Goal: Task Accomplishment & Management: Manage account settings

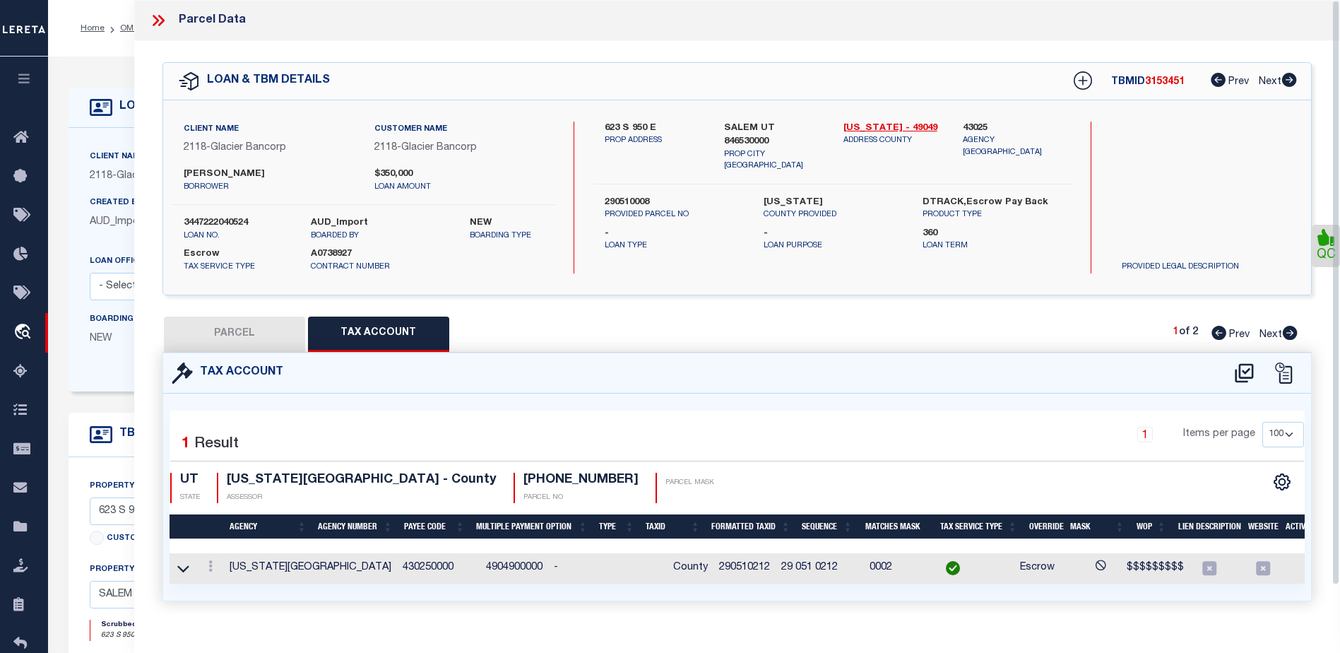
select select "200"
select select "100"
select select "17955"
select select "Escrow"
click at [155, 22] on icon at bounding box center [158, 20] width 18 height 18
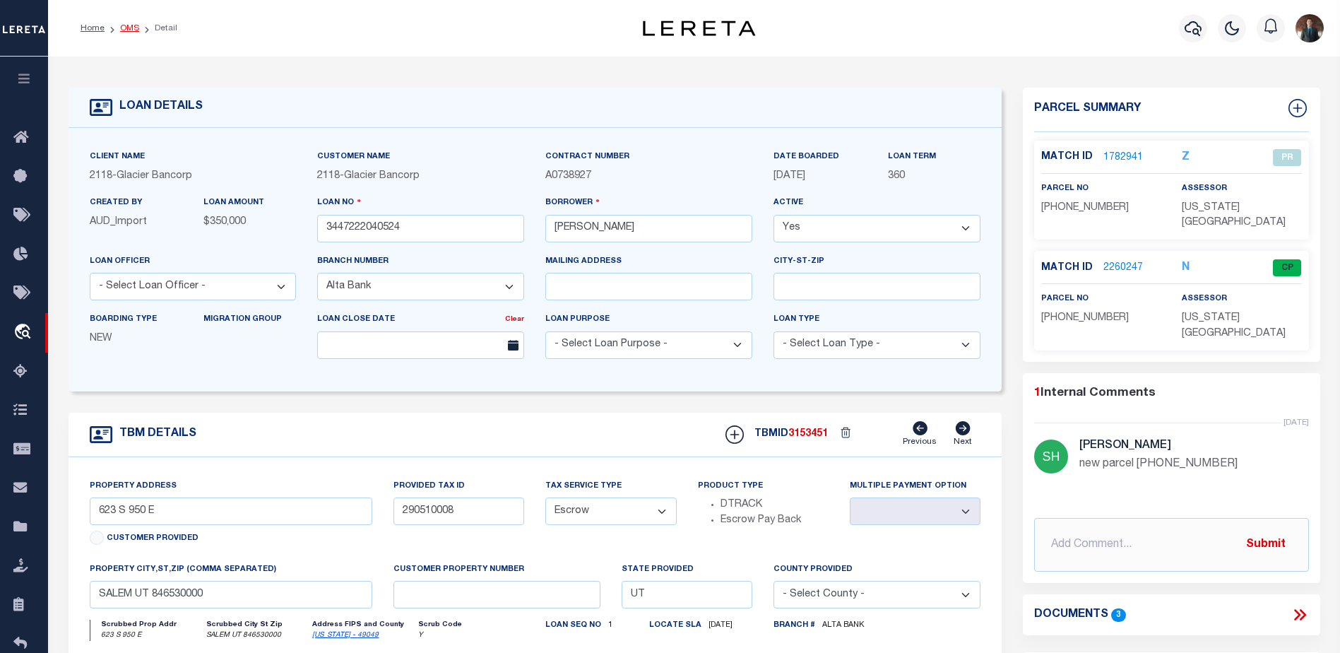
click at [129, 31] on link "OMS" at bounding box center [129, 28] width 19 height 8
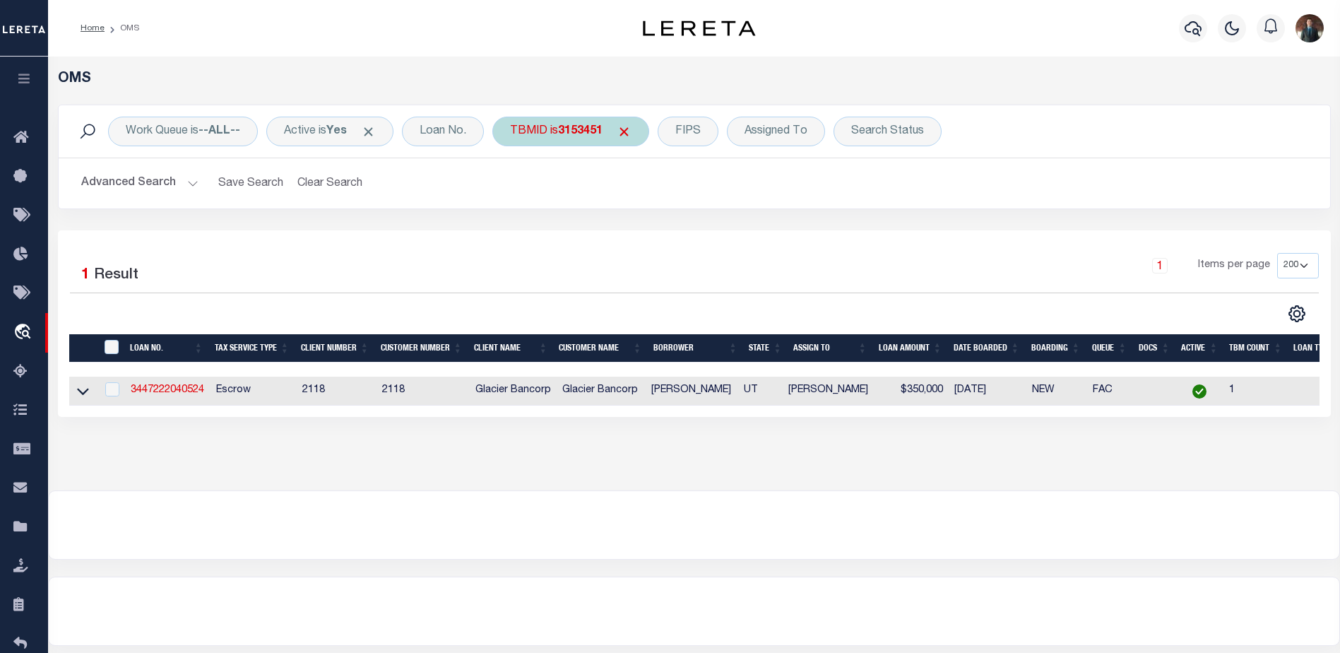
click at [549, 118] on div "Work Queue is --ALL-- Active is Yes Loan No. TBMID is 3153451 FIPS Assigned To …" at bounding box center [694, 131] width 1271 height 52
click at [554, 130] on div "TBMID is 3153451" at bounding box center [570, 132] width 157 height 30
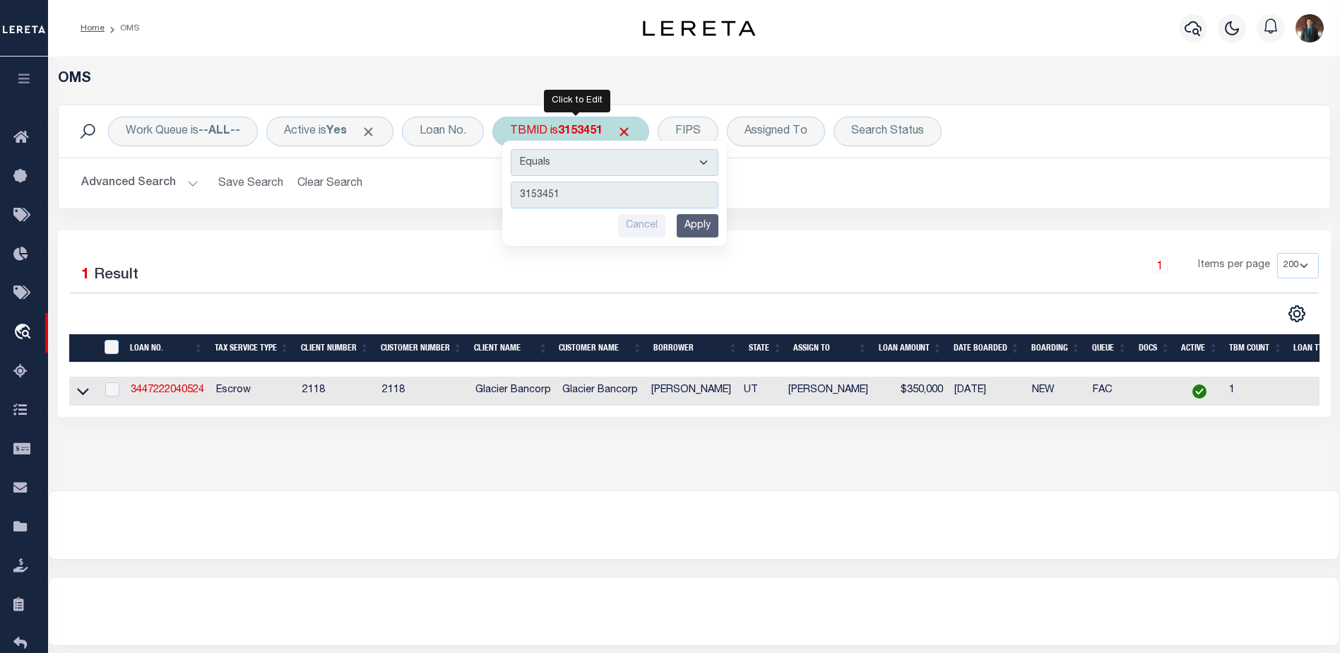
type input "3111744"
click at [692, 221] on input "Apply" at bounding box center [698, 225] width 42 height 23
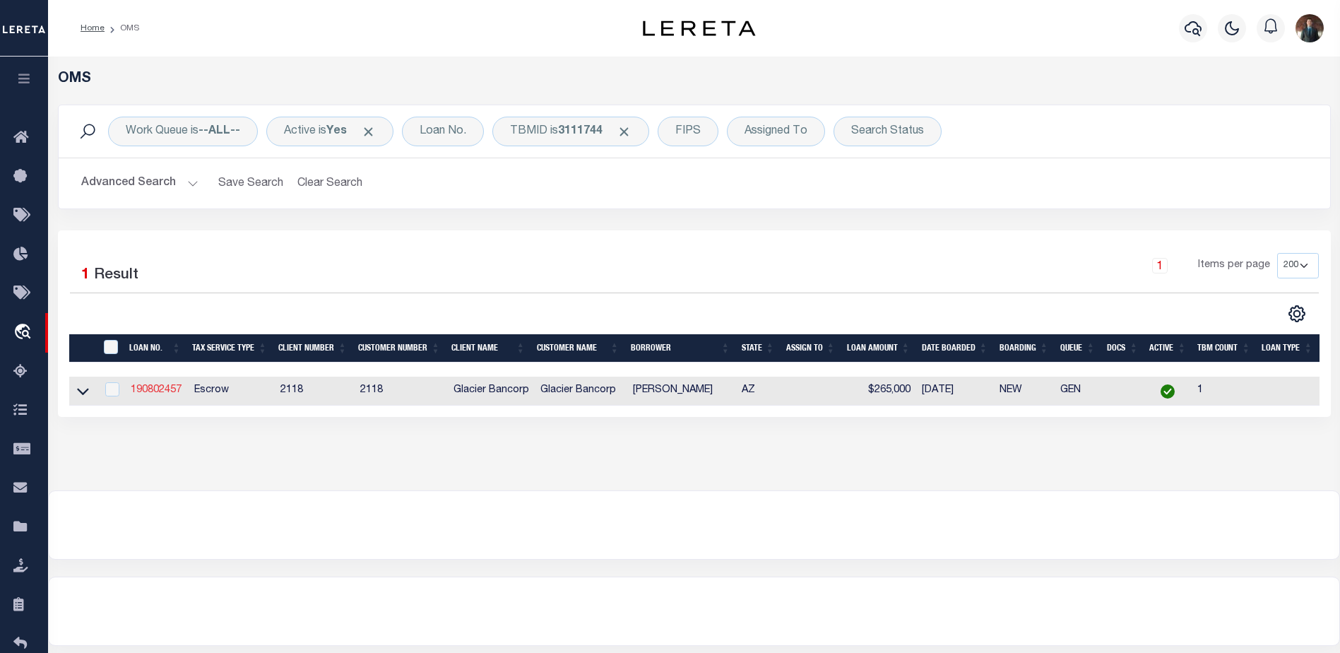
click at [170, 389] on link "190802457" at bounding box center [156, 390] width 51 height 10
type input "190802457"
type input "[PERSON_NAME]"
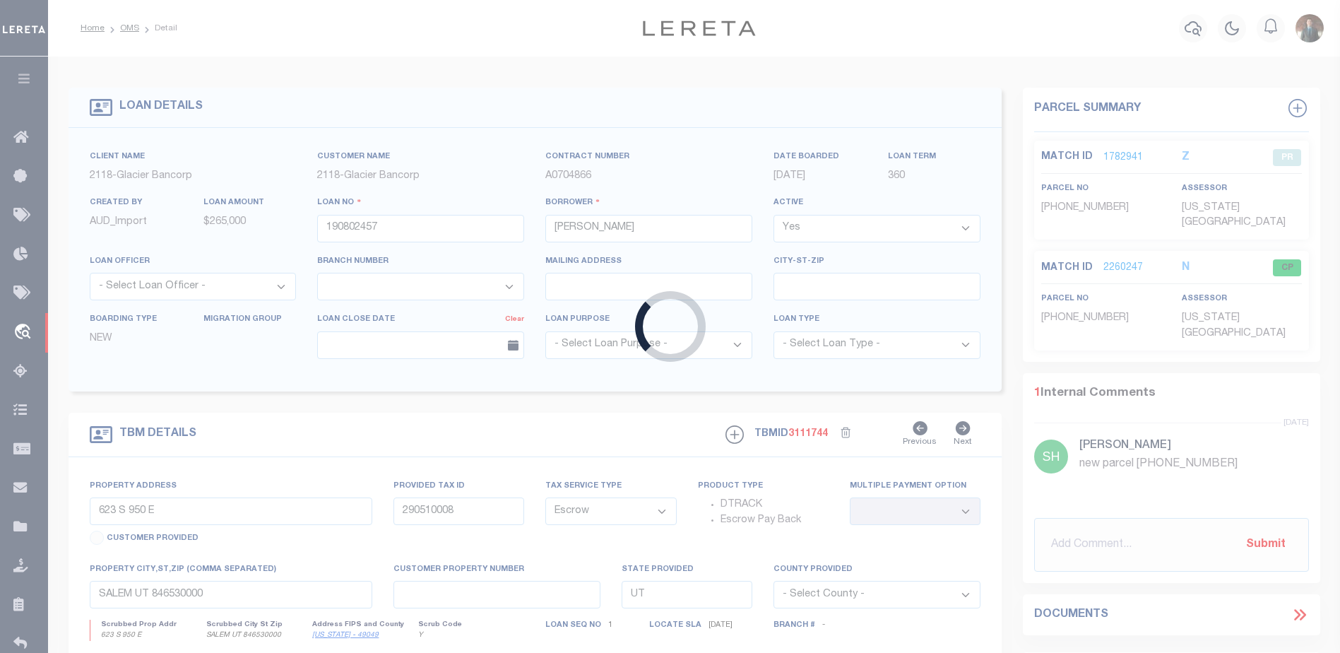
select select "3688"
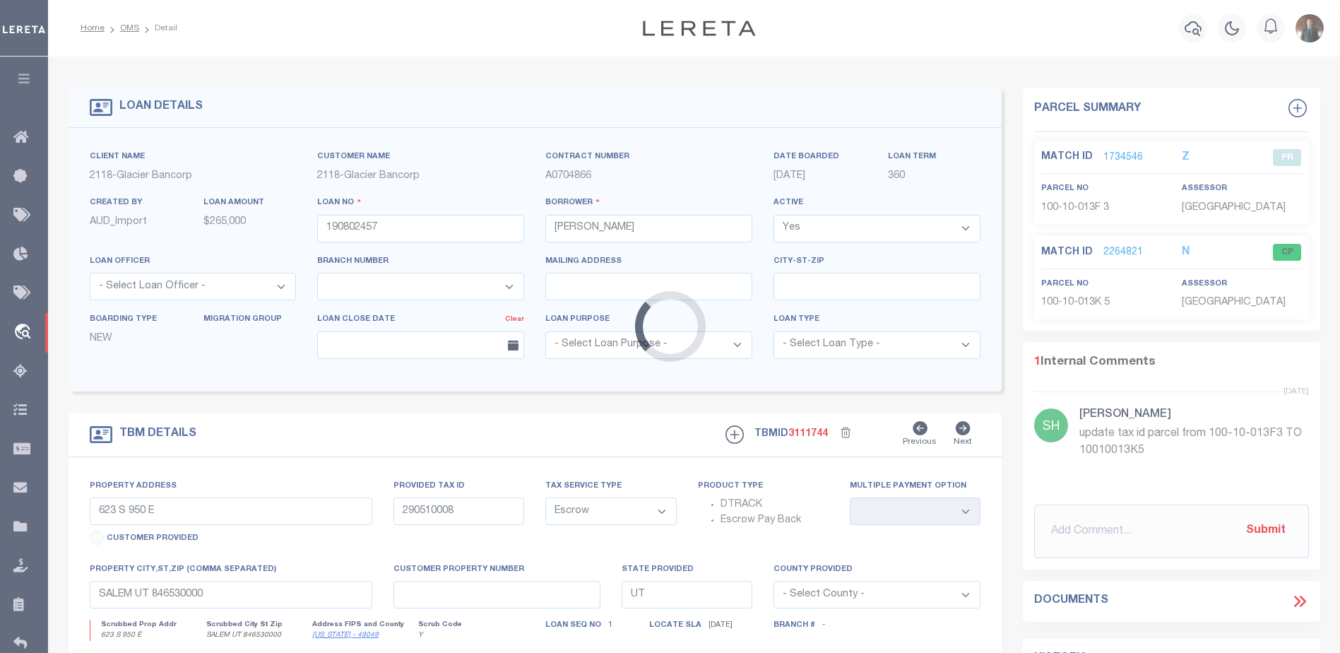
type input "[STREET_ADDRESS]"
select select
type input "Prescott AZ 863050000"
type input "AZ"
select select
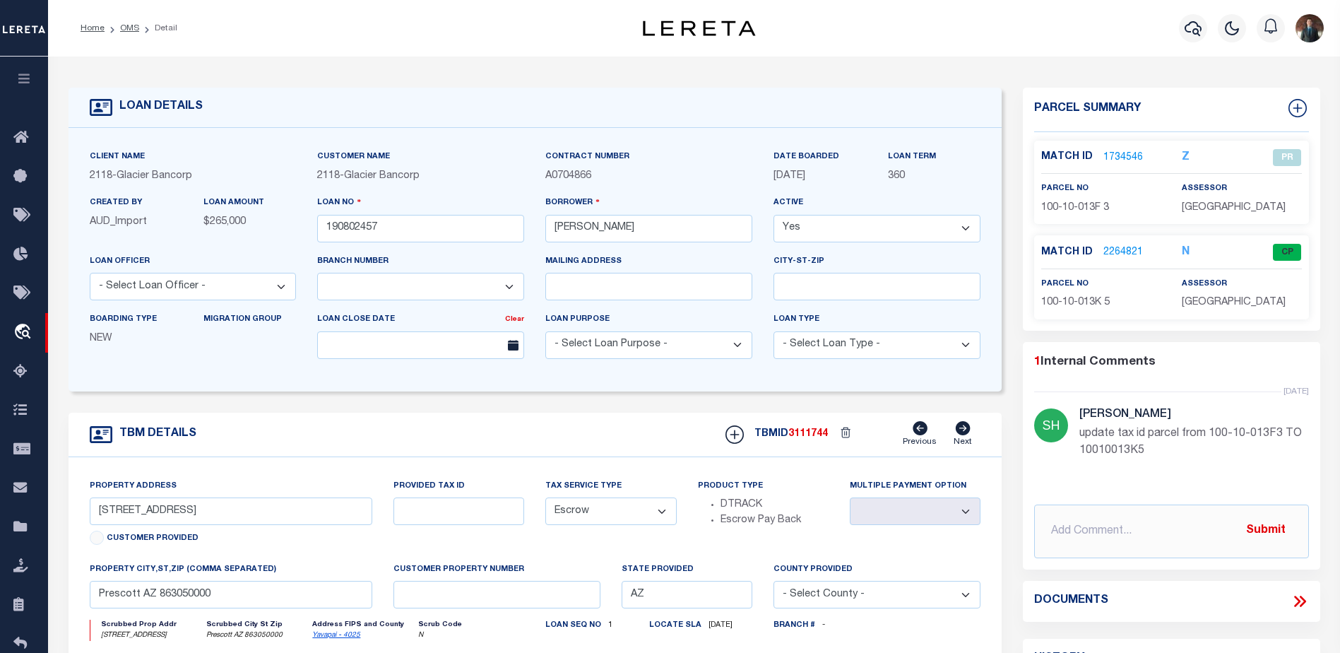
click at [1131, 254] on link "2264821" at bounding box center [1123, 252] width 40 height 15
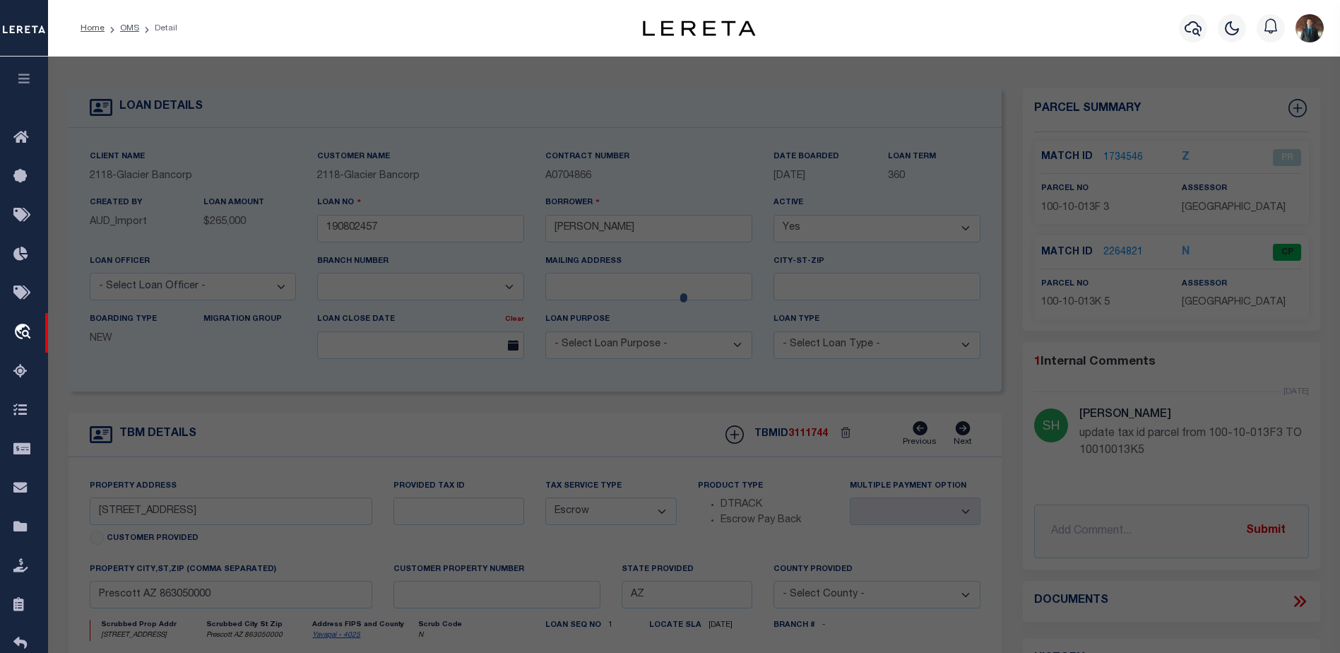
select select "AS"
select select
checkbox input "false"
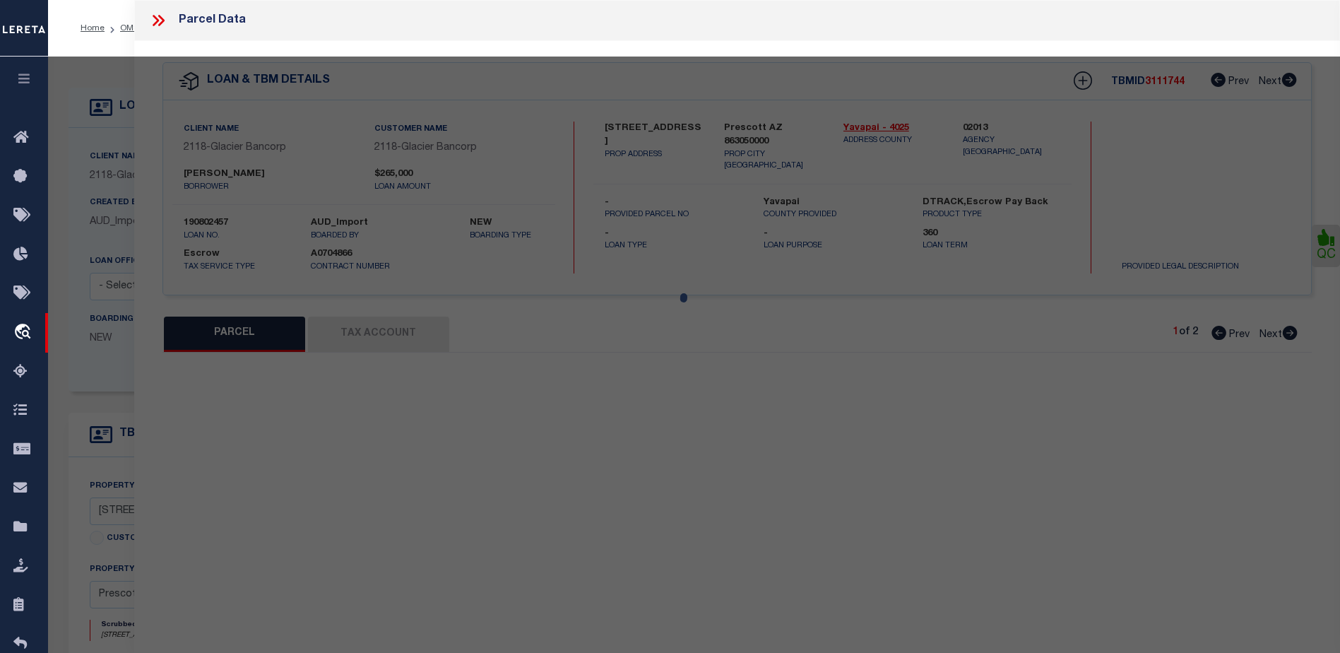
select select "CP"
type input "[PERSON_NAME]"
select select "AGW"
select select
type input "[STREET_ADDRESS]"
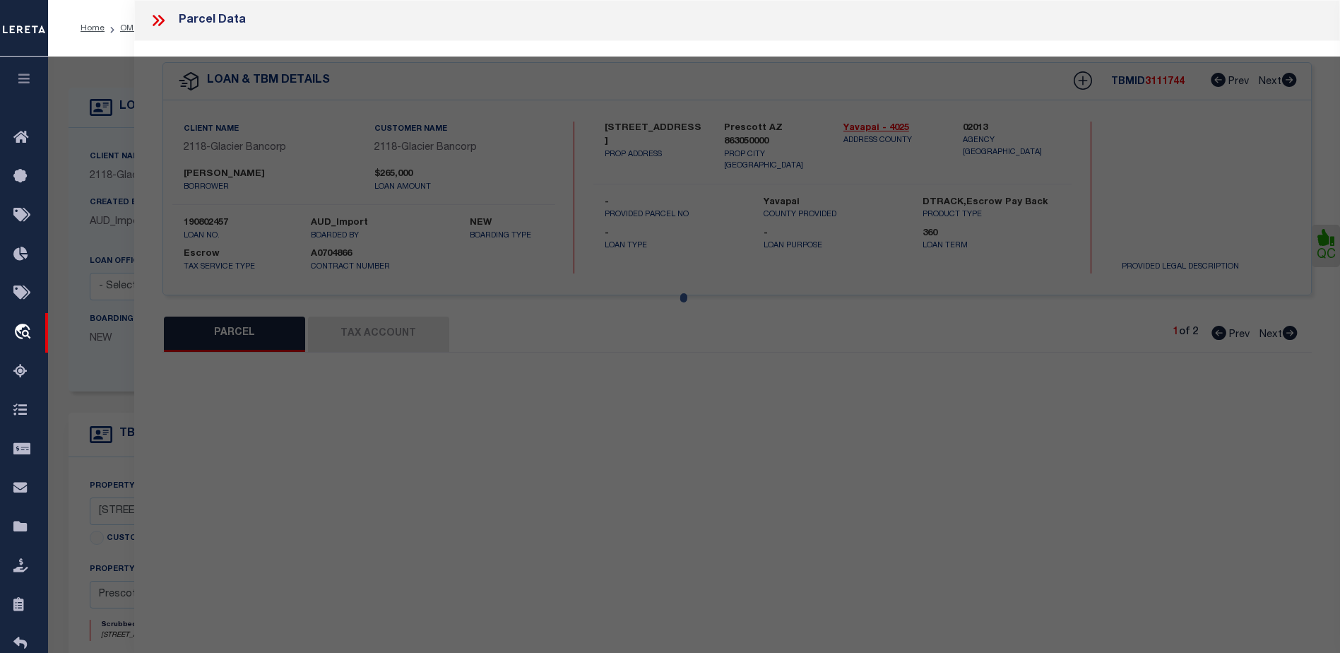
type input "Prescott, 86305"
type textarea "2.83ac"
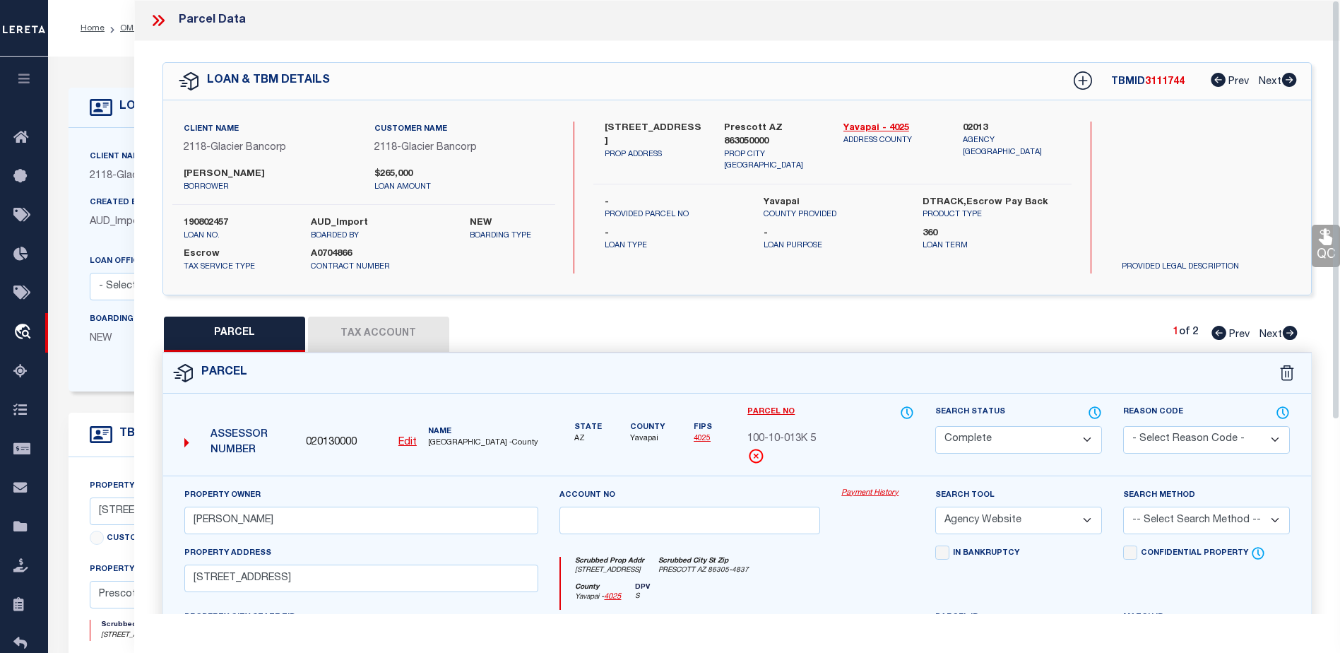
click at [413, 336] on button "Tax Account" at bounding box center [378, 333] width 141 height 35
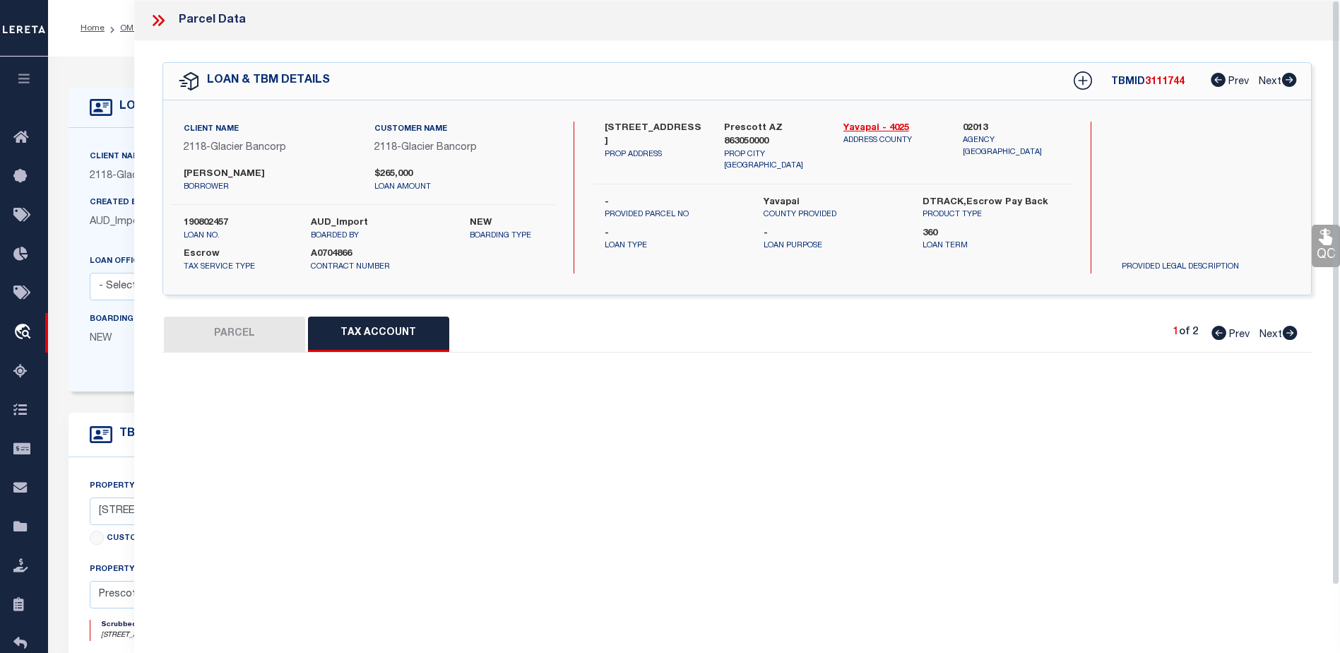
select select "100"
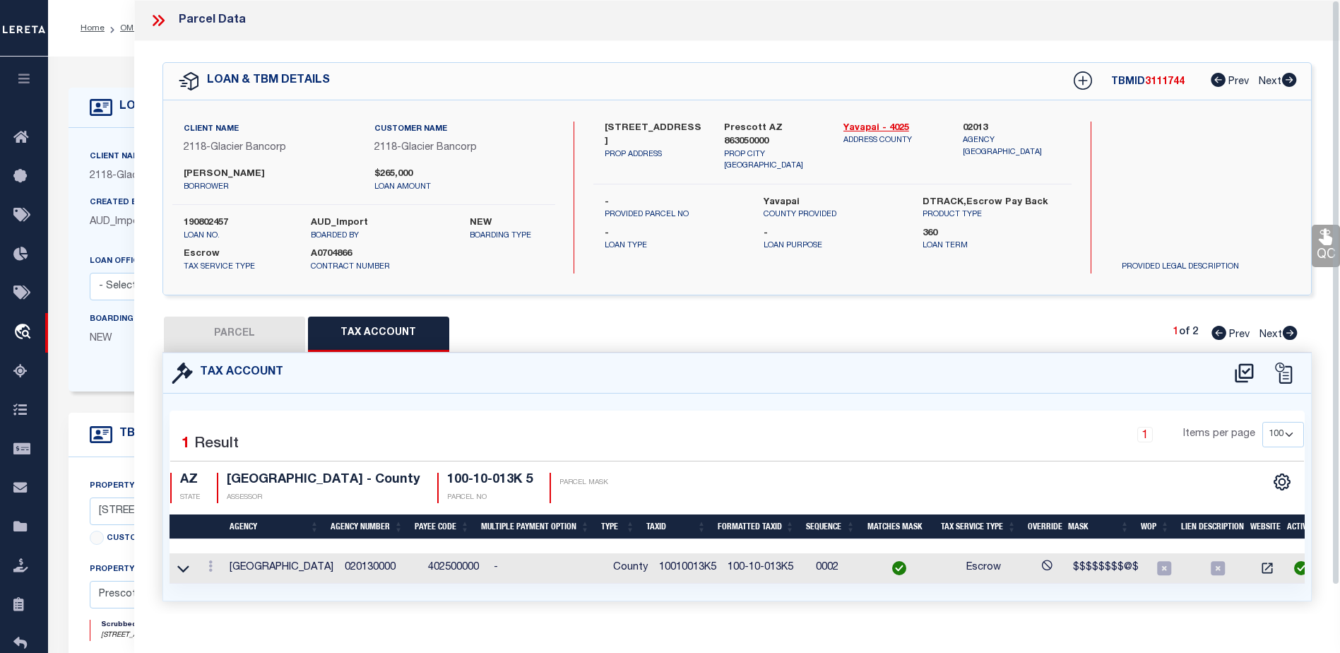
click at [1329, 259] on link "QC" at bounding box center [1326, 246] width 28 height 42
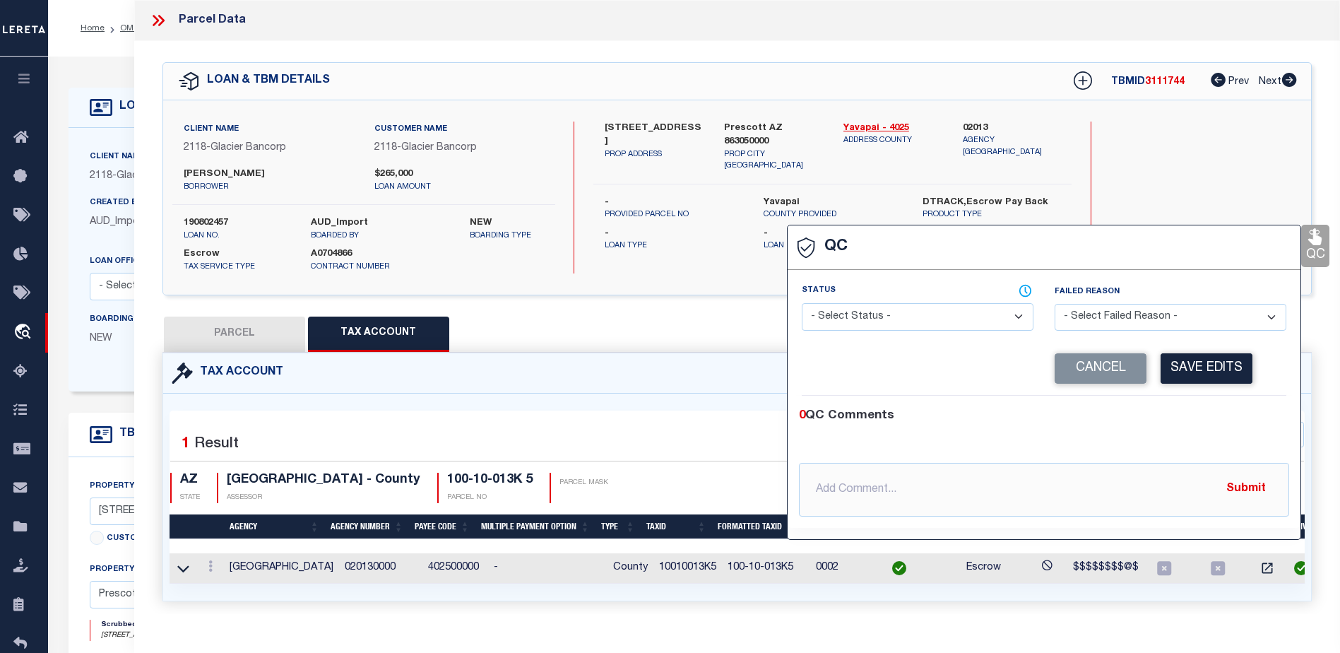
click at [951, 328] on select "- Select Status - Ready to QC Correct Incorrect" at bounding box center [918, 317] width 232 height 28
select select "COR"
click at [802, 304] on select "- Select Status - Ready to QC Correct Incorrect" at bounding box center [918, 317] width 232 height 28
click at [1199, 366] on button "Save Edits" at bounding box center [1207, 368] width 92 height 30
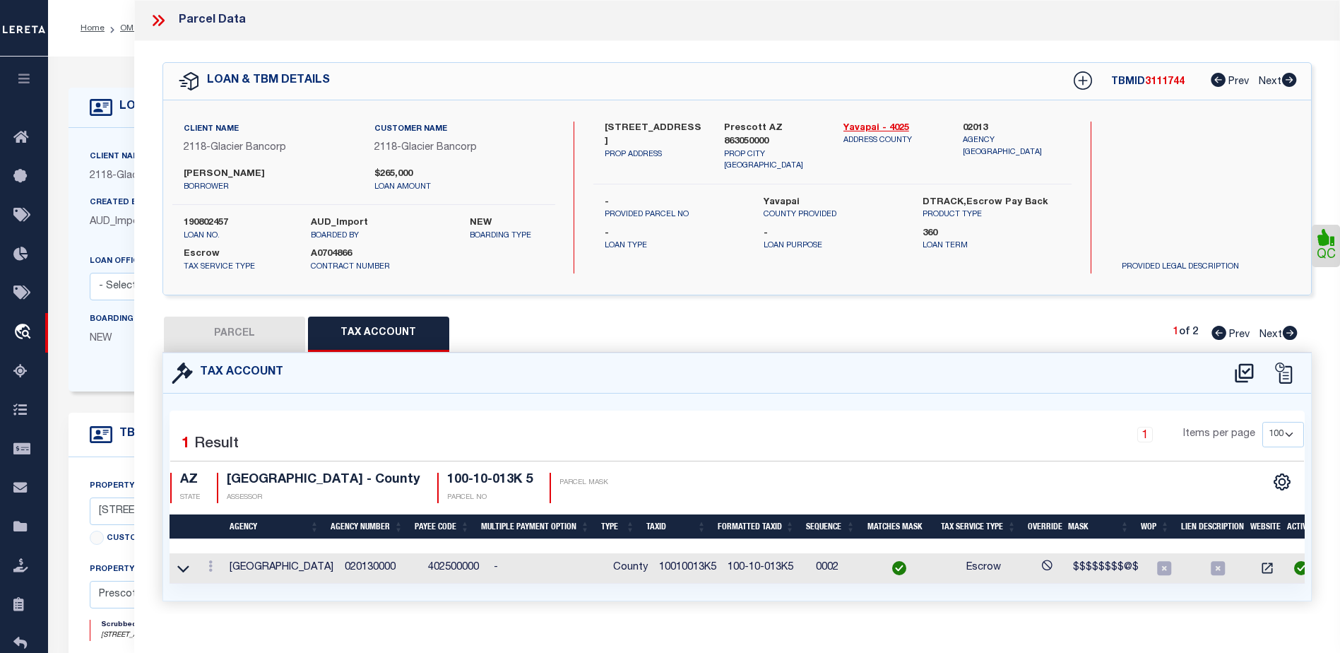
click at [156, 24] on icon at bounding box center [158, 20] width 18 height 18
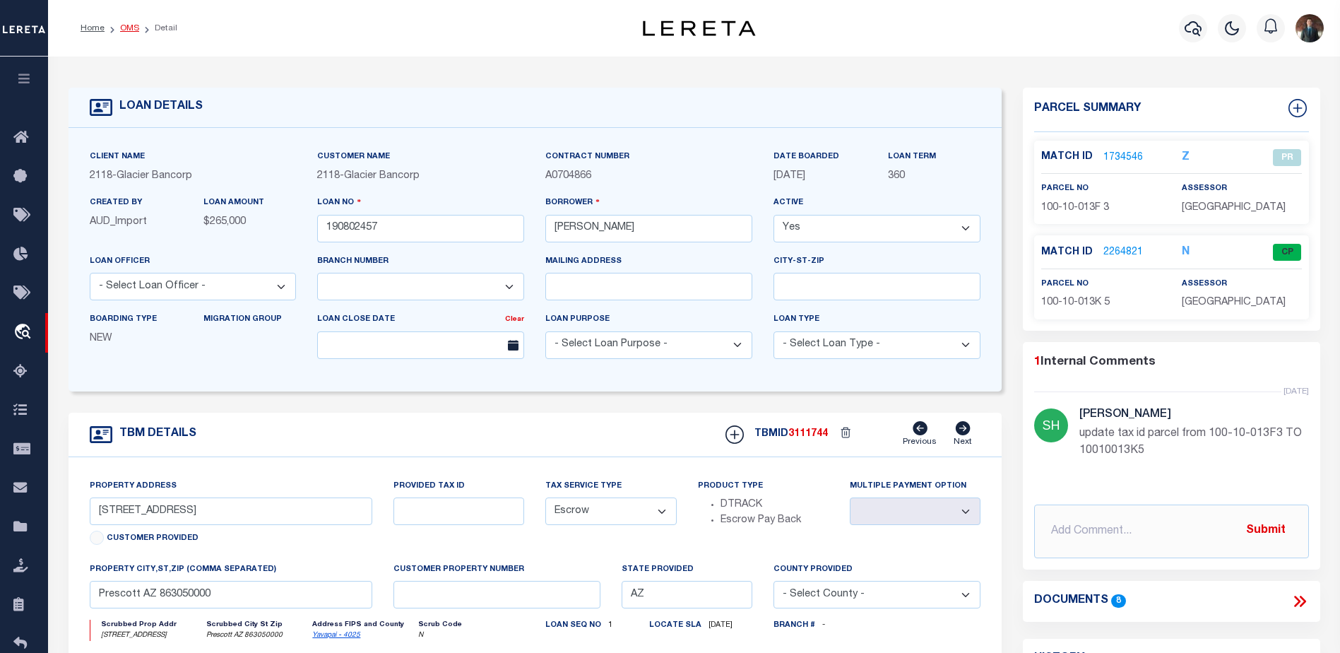
click at [126, 28] on link "OMS" at bounding box center [129, 28] width 19 height 8
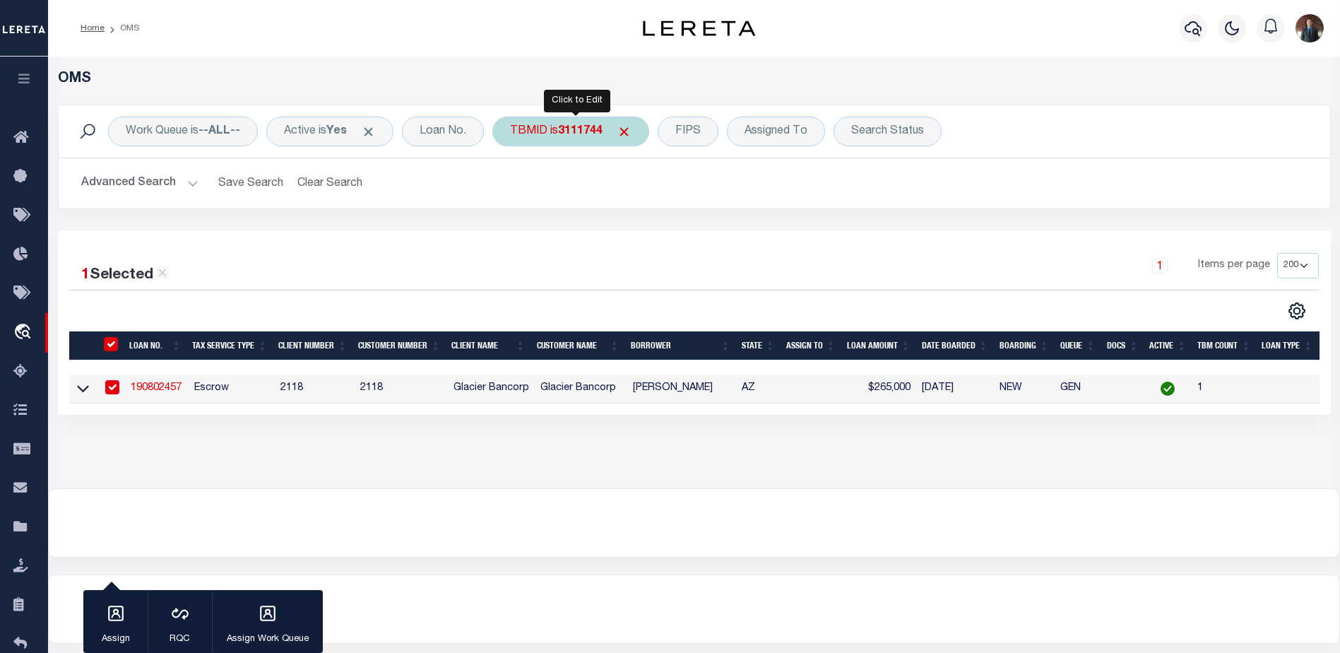
click at [567, 133] on b "3111744" at bounding box center [580, 131] width 45 height 11
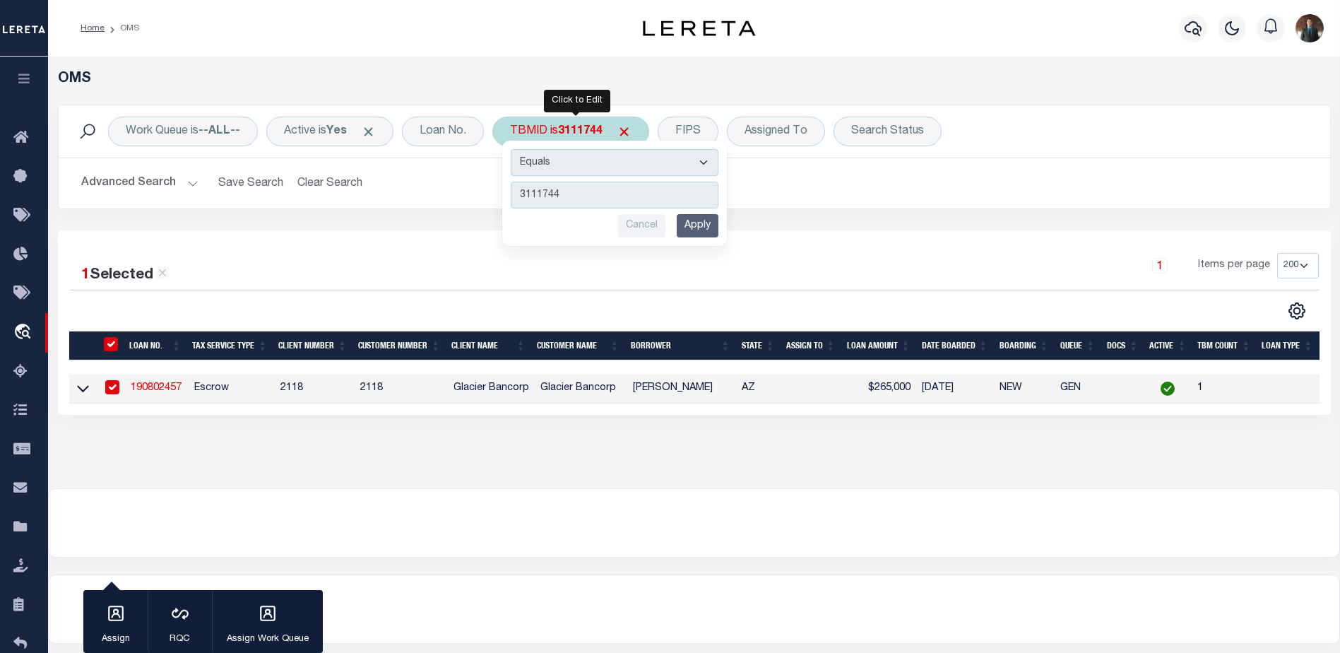
type input "3310142"
click at [699, 221] on input "Apply" at bounding box center [698, 225] width 42 height 23
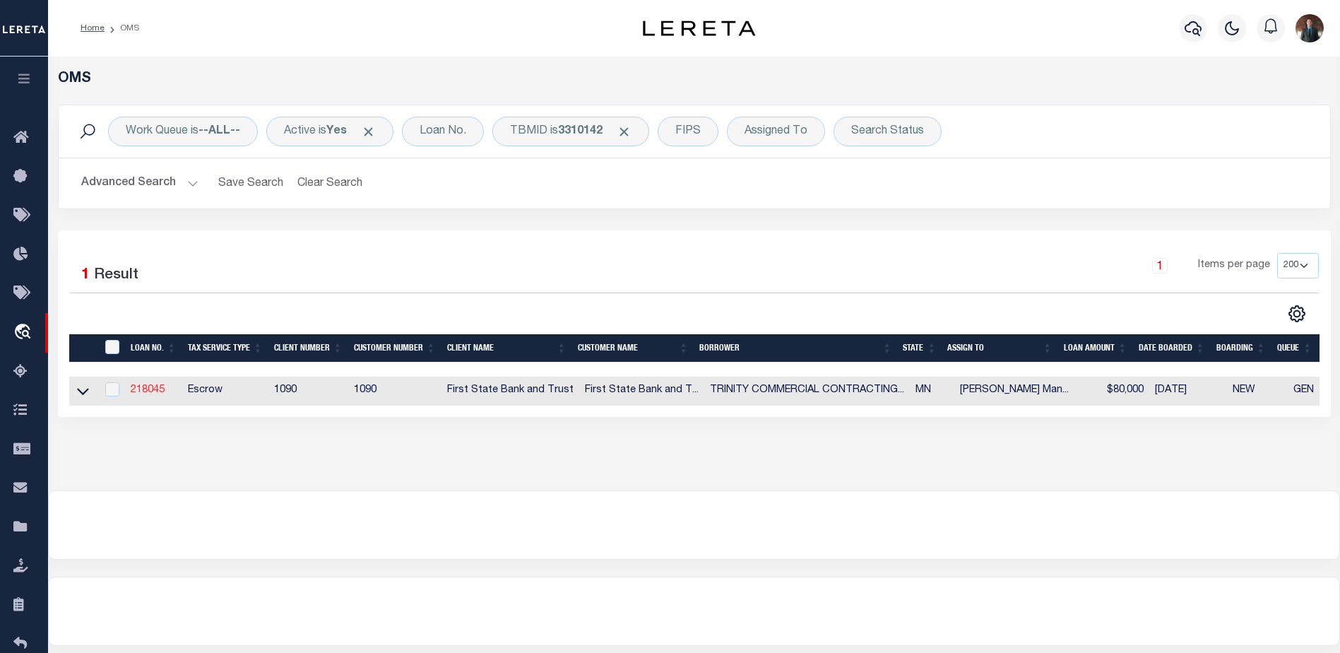
click at [153, 386] on link "218045" at bounding box center [148, 390] width 34 height 10
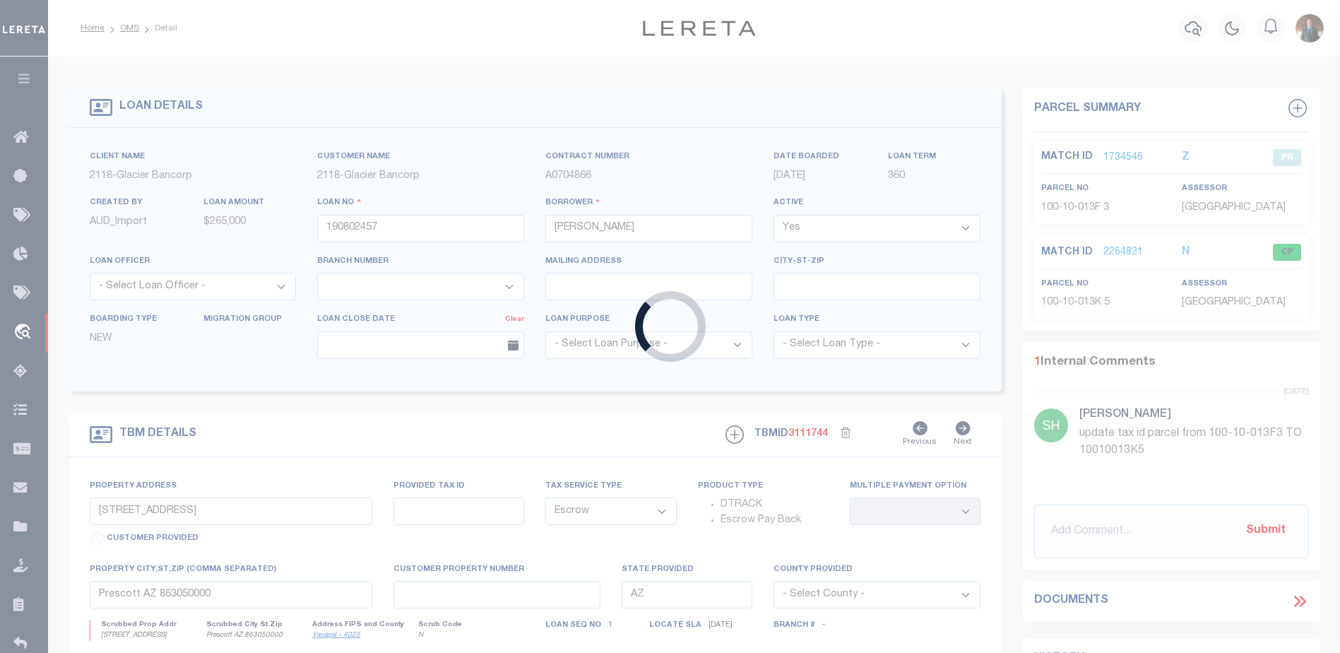
type input "218045"
type input "TRINITY COMMERCIAL CONTRACTING LLC"
select select
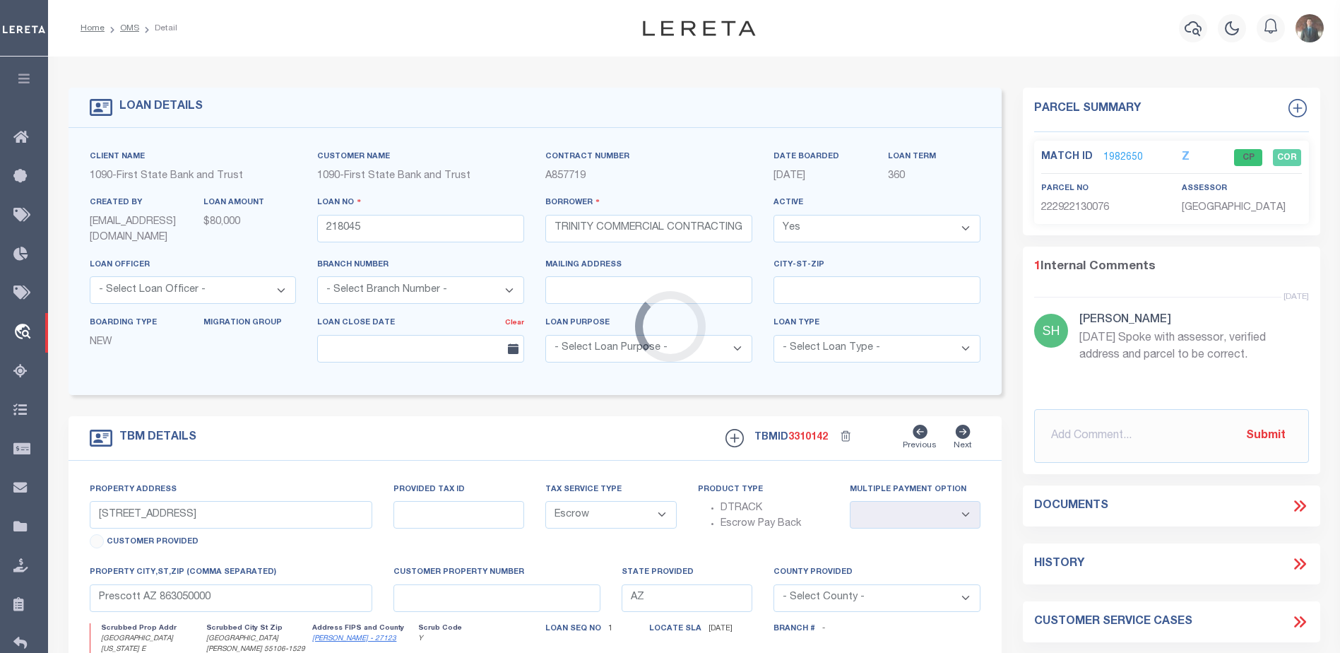
type input "[GEOGRAPHIC_DATA][US_STATE] E"
type input "22-29-22-13-0076"
select select
type input "[GEOGRAPHIC_DATA][PERSON_NAME]"
type input "MN"
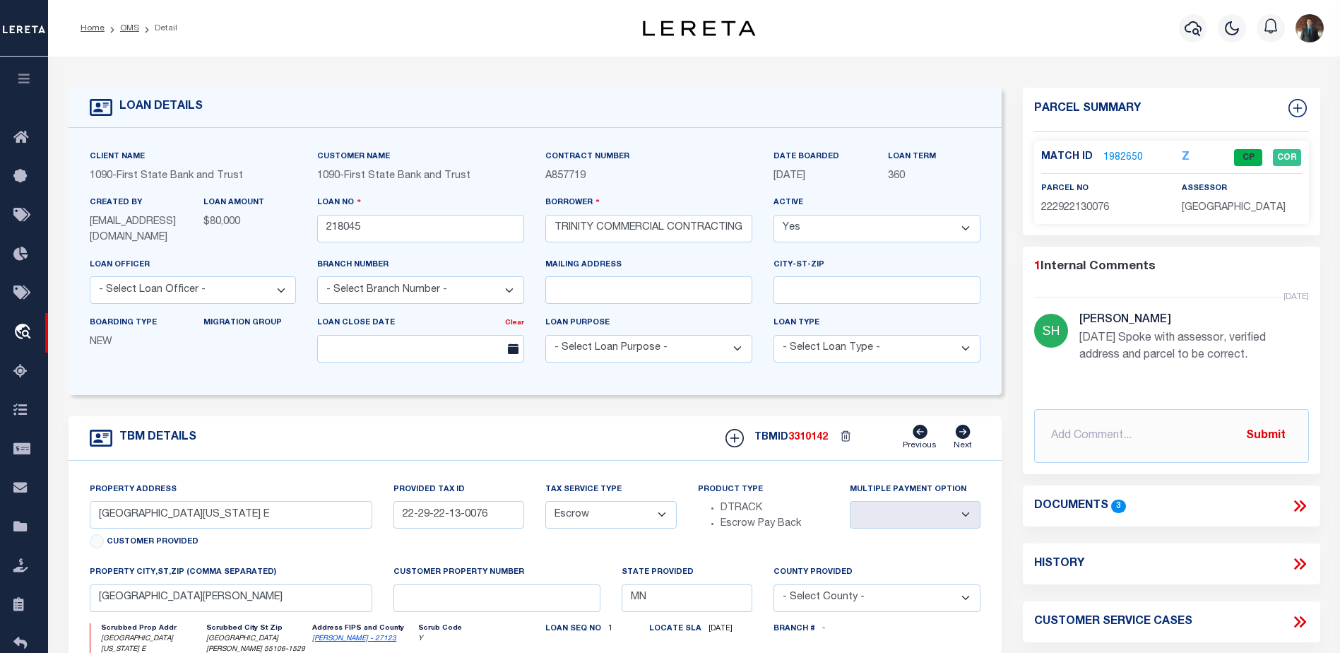
click at [1122, 156] on link "1982650" at bounding box center [1123, 157] width 40 height 15
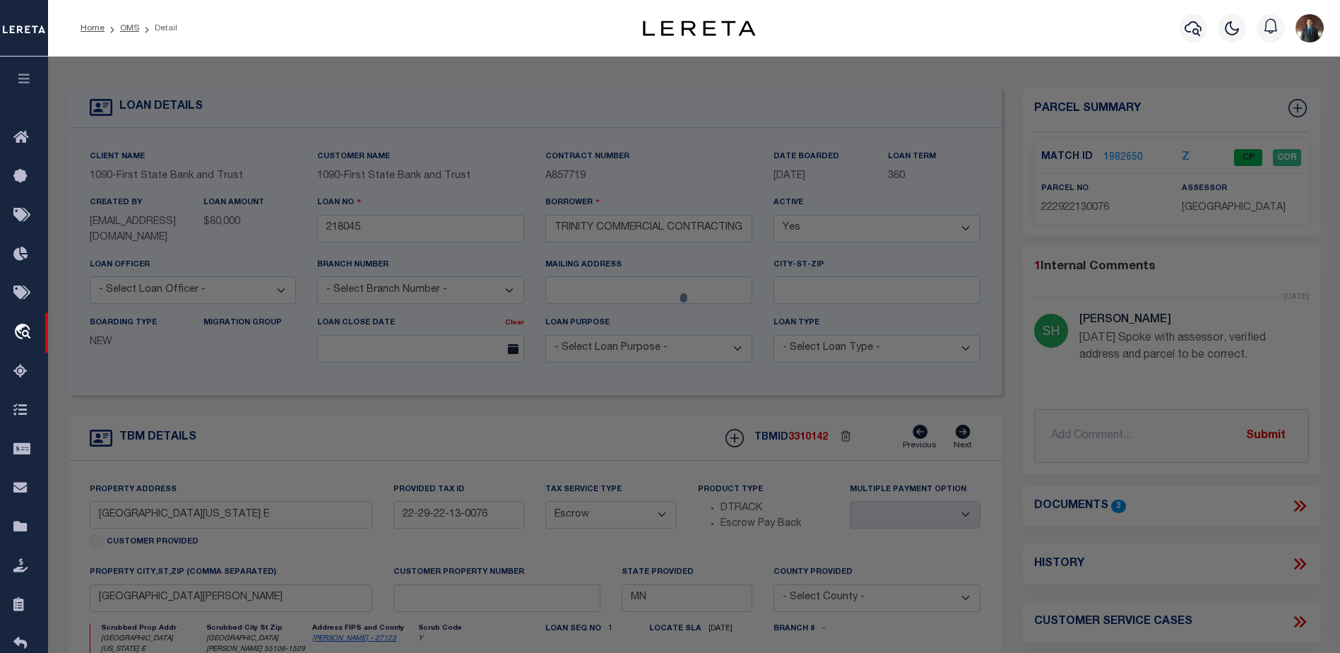
select select "AS"
select select
checkbox input "false"
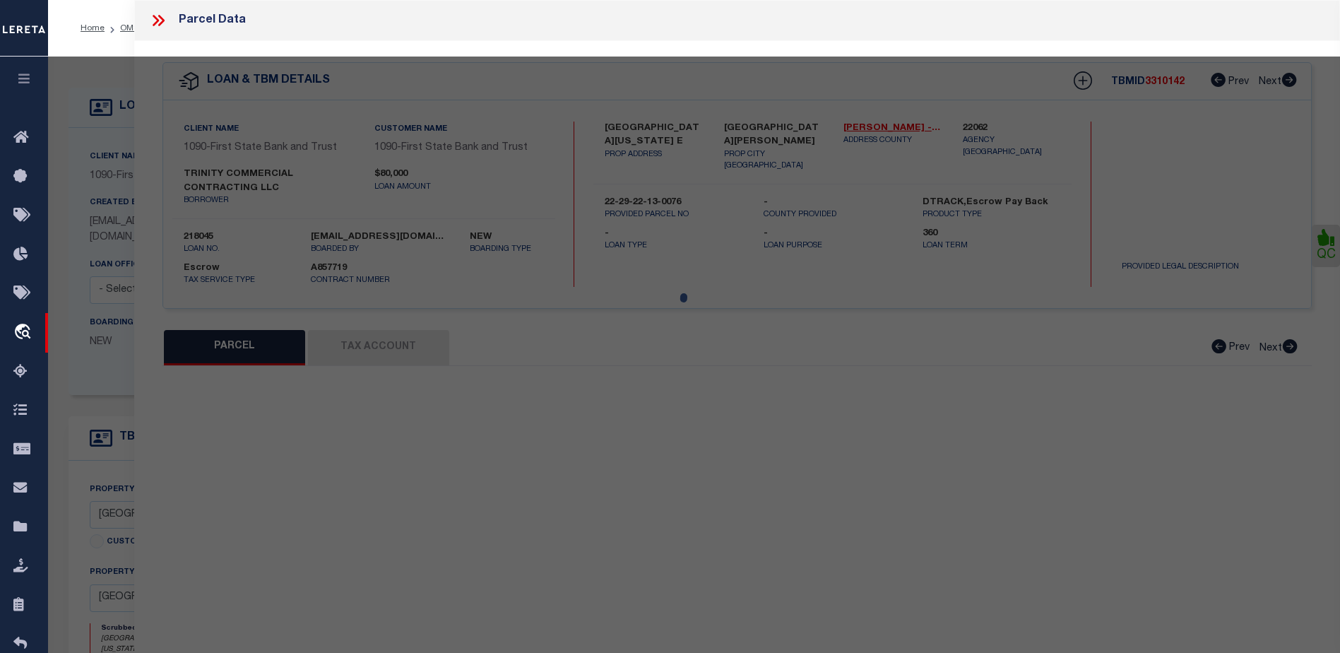
select select "CP"
type input "Trinity Commercial Contracting Llc"
select select "AGW"
select select "ADD"
type input "[GEOGRAPHIC_DATA][US_STATE] E"
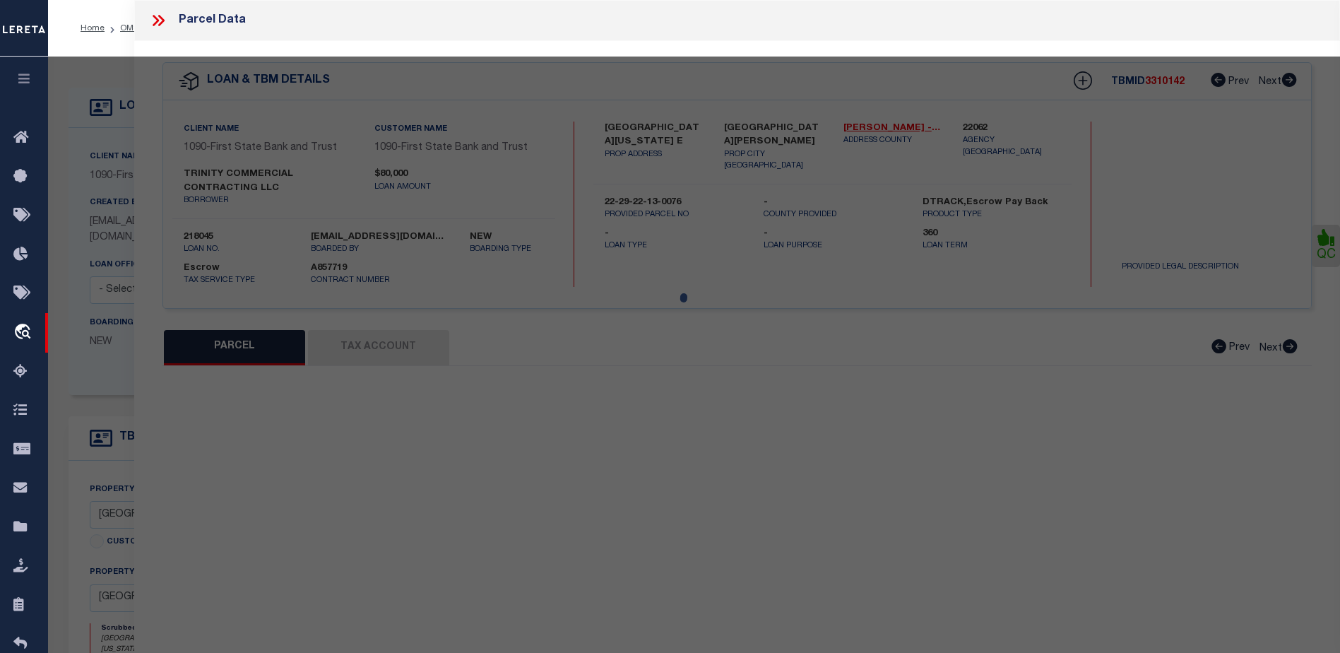
type input "[GEOGRAPHIC_DATA][PERSON_NAME]"
type textarea "[PERSON_NAME] SUB OF L14 [PERSON_NAME] LOT 6 BLK 2"
type textarea "Parcel ID 222922130076 Parcel Status Active Property Address [STREET_ADDRESS][U…"
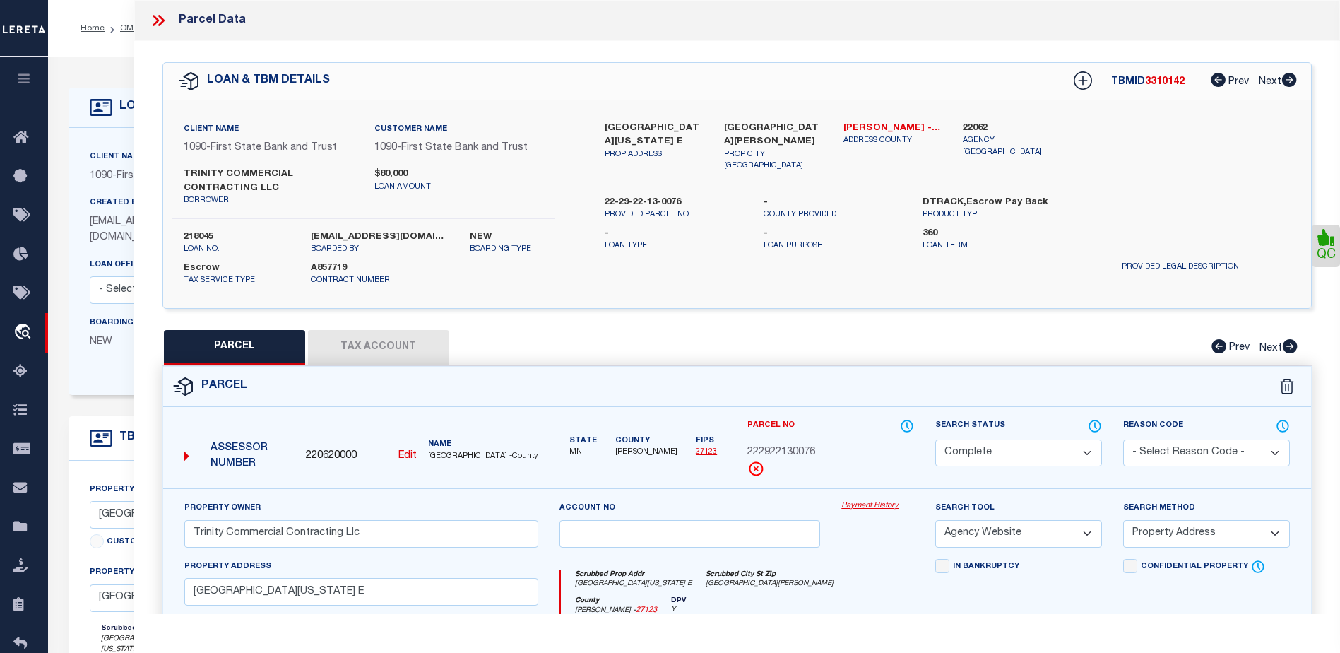
click at [388, 349] on button "Tax Account" at bounding box center [378, 347] width 141 height 35
select select "100"
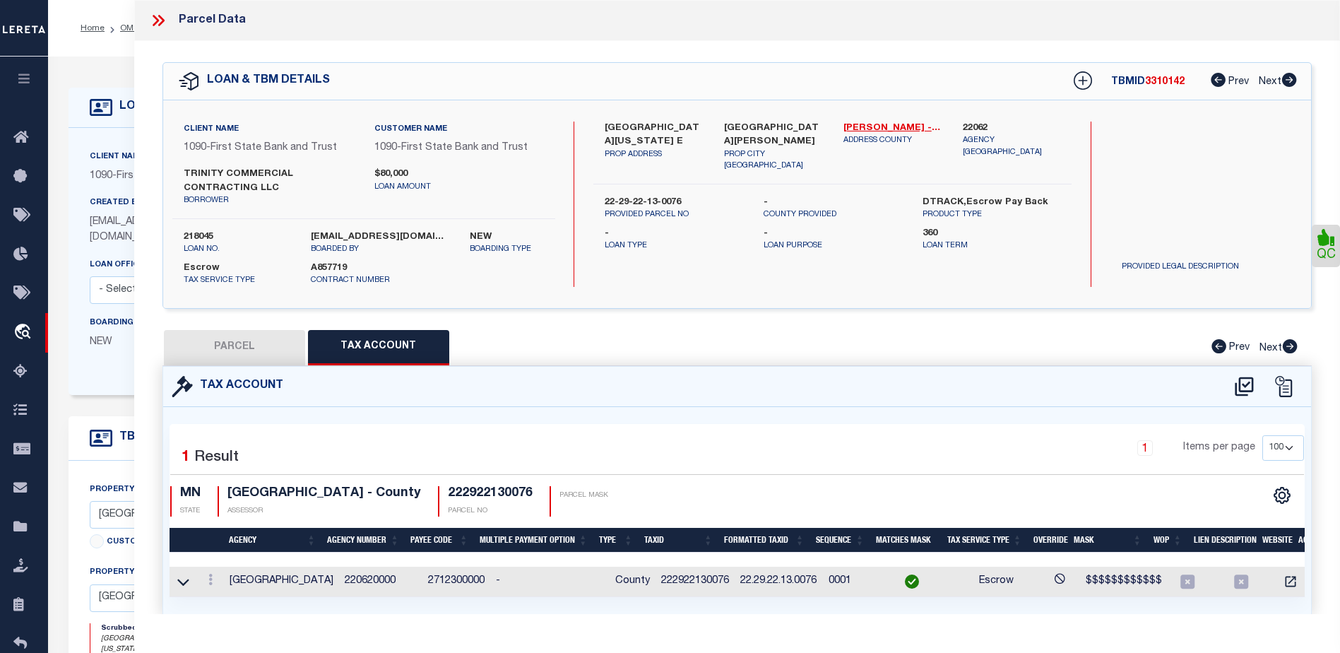
click at [160, 12] on icon at bounding box center [158, 20] width 18 height 18
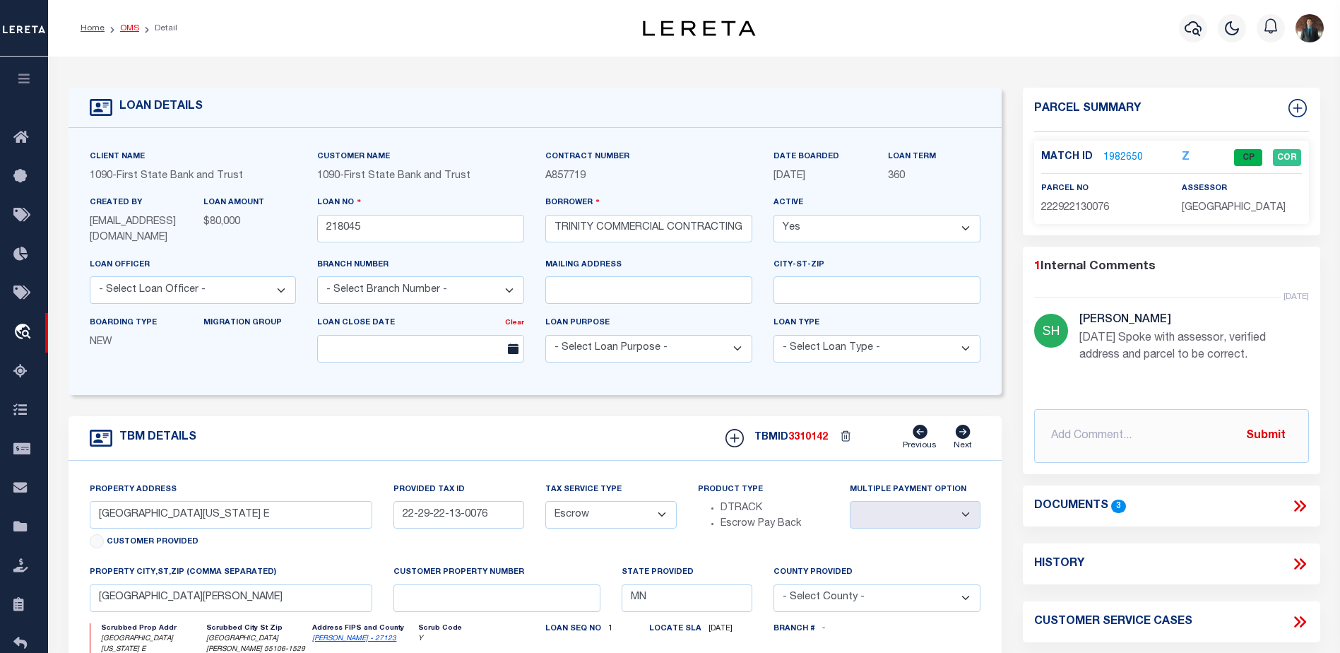
click at [123, 29] on link "OMS" at bounding box center [129, 28] width 19 height 8
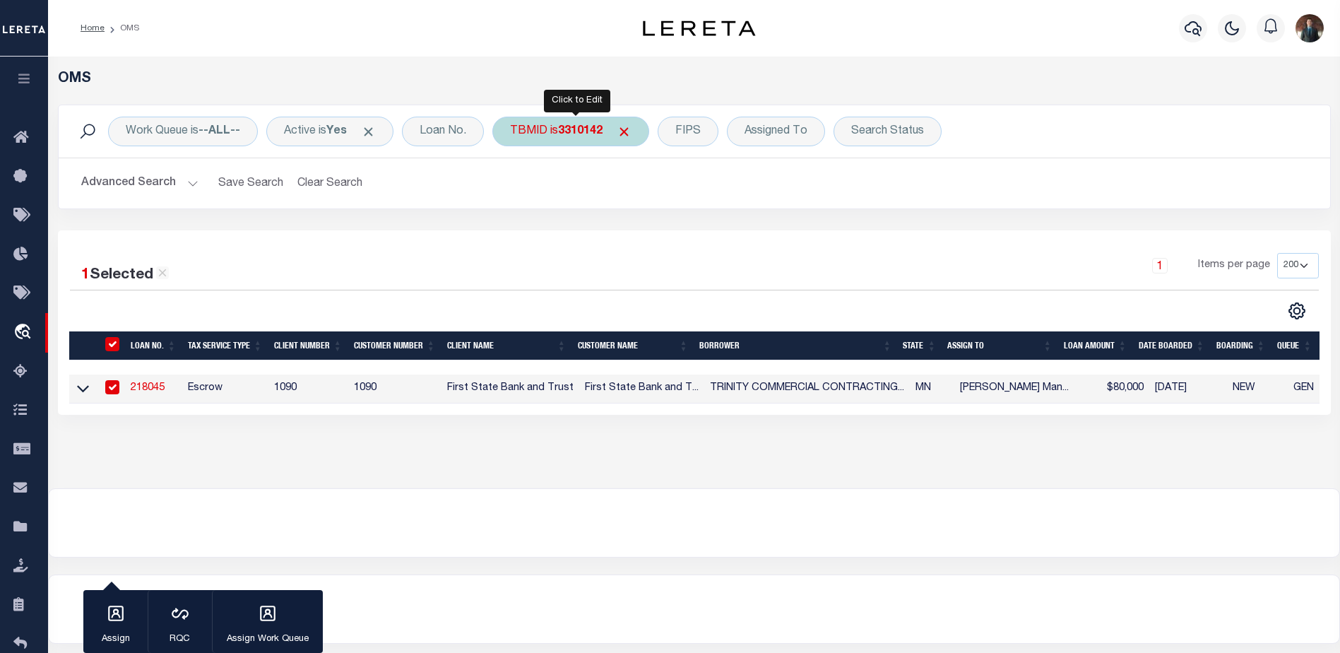
click at [539, 145] on div "TBMID is 3310142" at bounding box center [570, 132] width 157 height 30
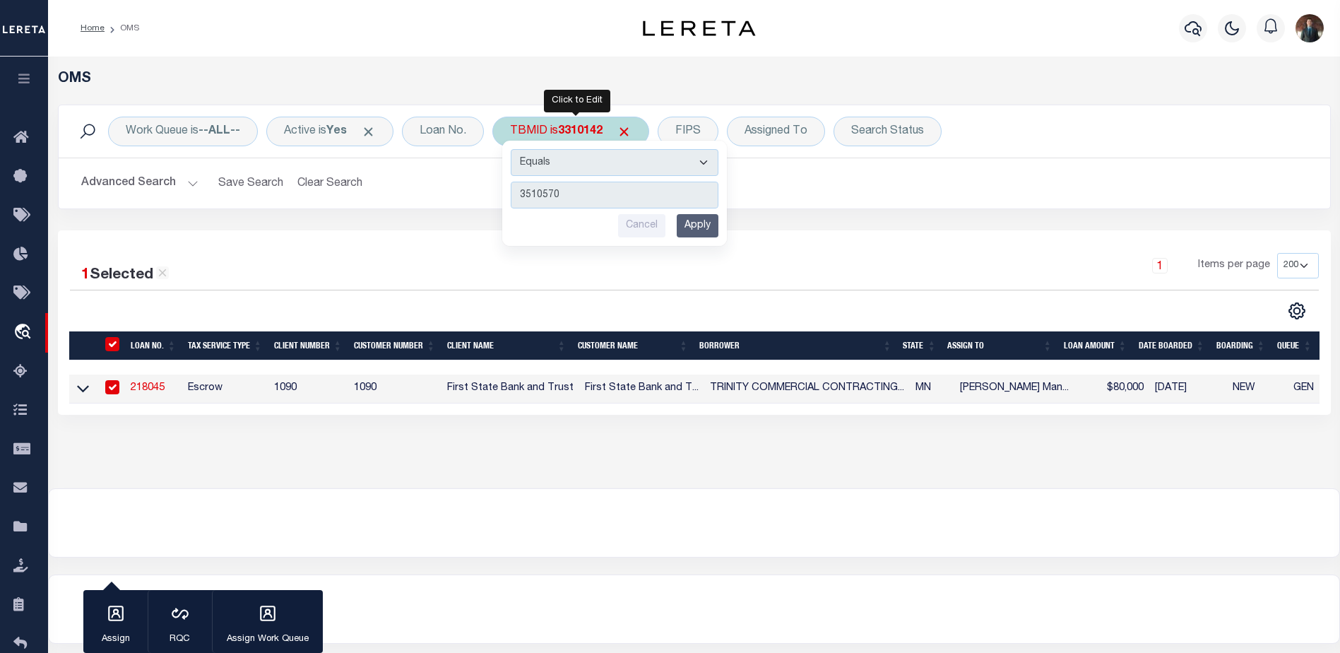
type input "3510570"
click at [692, 229] on input "Apply" at bounding box center [698, 225] width 42 height 23
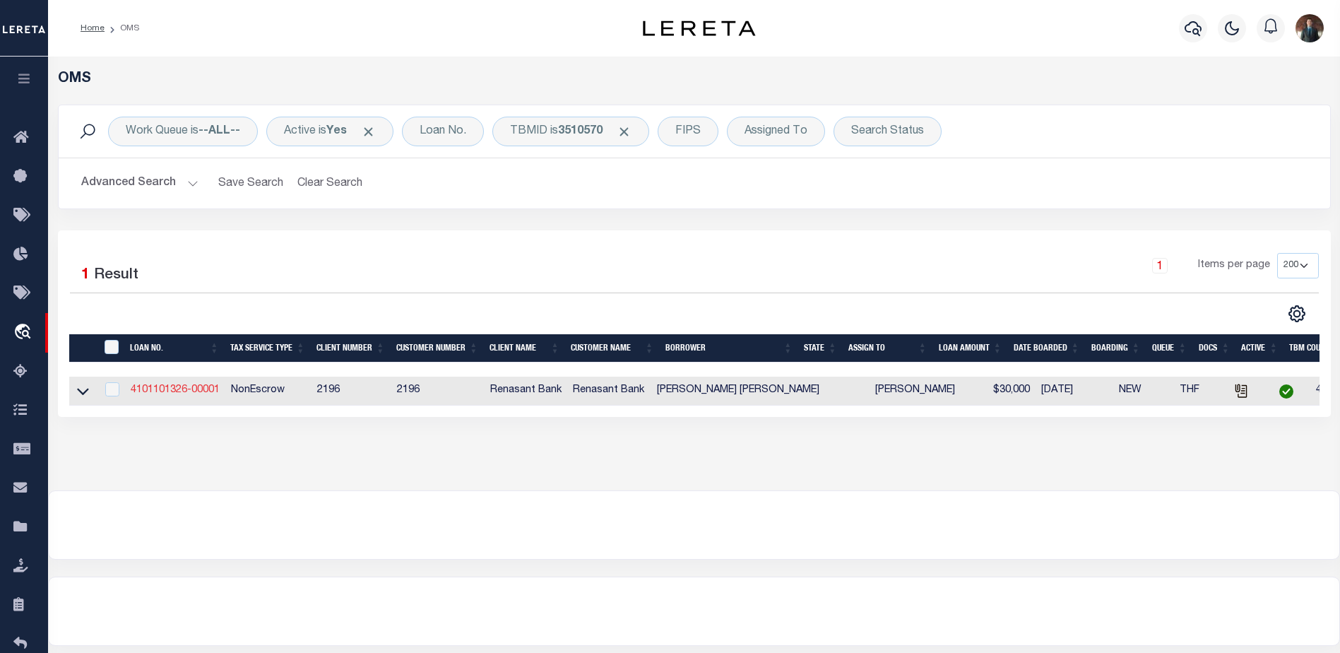
click at [183, 394] on link "4101101326-00001" at bounding box center [175, 390] width 89 height 10
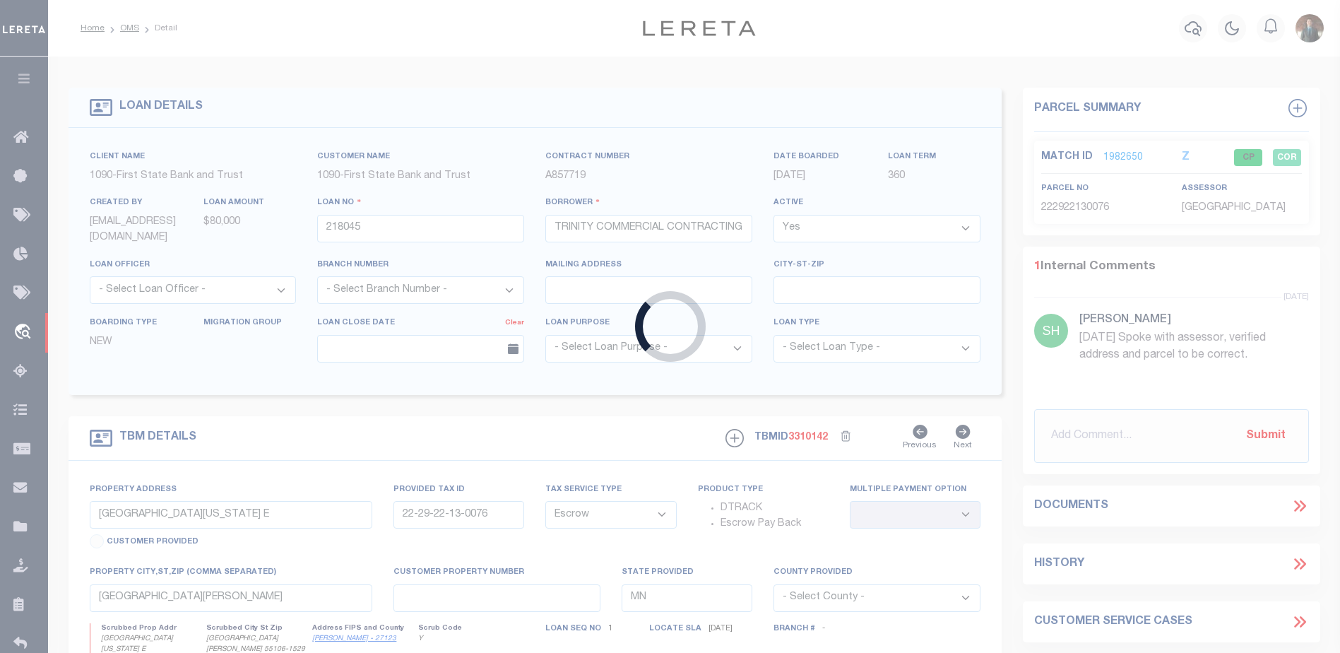
type input "4101101326-00001"
type input "[PERSON_NAME] [PERSON_NAME]"
select select
select select "100"
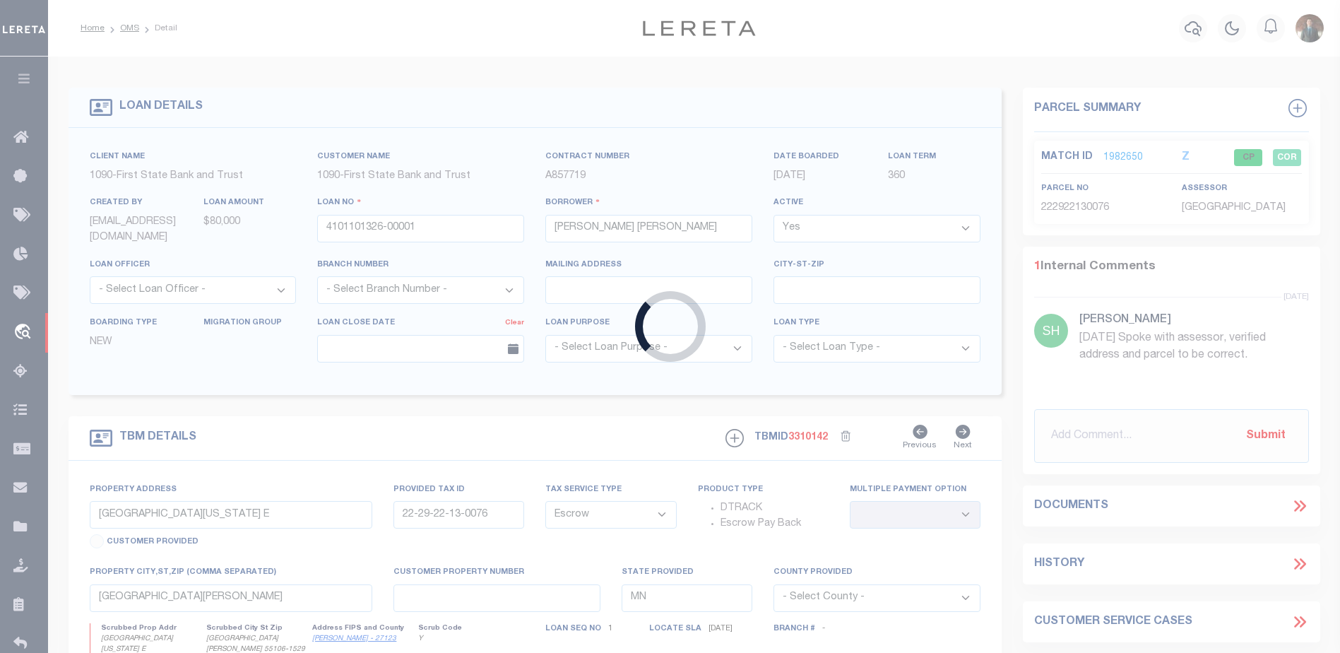
select select "NonEscrow"
type input "ROCKMAN LANE 28-4N-20-29000-005-0540"
select select
type input "[GEOGRAPHIC_DATA] 32433"
select select "164191"
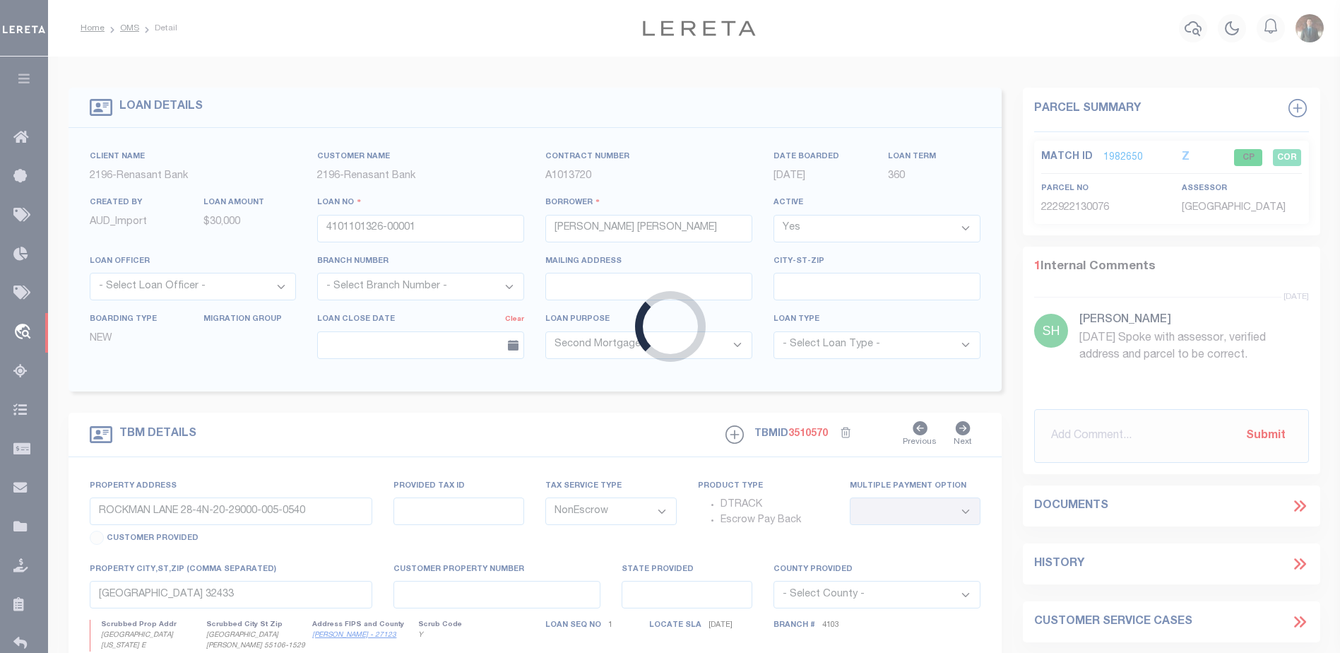
select select "5189"
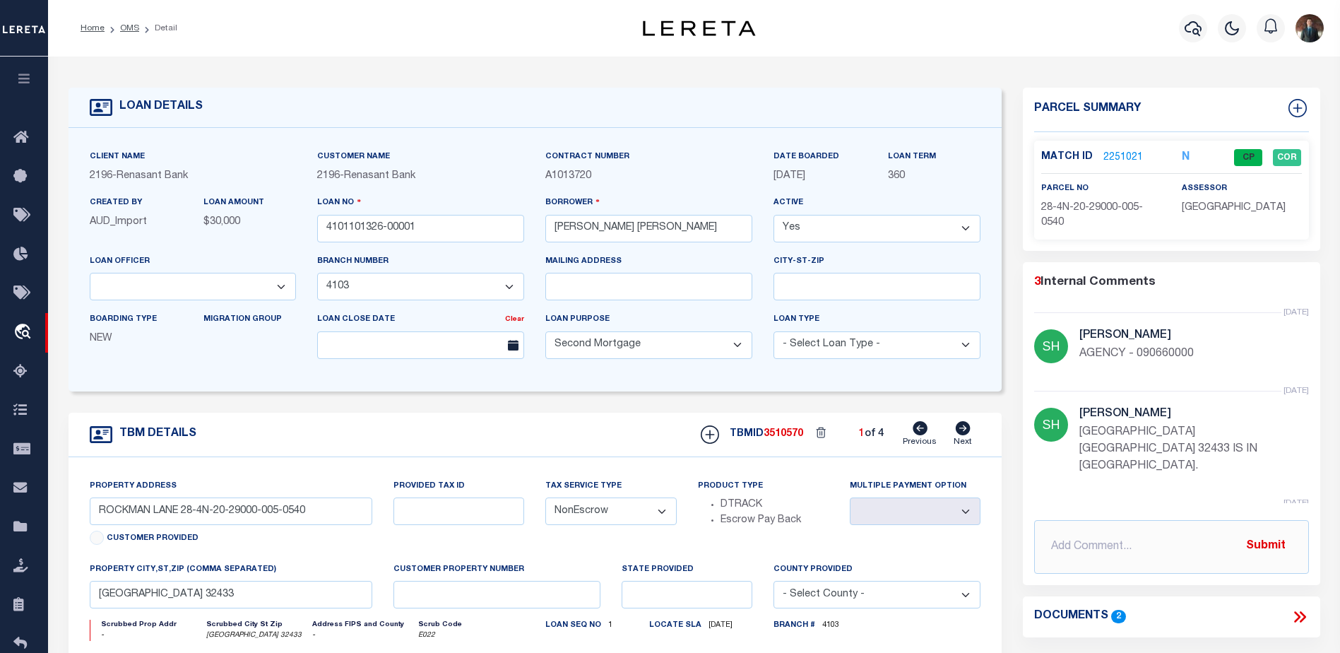
click at [1115, 154] on link "2251021" at bounding box center [1123, 157] width 40 height 15
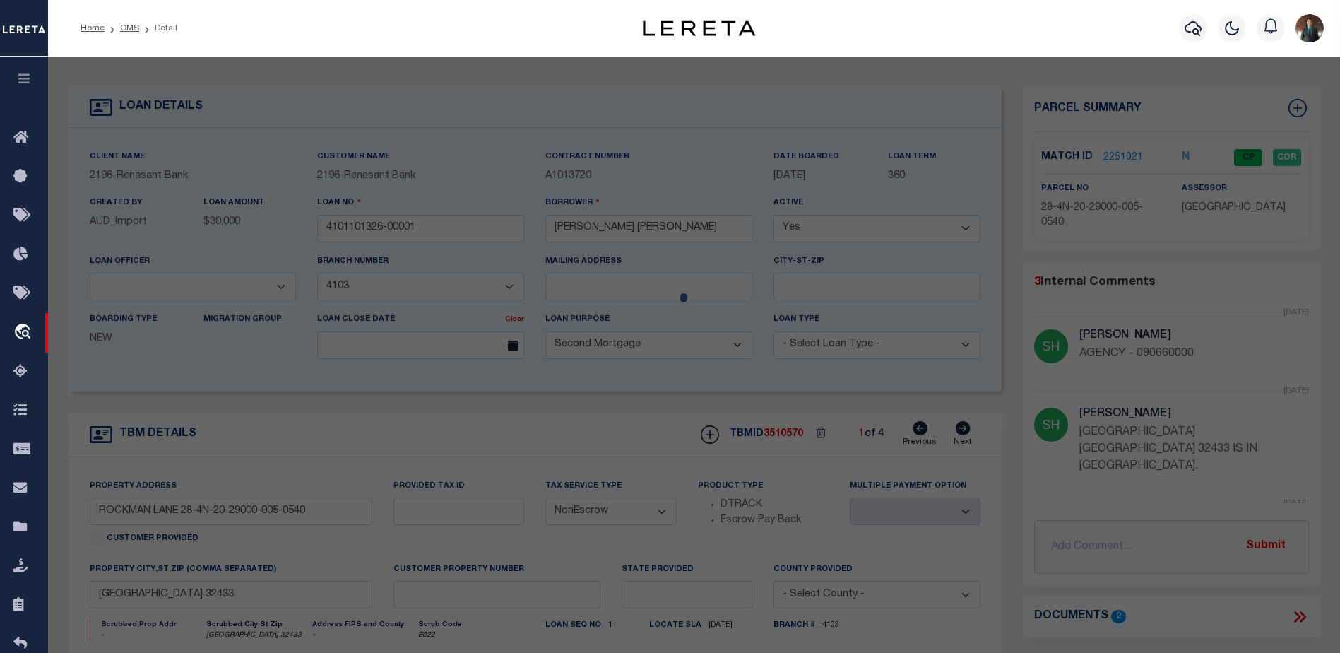
select select "AS"
select select
checkbox input "false"
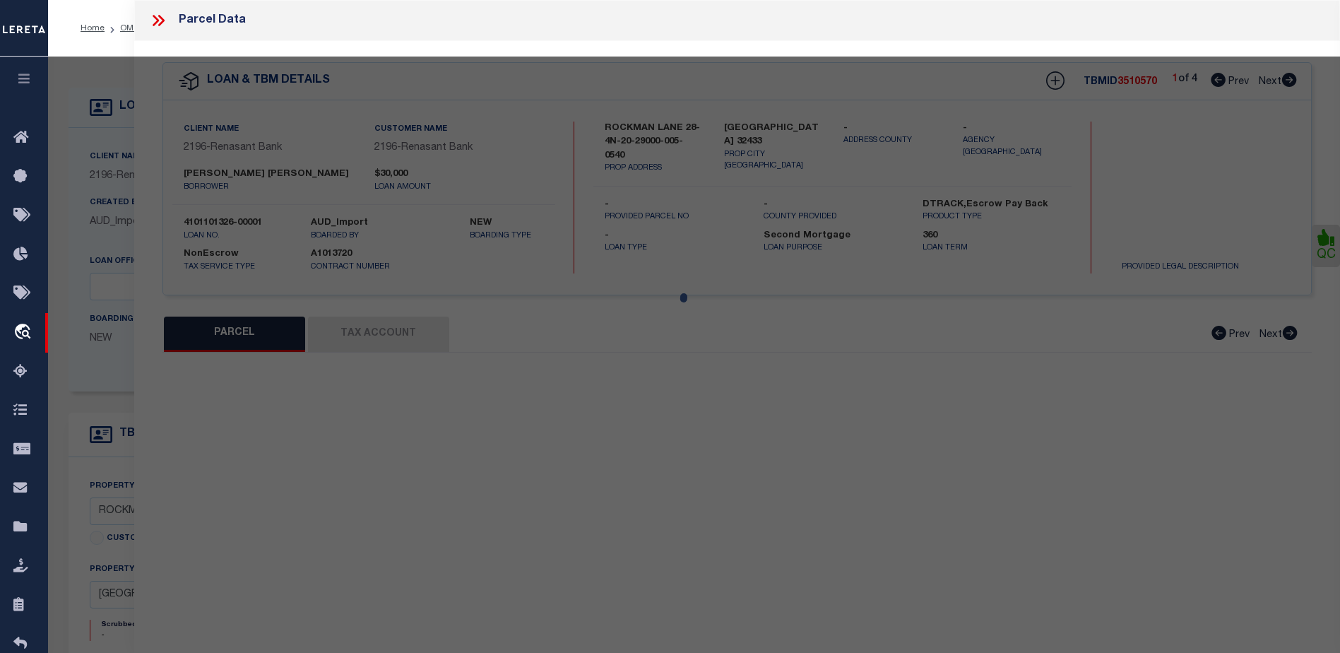
select select "CP"
select select "ADD"
type input "[PERSON_NAME]"
select select "AGW"
select select
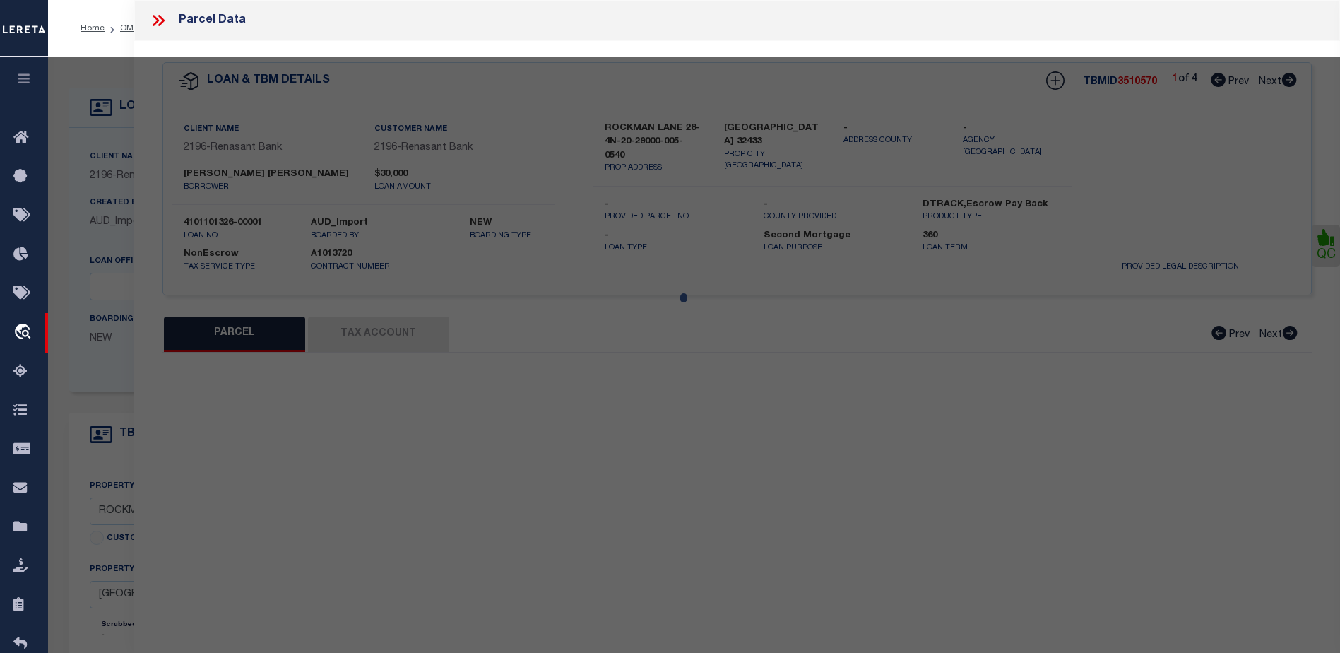
type input "[GEOGRAPHIC_DATA] 32433"
type textarea "W2 OF SW4 OF SW4 OF NW4 OF NE4 SEC 28-4N-20W"
type textarea "LENDER REQUESTED ADD"
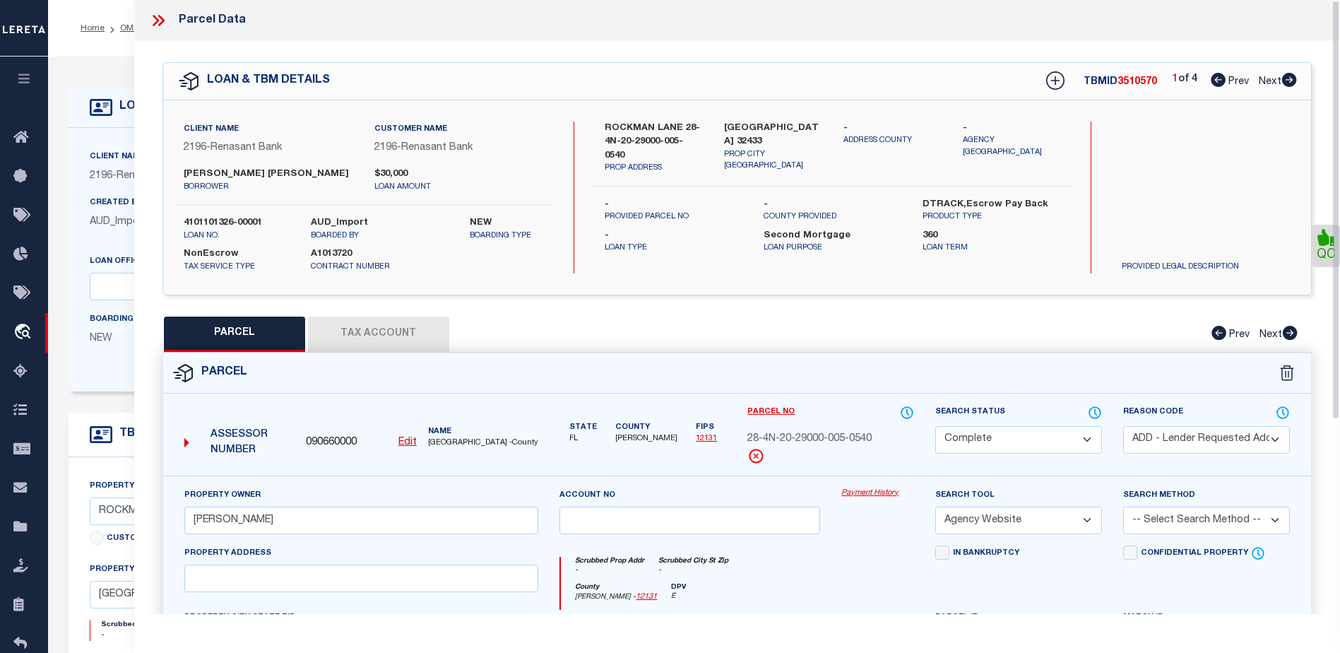
click at [345, 323] on button "Tax Account" at bounding box center [378, 333] width 141 height 35
select select "100"
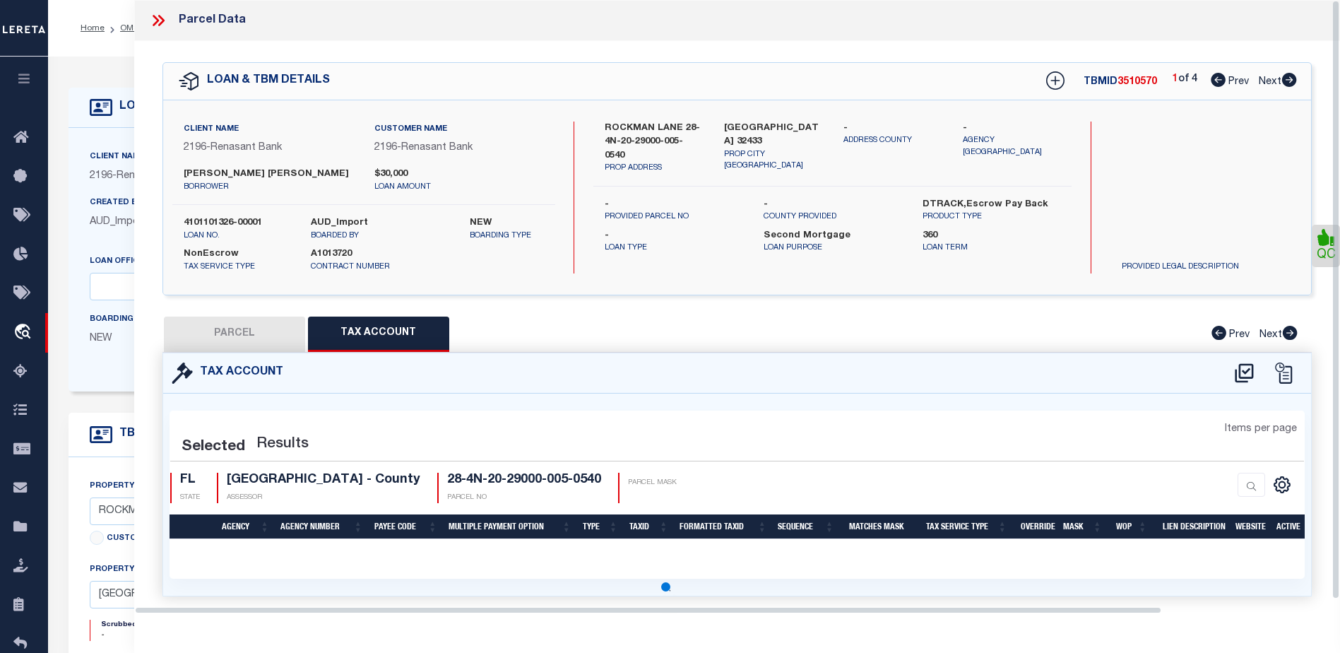
select select "100"
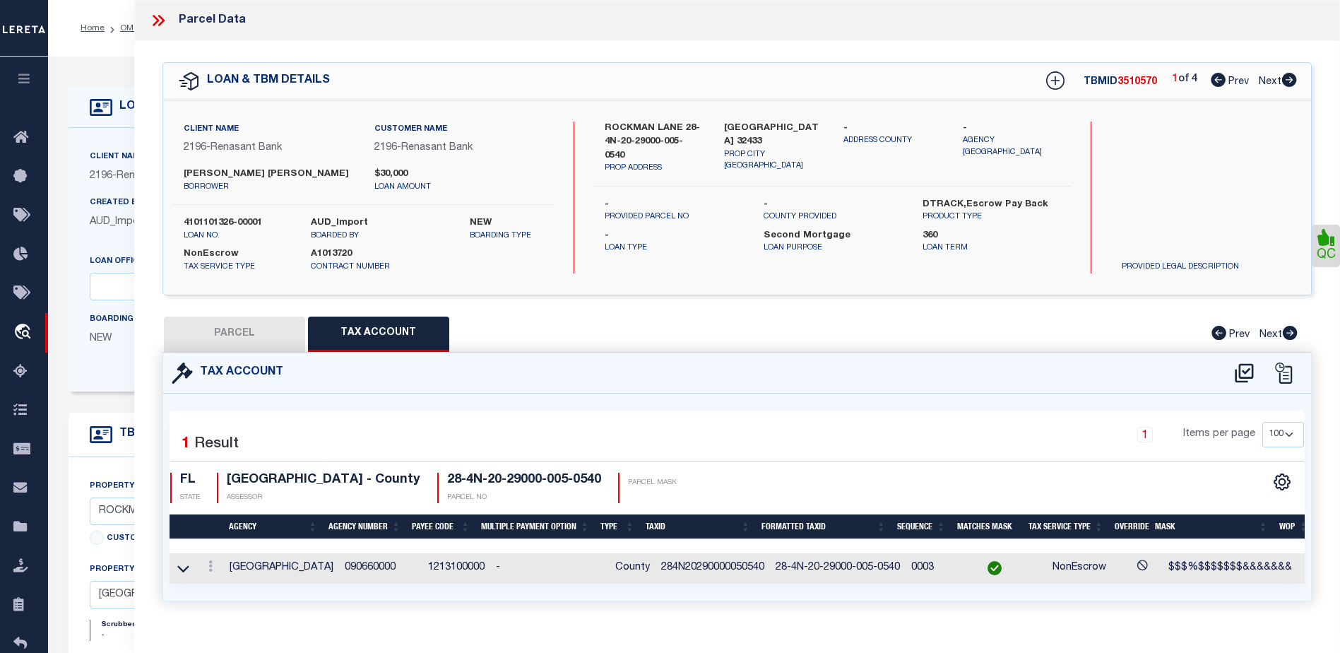
click at [158, 18] on icon at bounding box center [158, 20] width 18 height 18
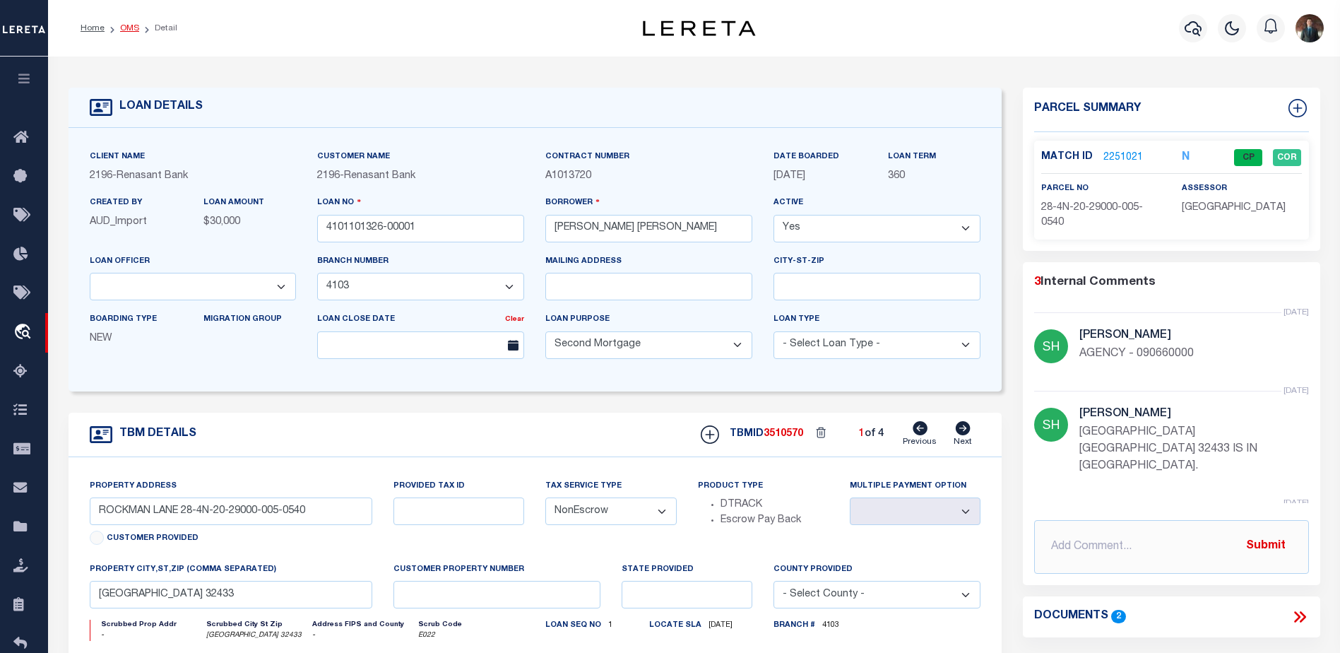
click at [135, 26] on link "OMS" at bounding box center [129, 28] width 19 height 8
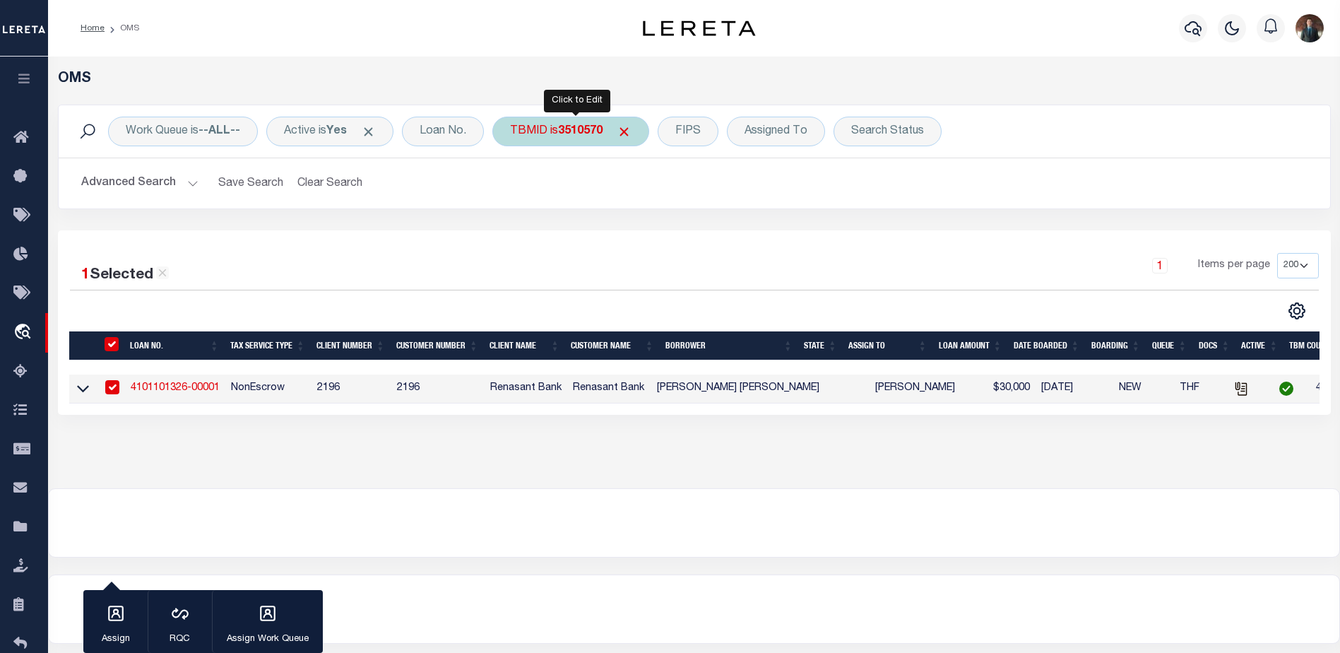
click at [576, 126] on b "3510570" at bounding box center [580, 131] width 45 height 11
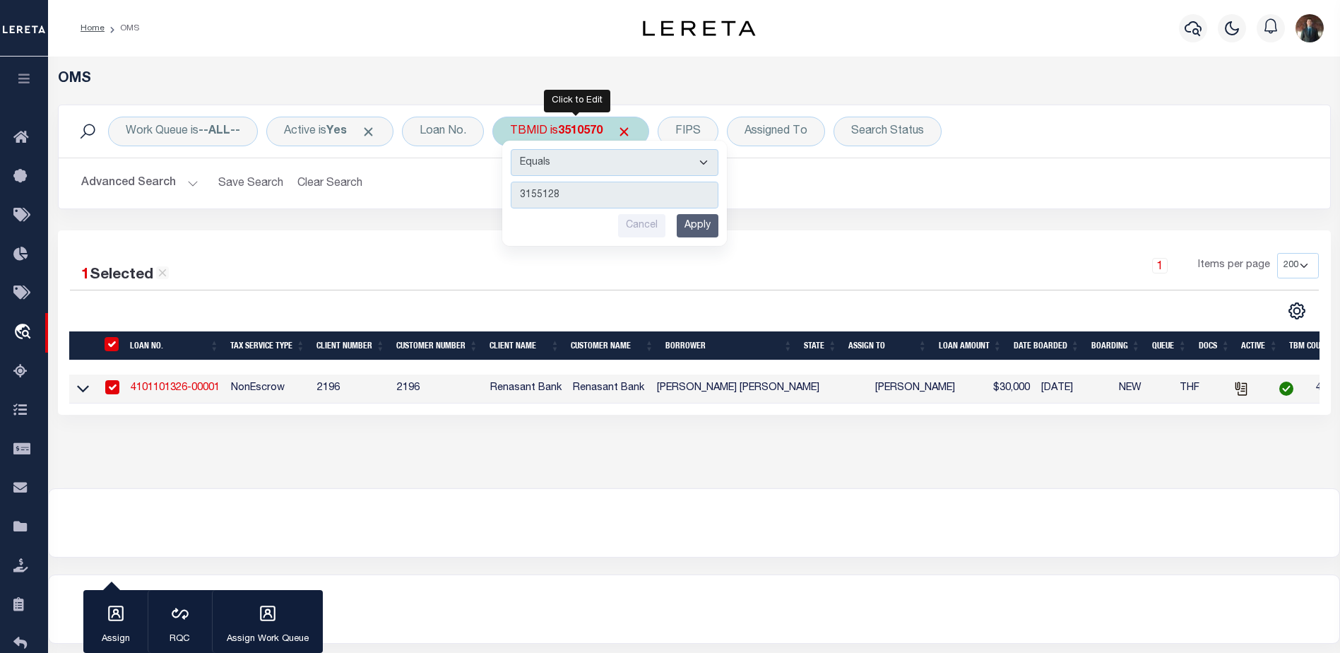
type input "3155128"
click at [696, 228] on input "Apply" at bounding box center [698, 225] width 42 height 23
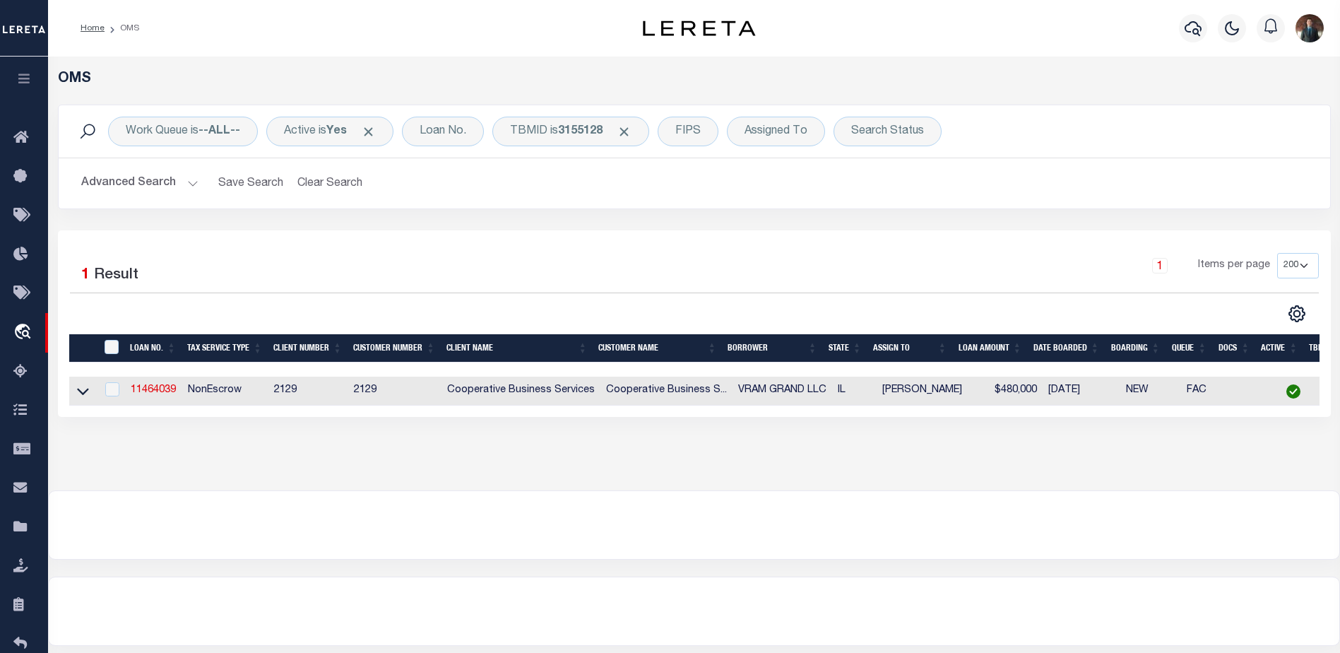
click at [128, 396] on td "11464039" at bounding box center [153, 390] width 57 height 29
checkbox input "true"
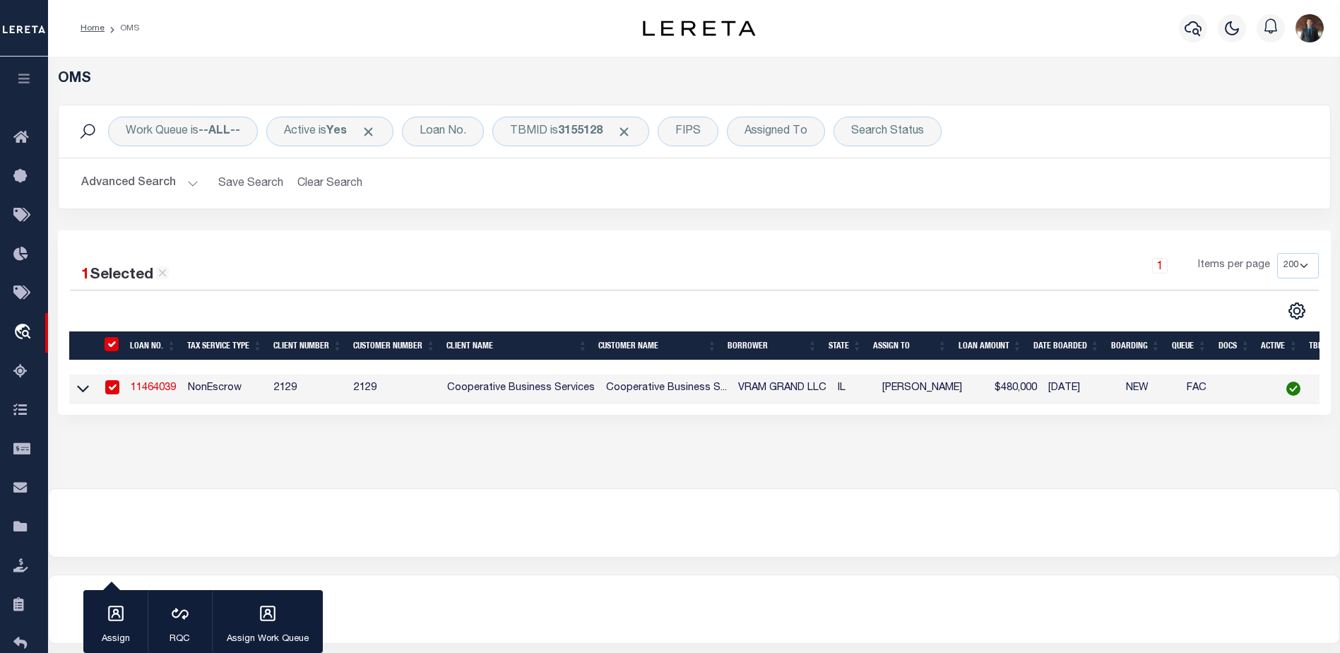
click at [154, 393] on link "11464039" at bounding box center [153, 388] width 45 height 10
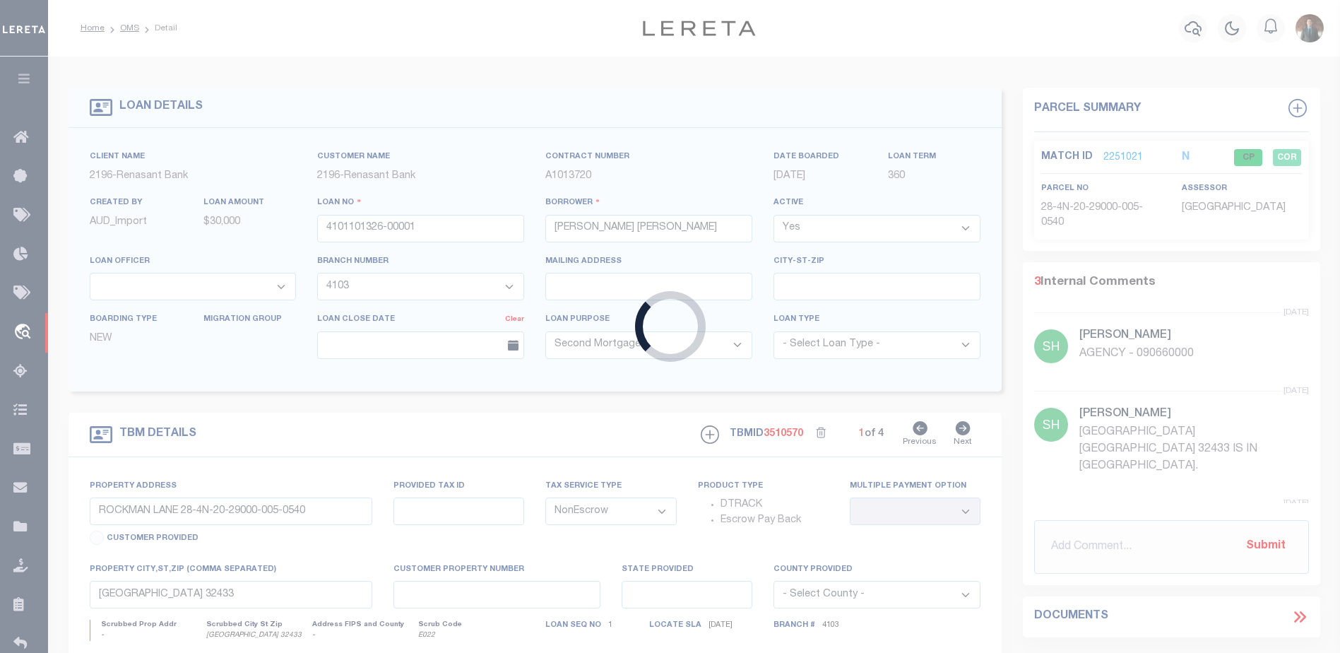
type input "11464039"
type input "VRAM GRAND LLC"
select select
type input "[STREET_ADDRESS]"
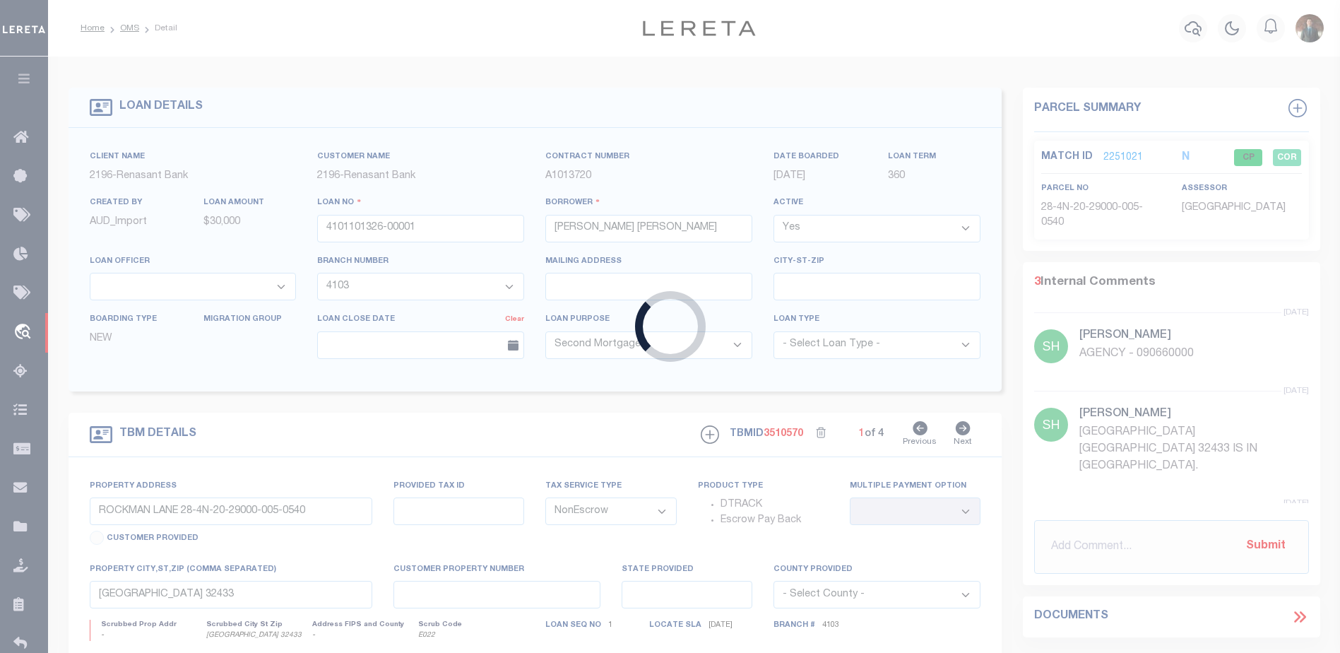
type input "GLENVIEWL, IL 60025"
select select "10"
type input "[DATE][STREET_ADDRESS][DATE]"
select select
type input "WAUKEGAN, IL 60085"
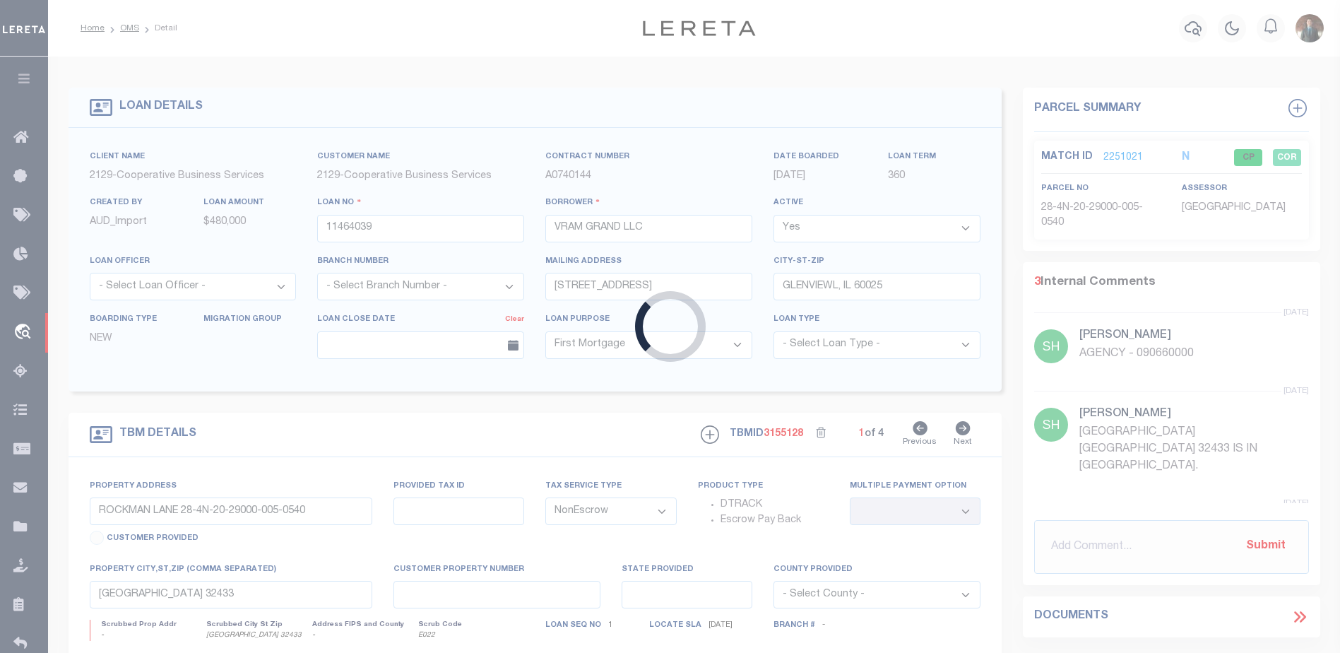
type input "6614"
type input "IL"
select select
select select "7366"
select select "3334"
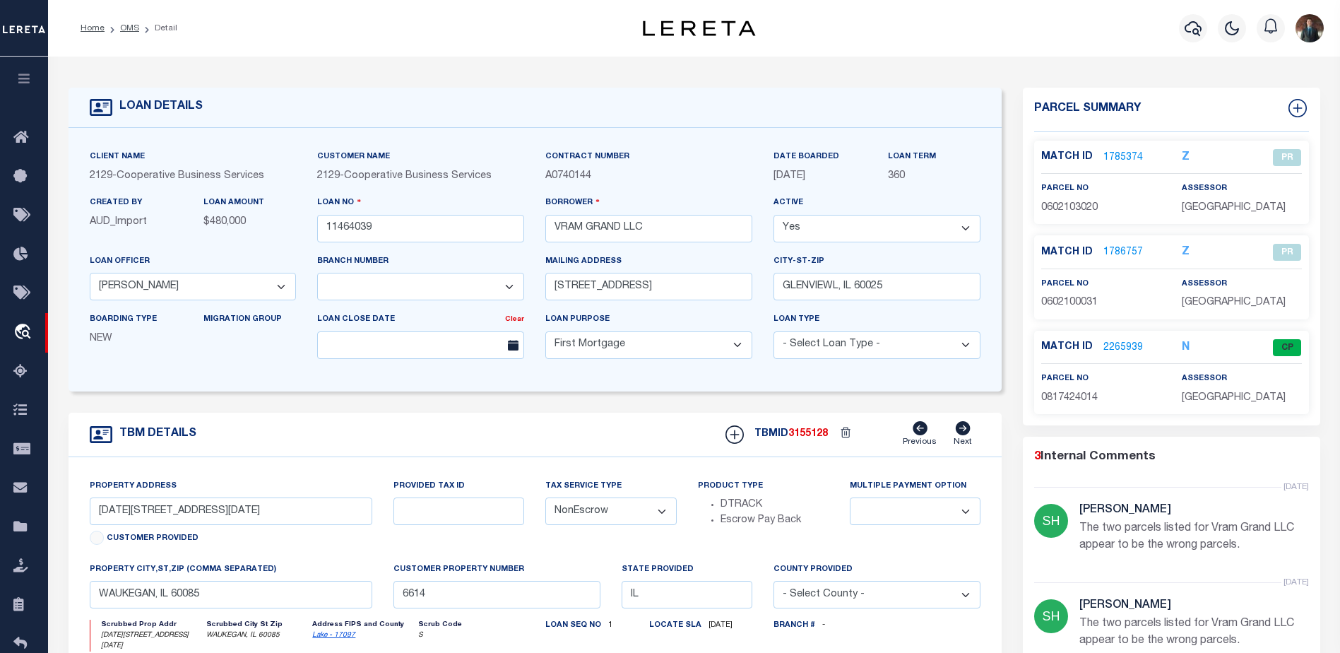
click at [1128, 345] on link "2265939" at bounding box center [1123, 347] width 40 height 15
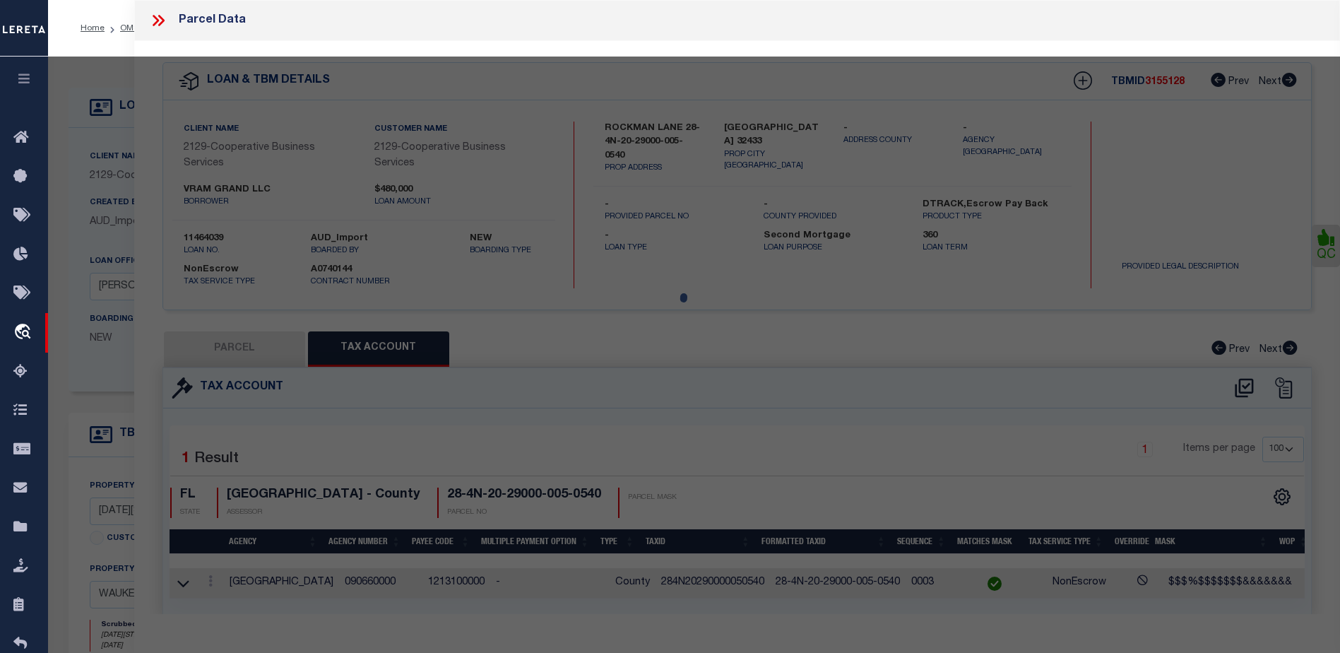
select select "AS"
select select
checkbox input "false"
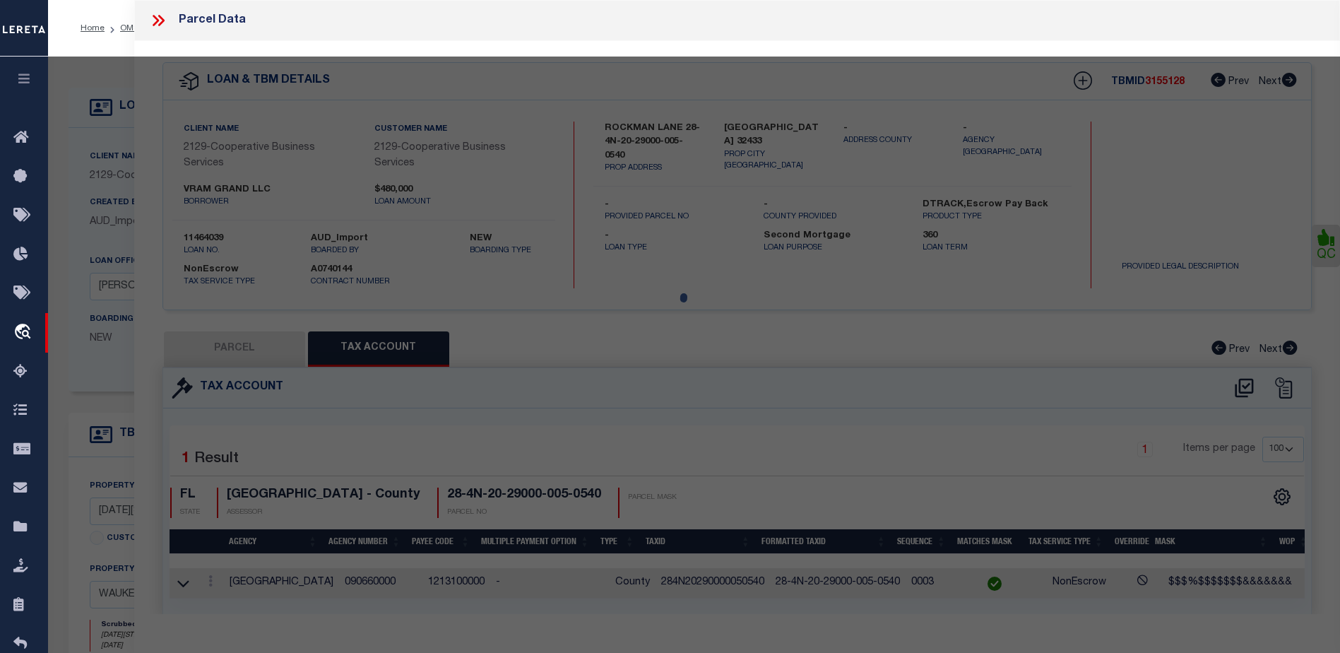
select select "CP"
type input "VRAM GRAND LLC"
select select "AGW"
select select
type input "[STREET_ADDRESS]"
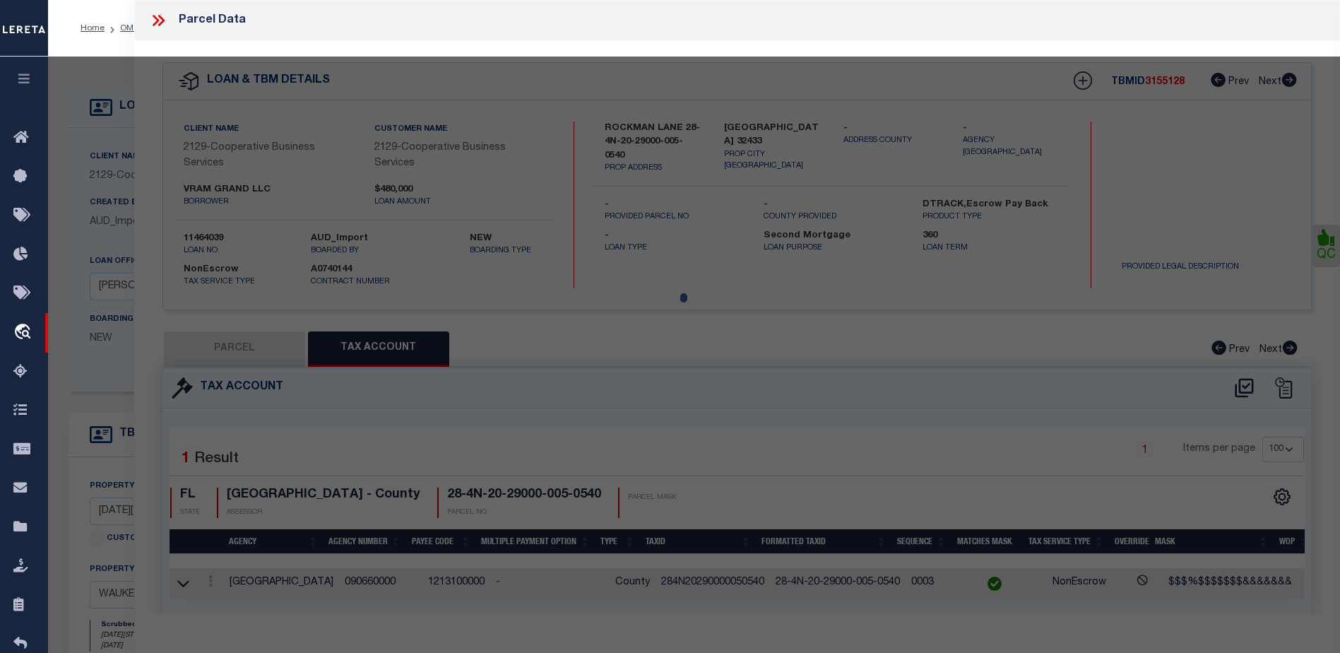
type textarea "PARKERS SUB; LOTS 1,2 & 3"
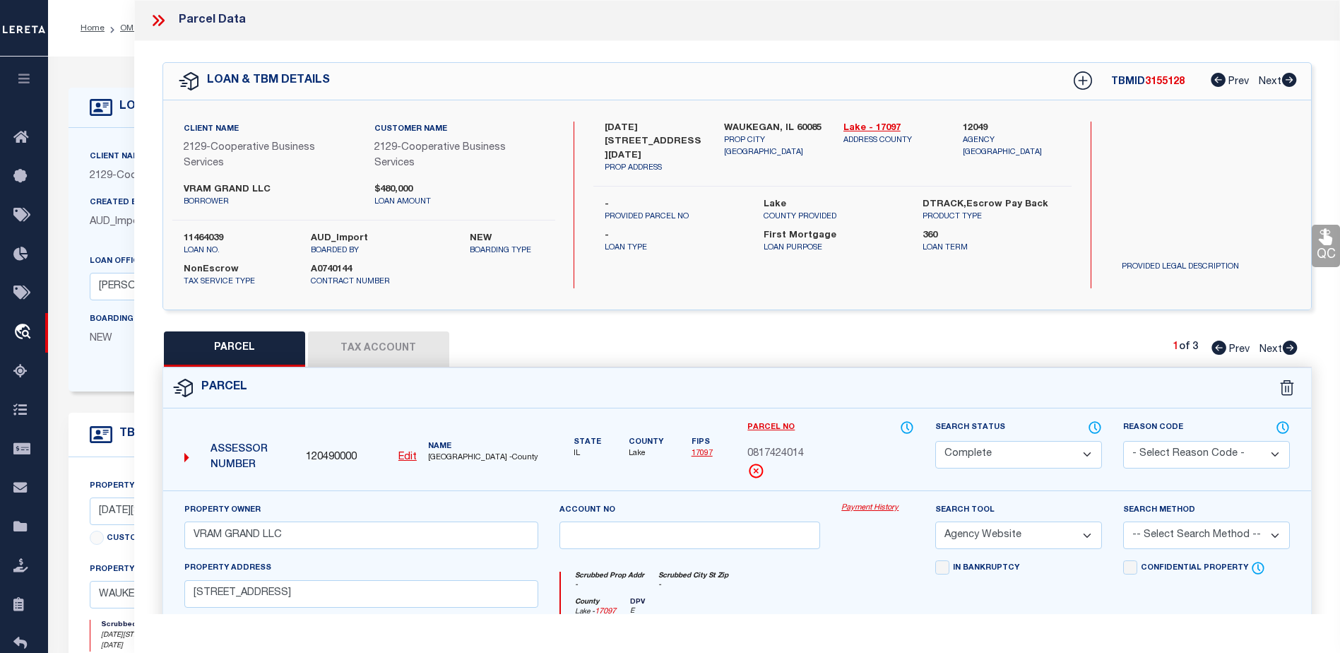
click at [357, 354] on button "Tax Account" at bounding box center [378, 348] width 141 height 35
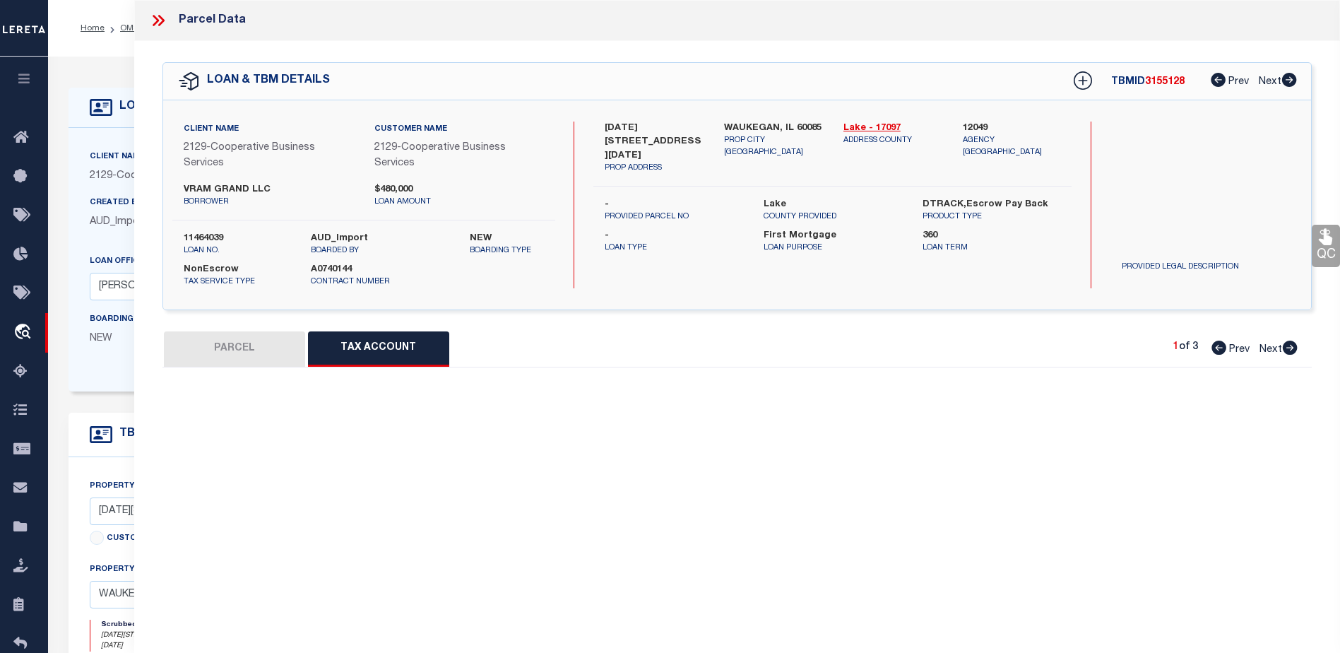
select select "100"
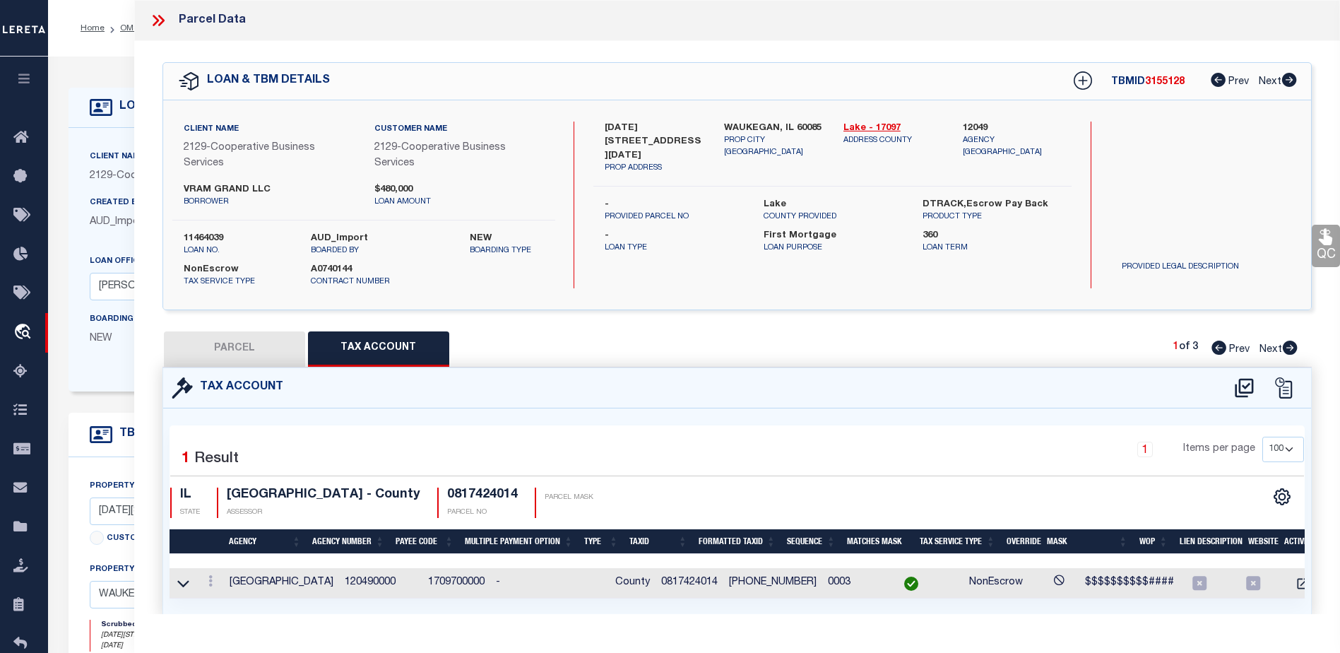
click at [1325, 253] on link "QC" at bounding box center [1326, 246] width 28 height 42
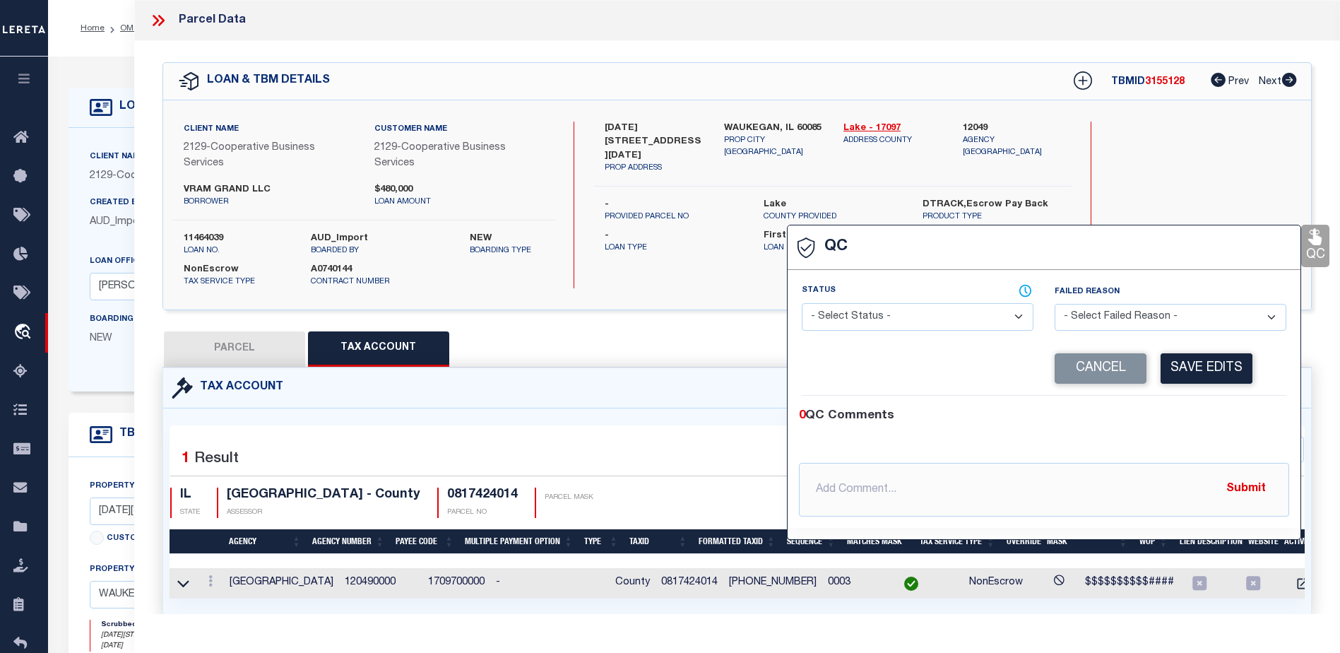
click at [914, 319] on select "- Select Status - Ready to QC Correct Incorrect" at bounding box center [918, 317] width 232 height 28
select select "COR"
click at [802, 304] on select "- Select Status - Ready to QC Correct Incorrect" at bounding box center [918, 317] width 232 height 28
click at [1188, 362] on button "Save Edits" at bounding box center [1207, 368] width 92 height 30
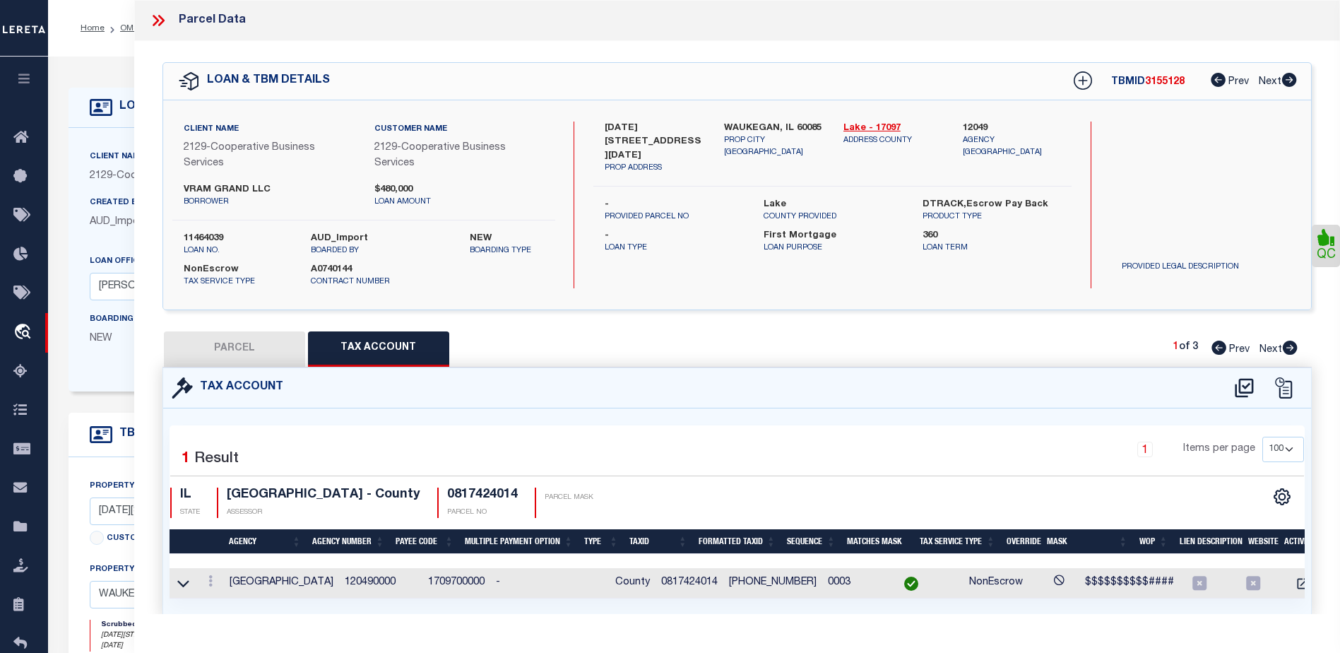
click at [161, 17] on icon at bounding box center [161, 20] width 6 height 11
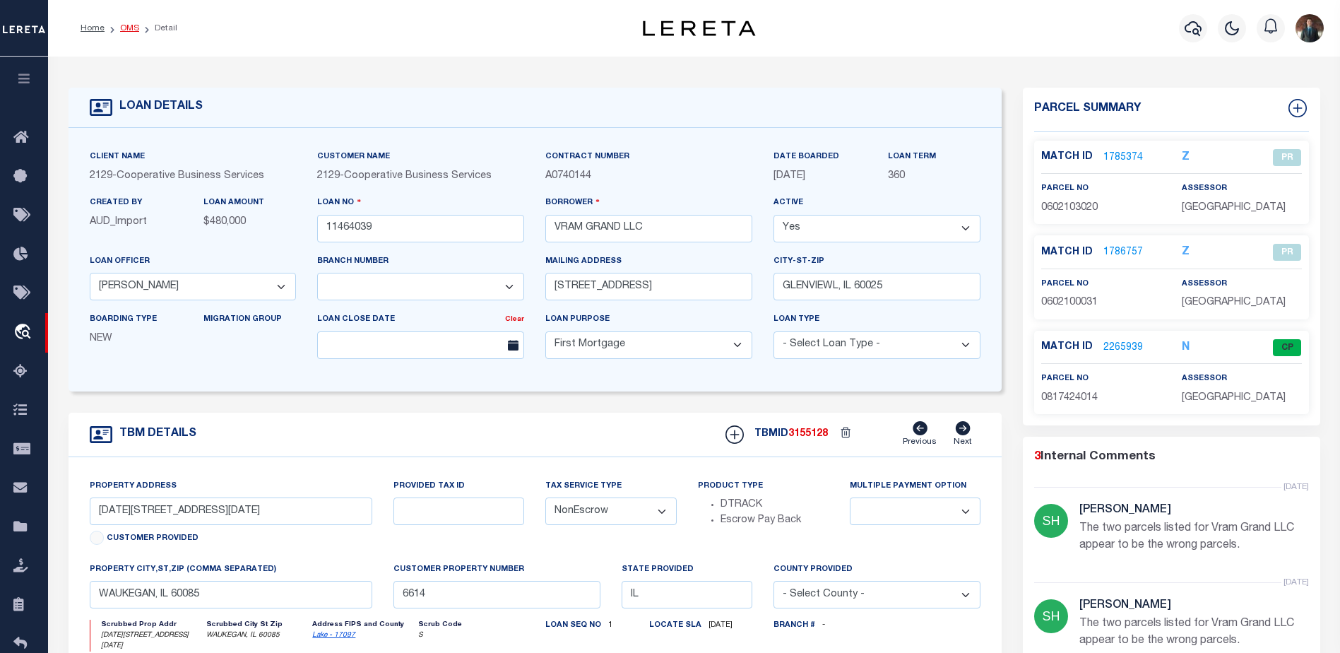
click at [136, 27] on link "OMS" at bounding box center [129, 28] width 19 height 8
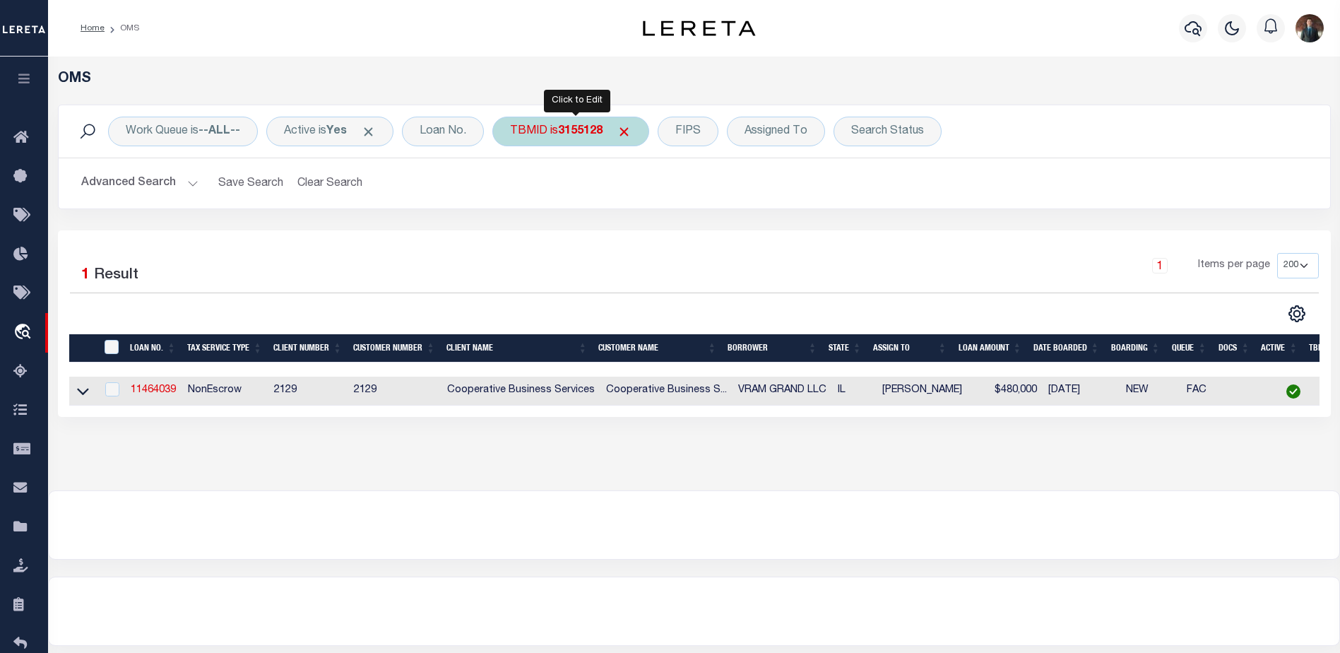
click at [565, 136] on b "3155128" at bounding box center [580, 131] width 45 height 11
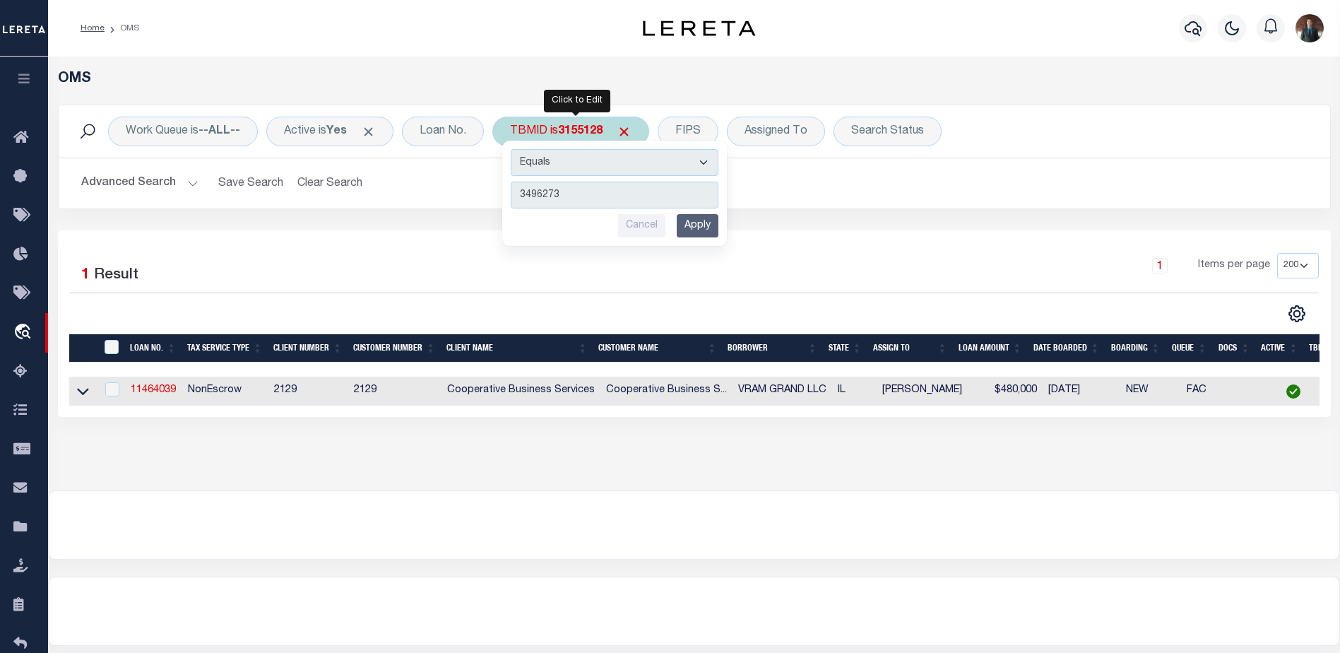
type input "3496273"
click at [706, 229] on input "Apply" at bounding box center [698, 225] width 42 height 23
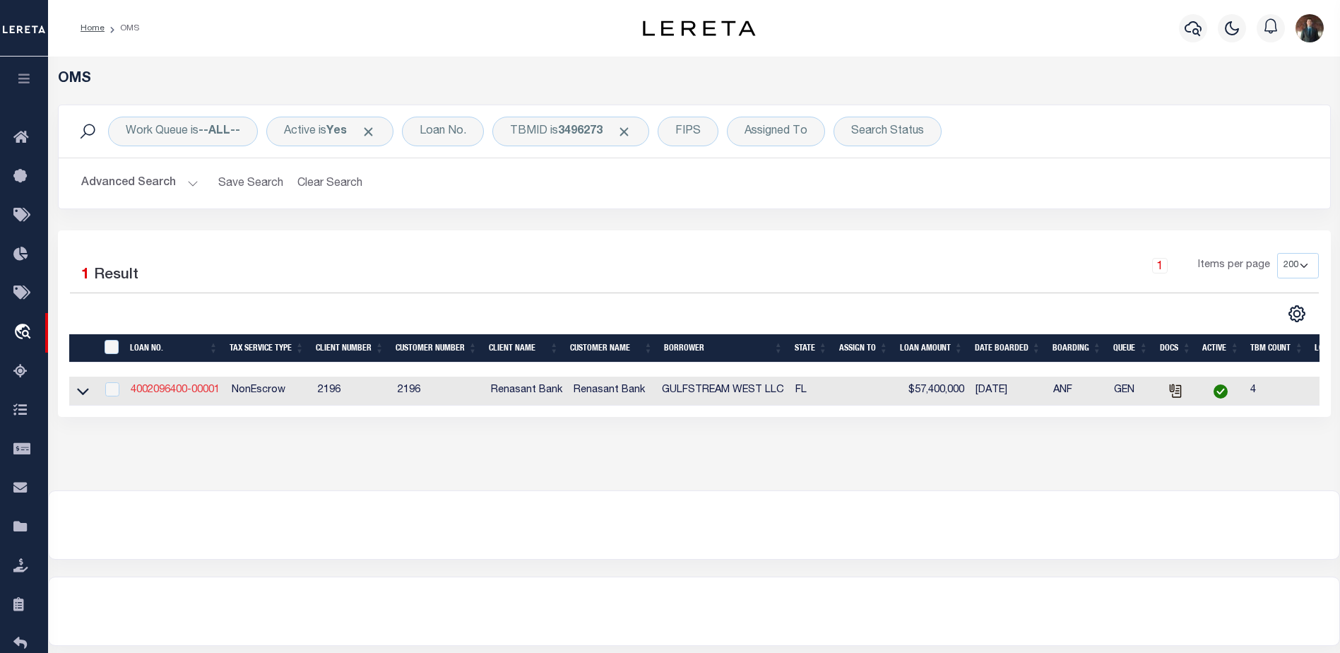
click at [204, 393] on link "4002096400-00001" at bounding box center [175, 390] width 89 height 10
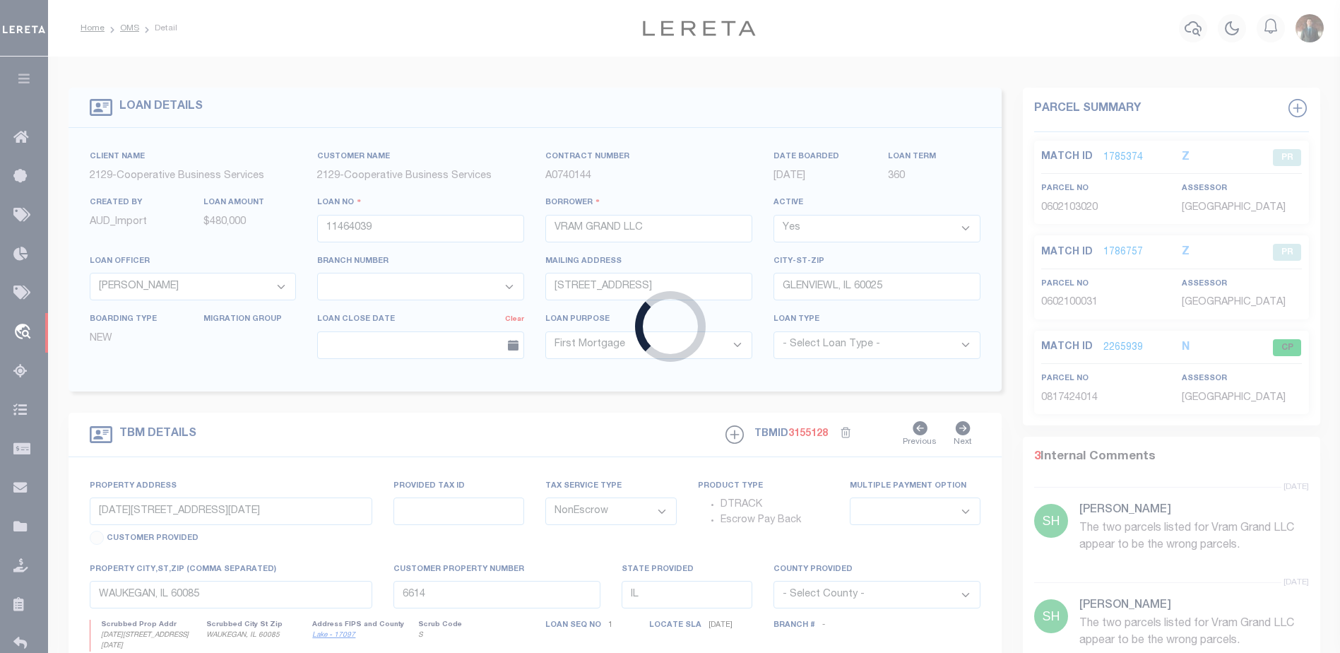
type input "4002096400-00001"
type input "GULFSTREAM WEST LLC"
select select
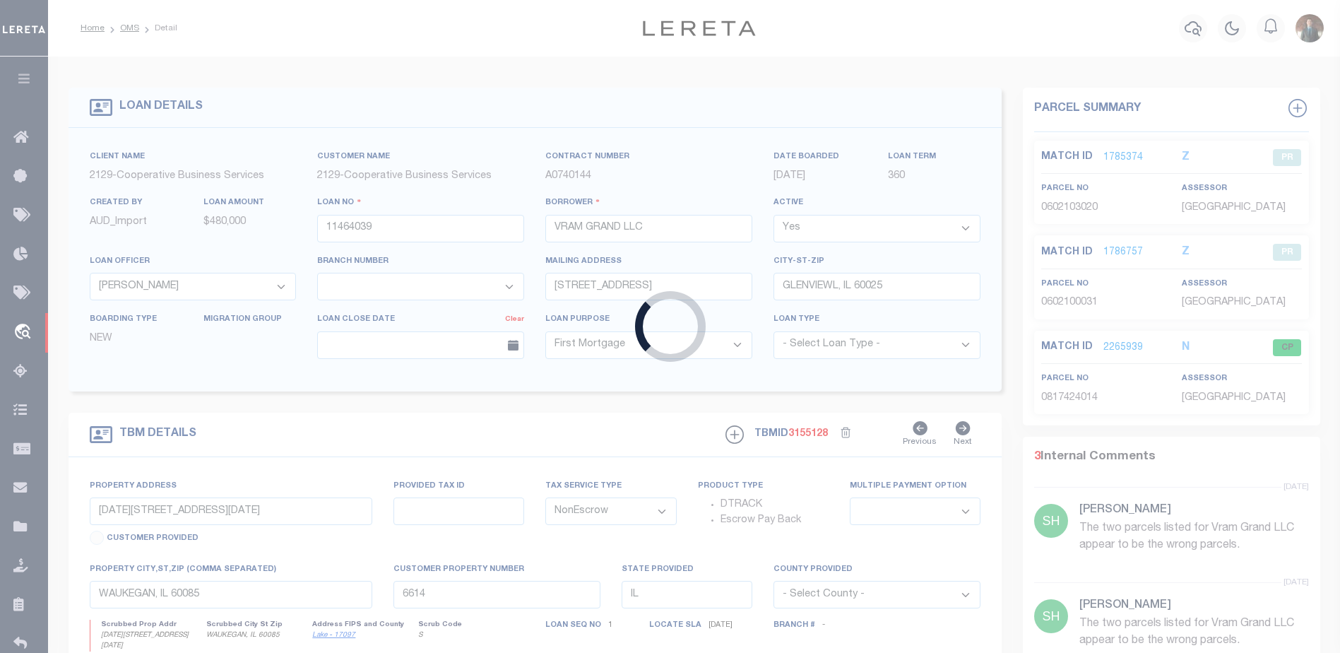
select select
type input "[STREET_ADDRESS]"
radio input "true"
select select "NonEscrow"
select select
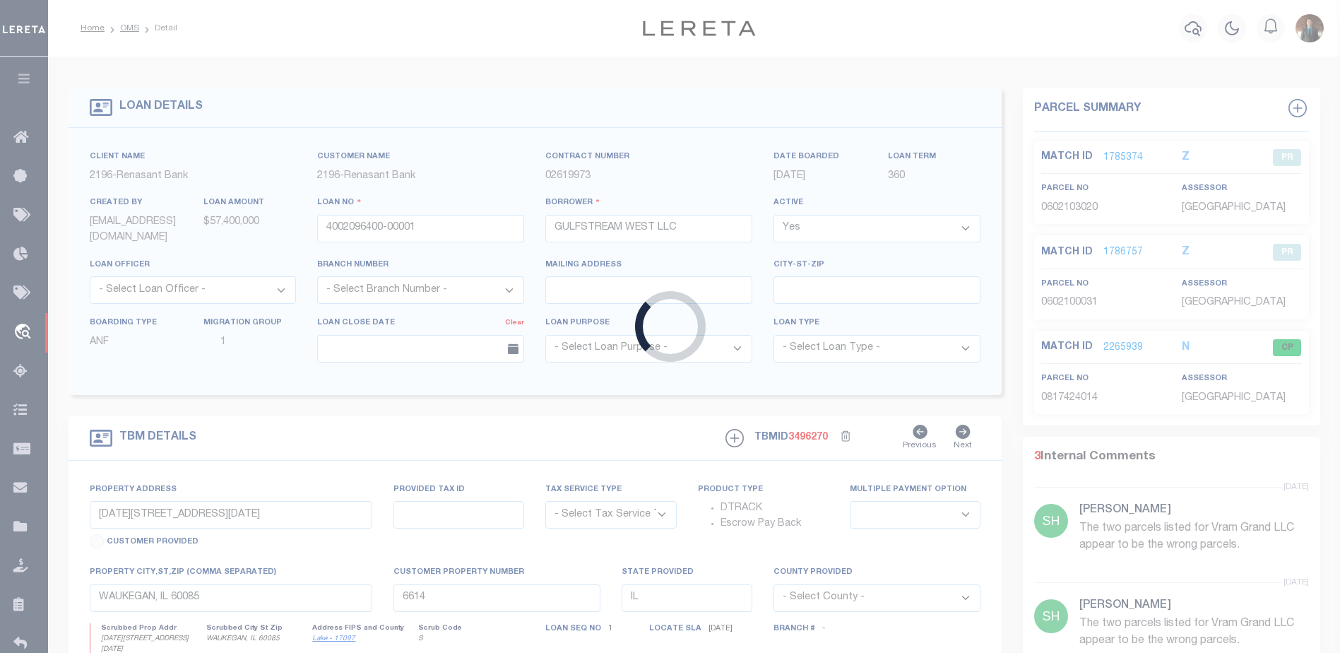
type input "[GEOGRAPHIC_DATA]"
type input "4002096400"
type input "FL"
type textarea "UNVERIFIED CUSTOMER SUPPLIED APN 272S214290000B0101(SEE LEGAL IMAGE ON FILE)."
select select "4983"
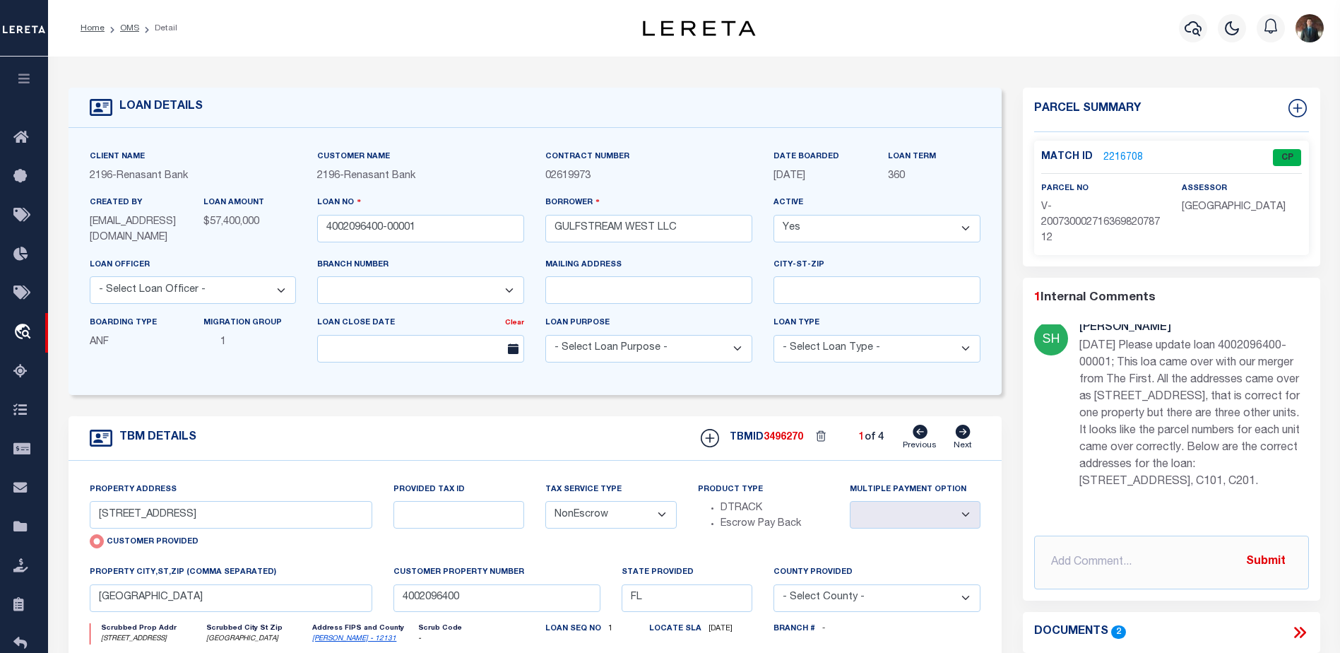
scroll to position [40, 0]
click at [1120, 153] on link "2216708" at bounding box center [1123, 157] width 40 height 15
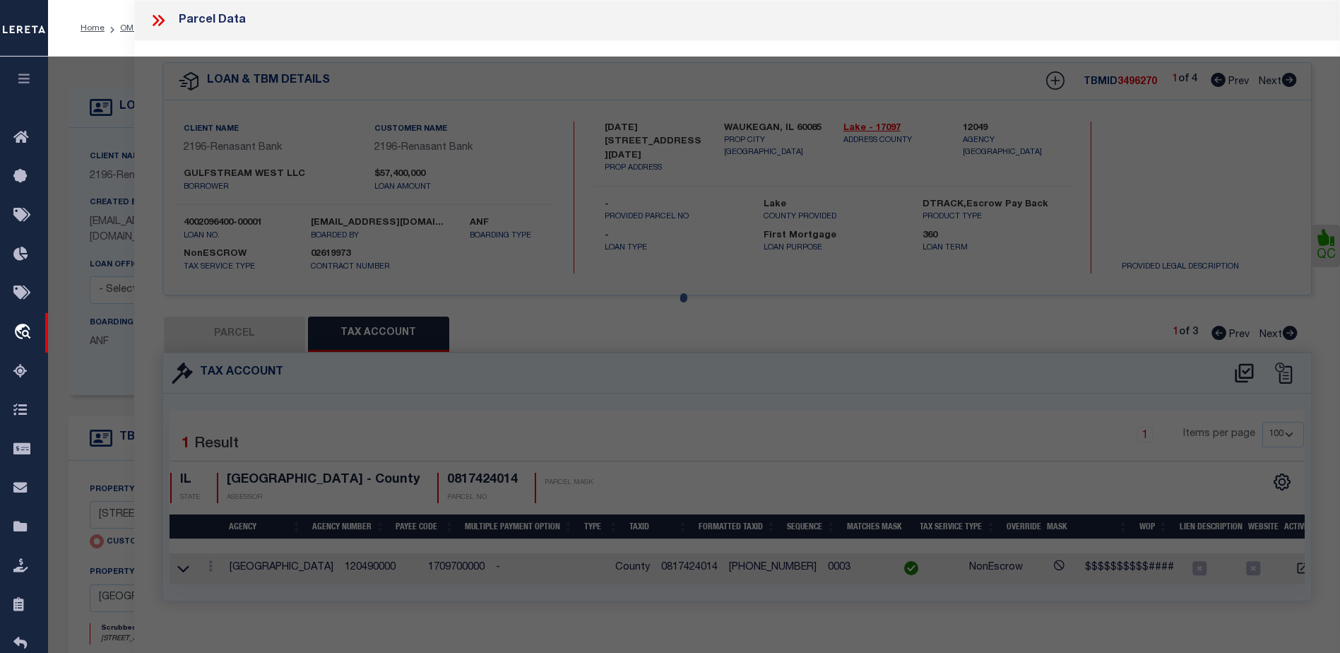
select select "AS"
select select
checkbox input "false"
select select "CP"
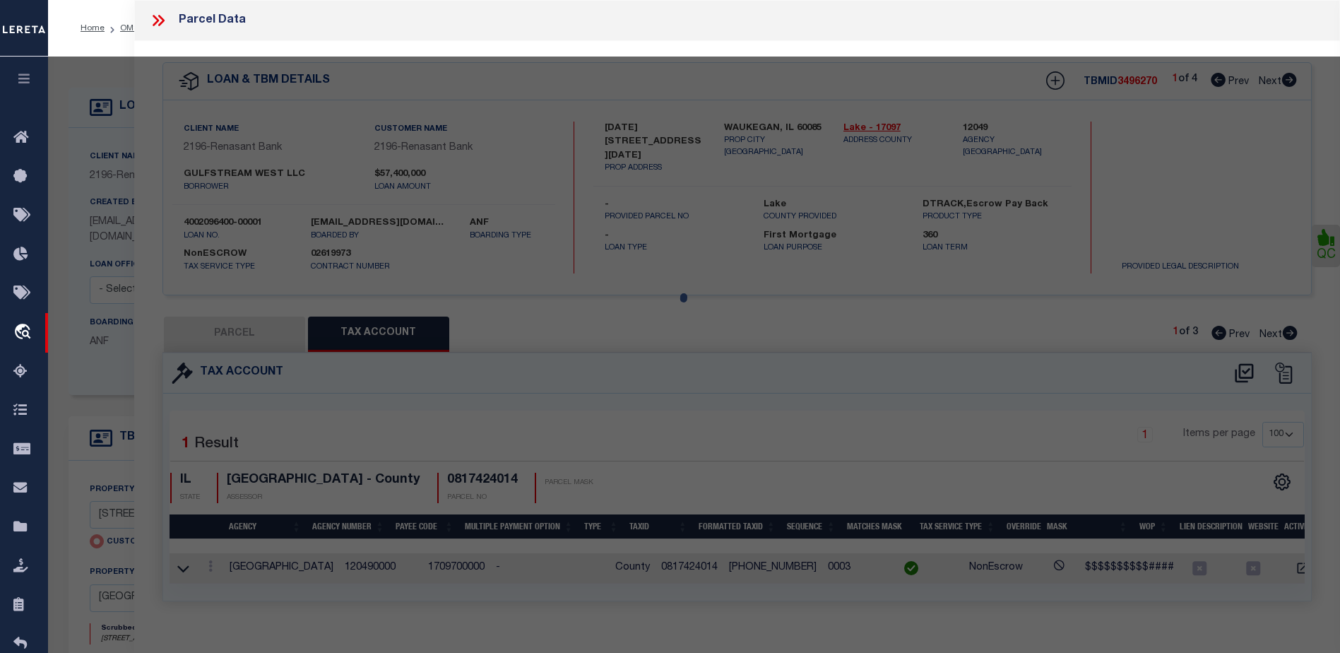
type input "[STREET_ADDRESS]"
checkbox input "false"
type input "[GEOGRAPHIC_DATA]"
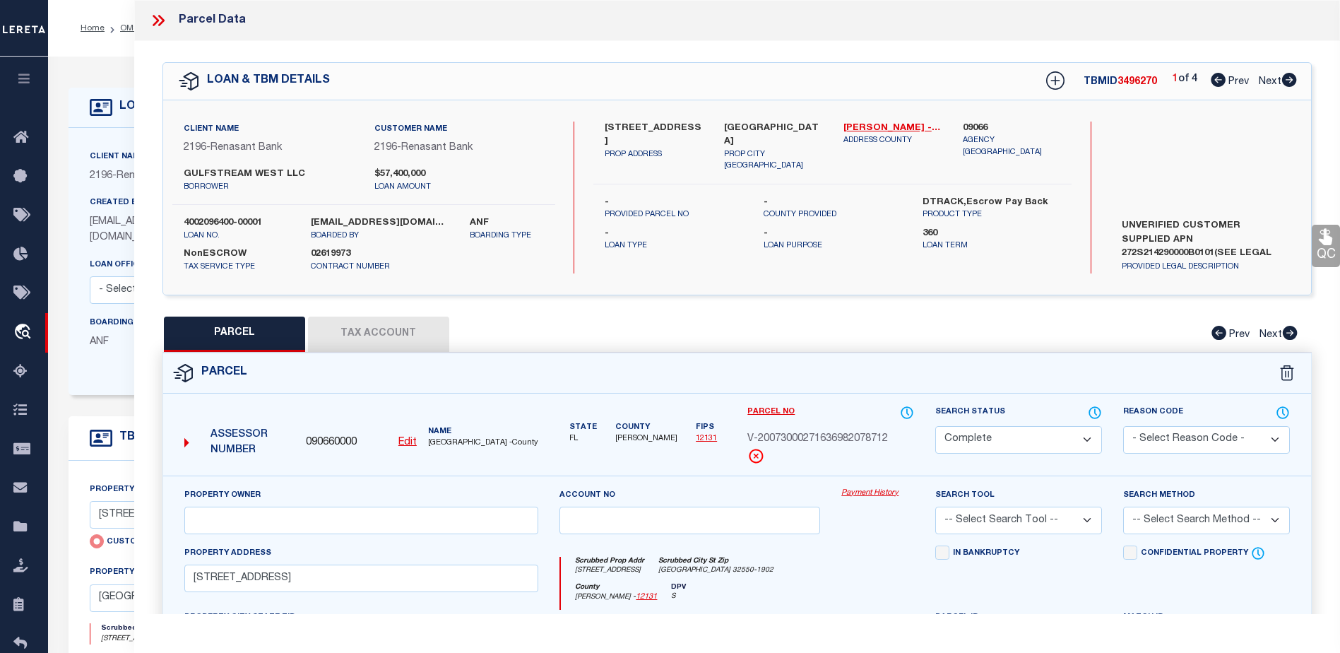
click at [160, 23] on icon at bounding box center [158, 20] width 18 height 18
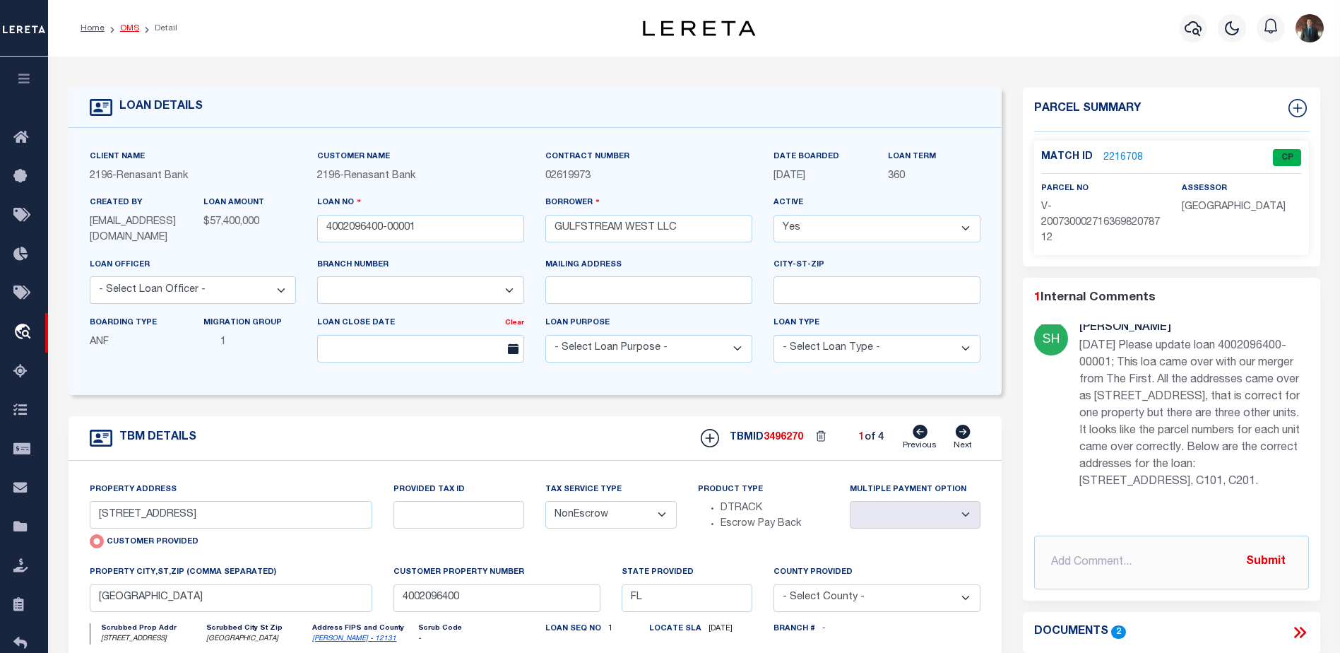
click at [131, 27] on link "OMS" at bounding box center [129, 28] width 19 height 8
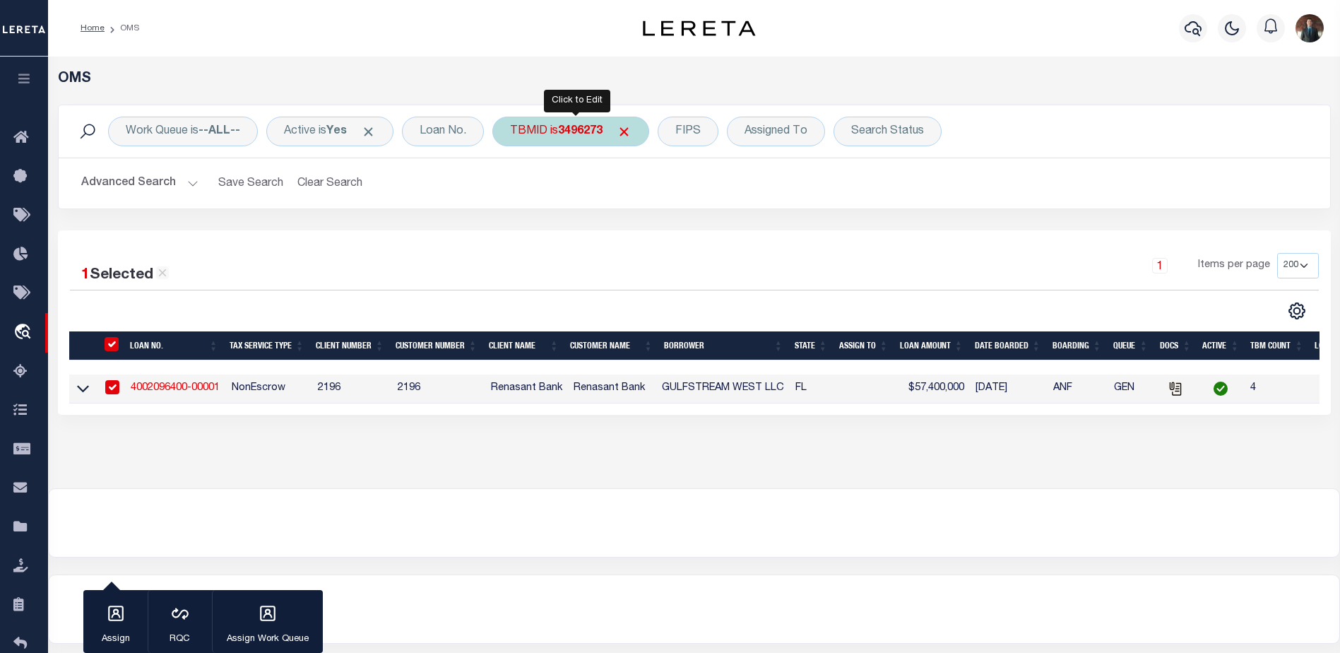
click at [575, 136] on b "3496273" at bounding box center [580, 131] width 45 height 11
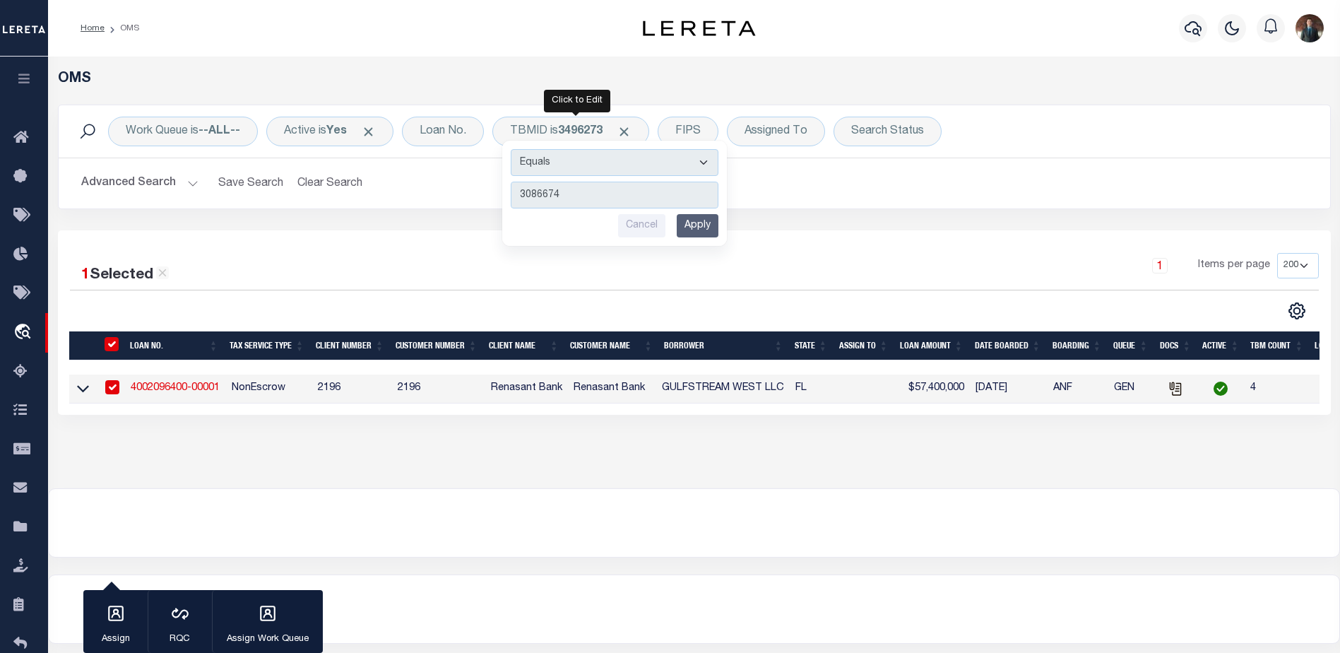
type input "3086674"
click at [705, 232] on input "Apply" at bounding box center [698, 225] width 42 height 23
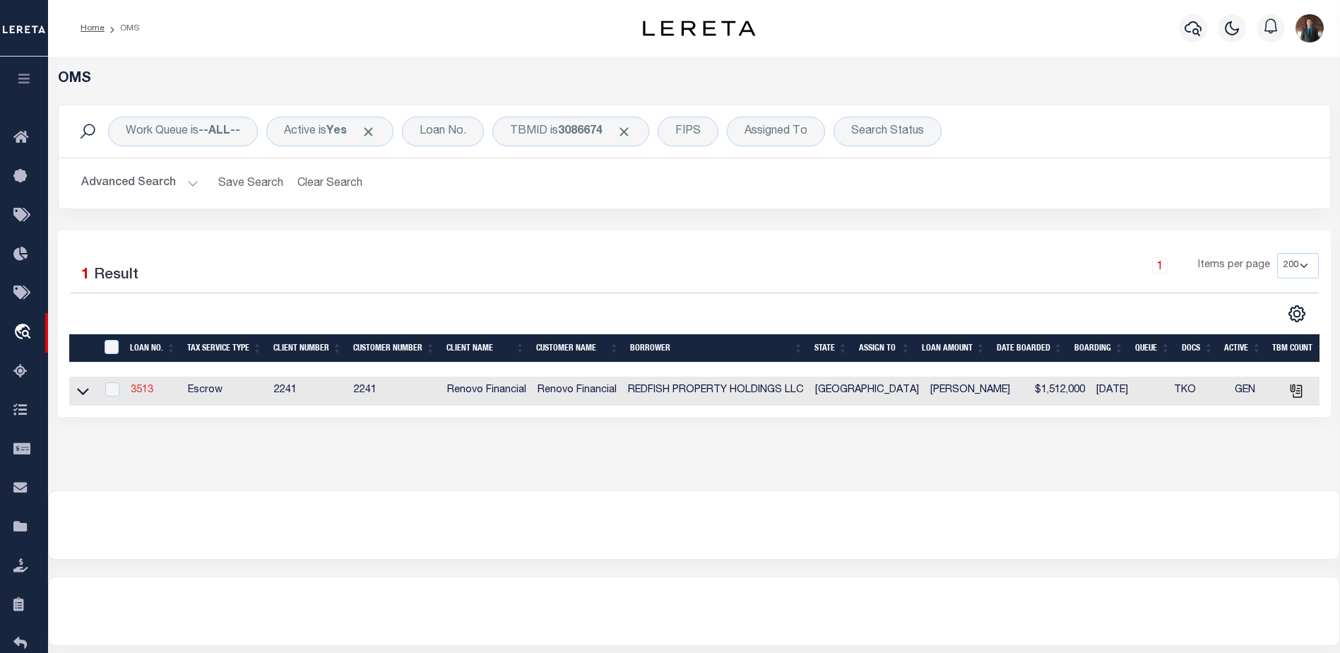
click at [135, 394] on link "3513" at bounding box center [142, 390] width 23 height 10
type input "3513"
type input "REDFISH PROPERTY HOLDINGS LLC"
select select
type input "[STREET_ADDRESS]"
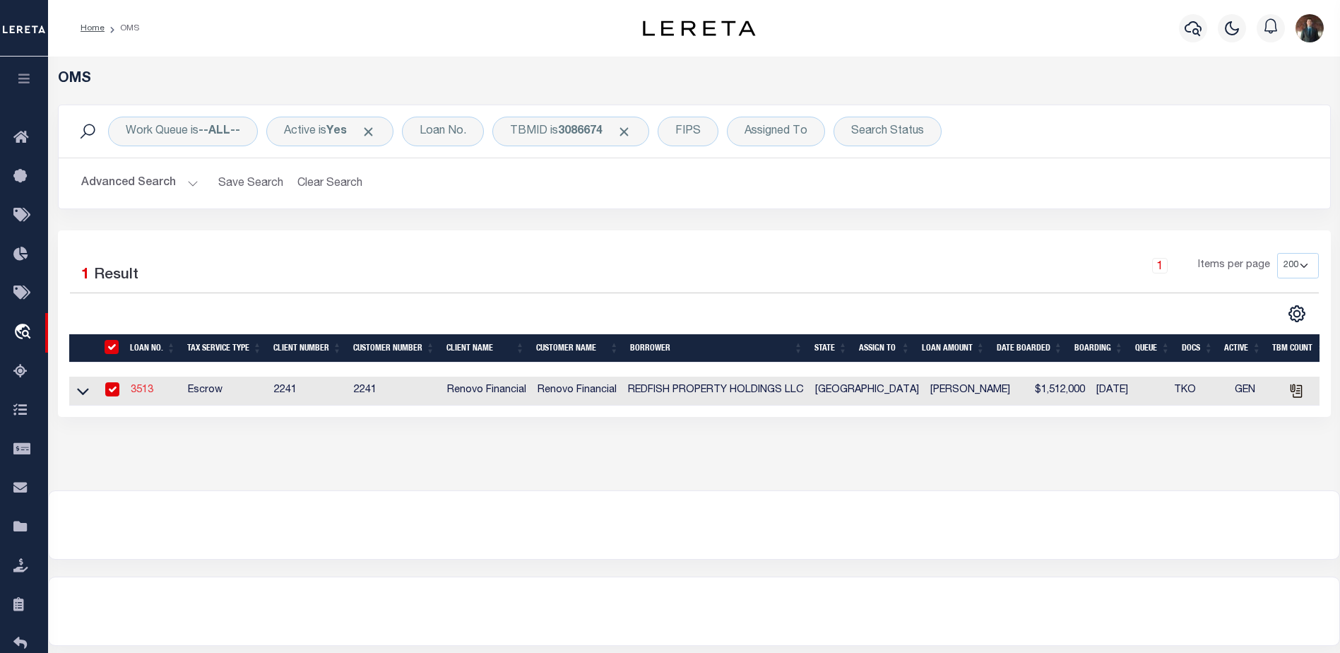
type input "Encino CA 91436"
select select
select select "Escrow"
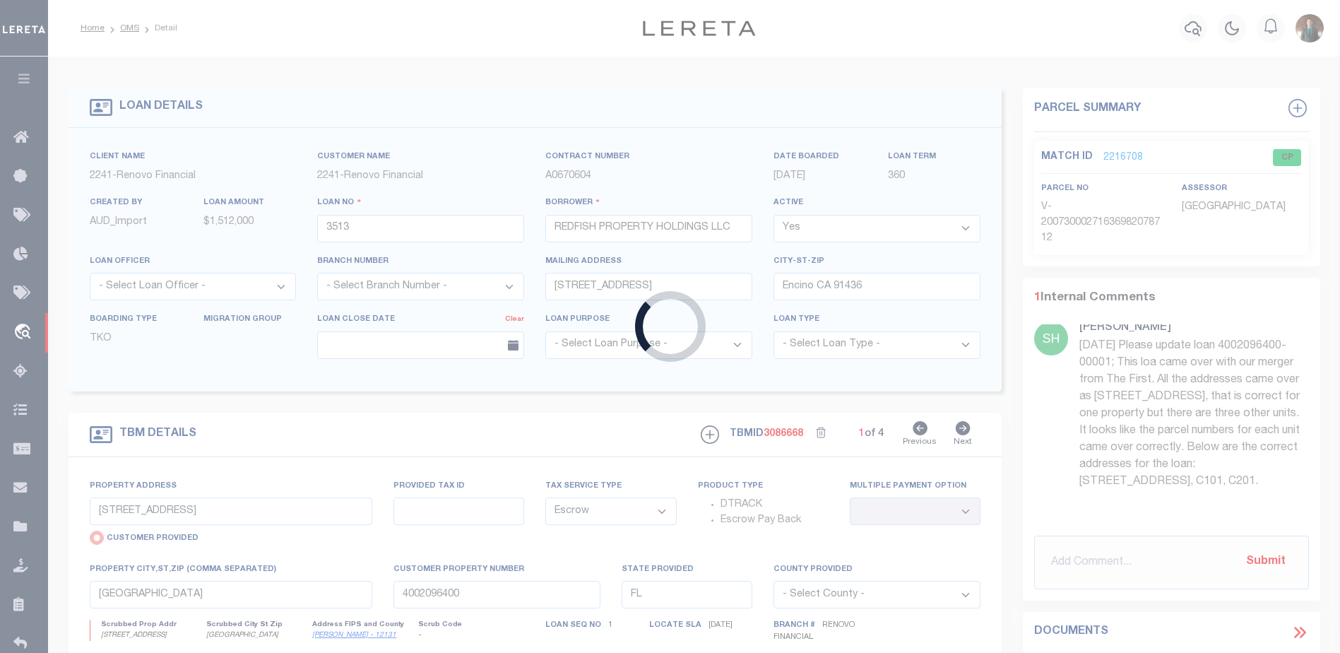
type input "[STREET_ADDRESS]"
radio input "false"
select select
type input "[US_STATE][GEOGRAPHIC_DATA]"
type input "a0k2L00001SgS1E"
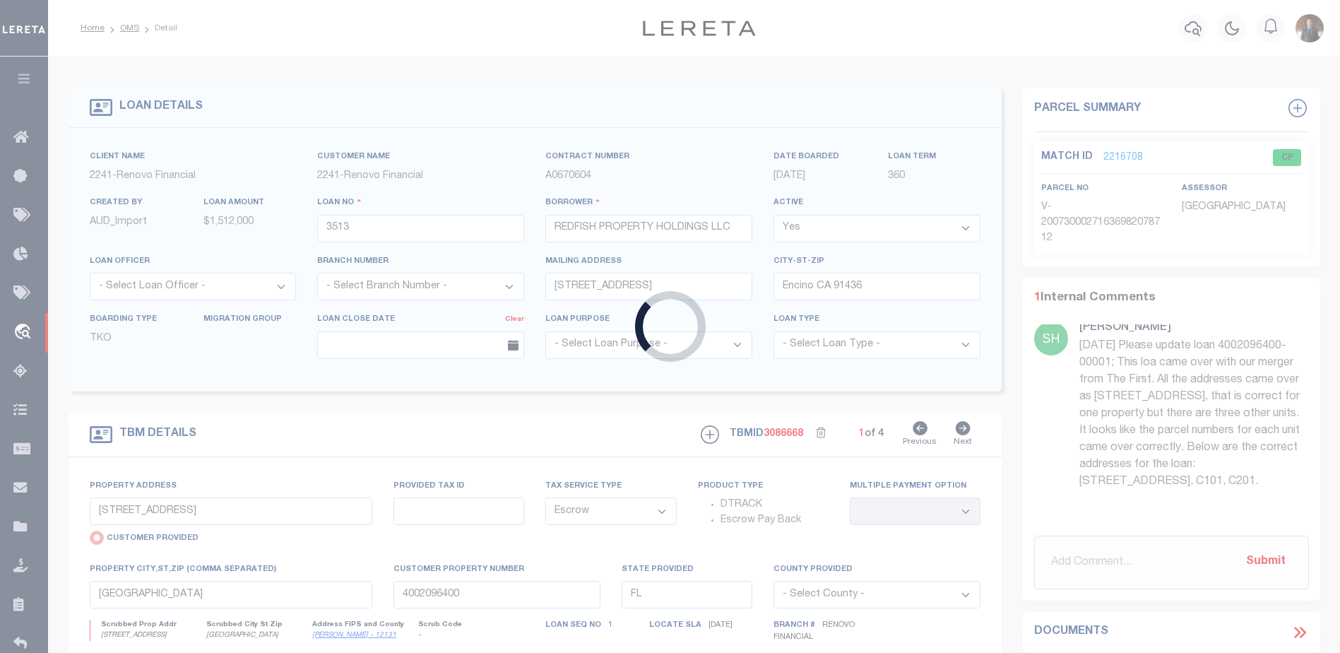
type input "[GEOGRAPHIC_DATA]"
type textarea "Situs change per client audit"
select select "25066"
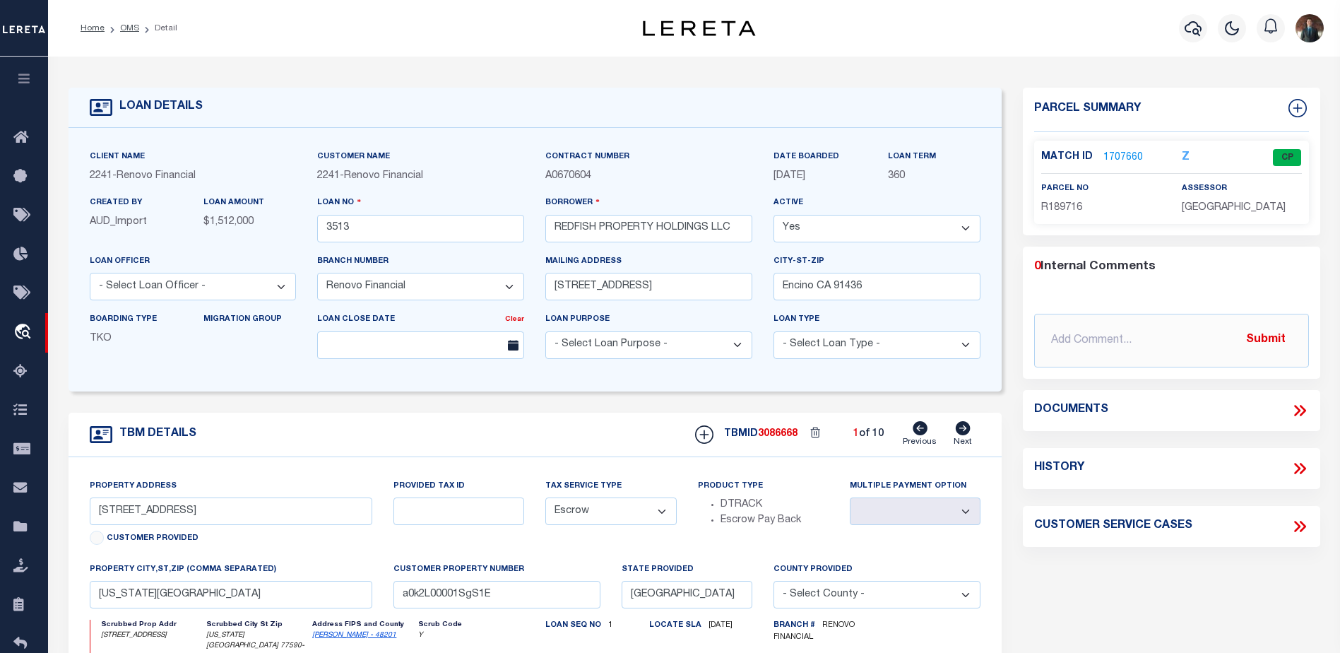
click at [1129, 154] on link "1707660" at bounding box center [1123, 157] width 40 height 15
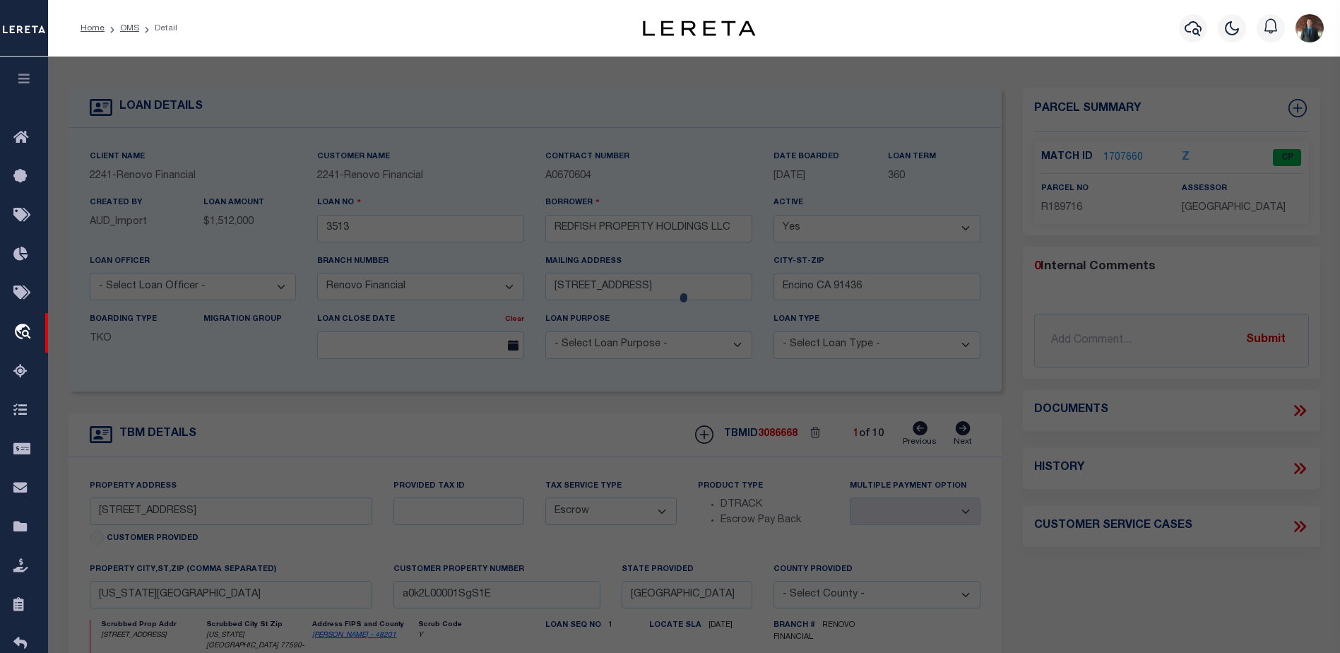
select select "AS"
checkbox input "false"
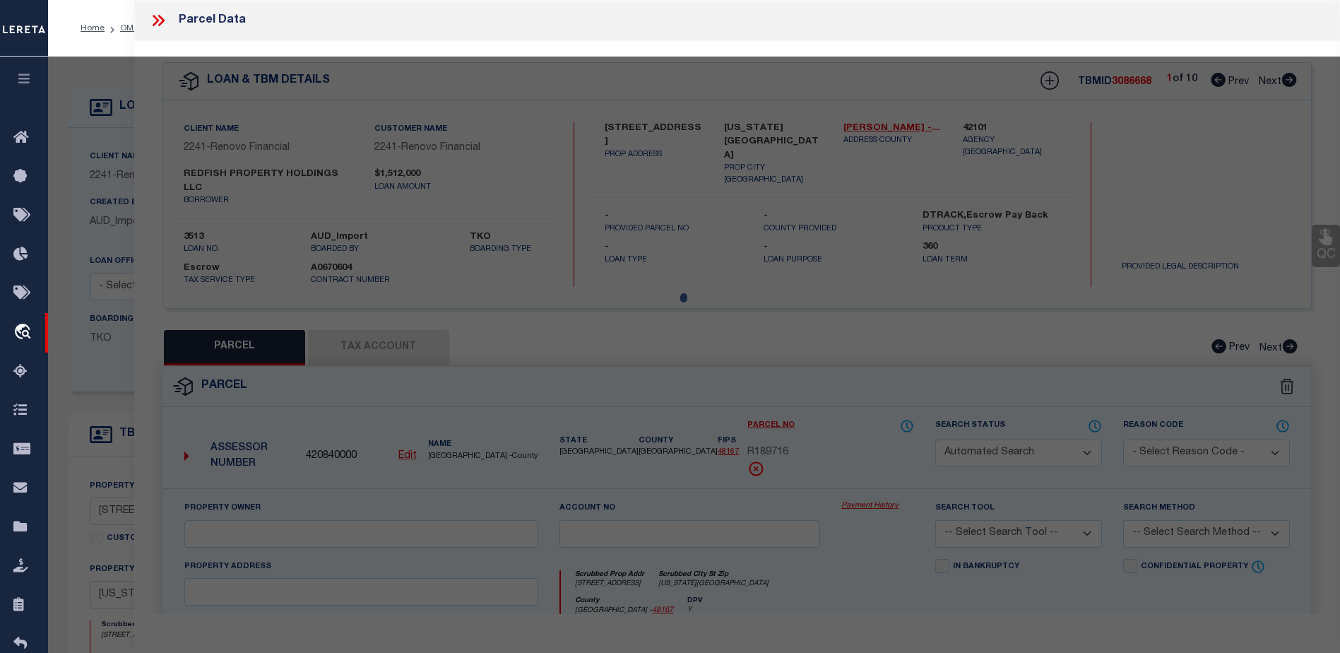
select select "CP"
type input "REDFISH PROPERTY HOLDINGS LLC"
select select
type input "[STREET_ADDRESS]"
checkbox input "false"
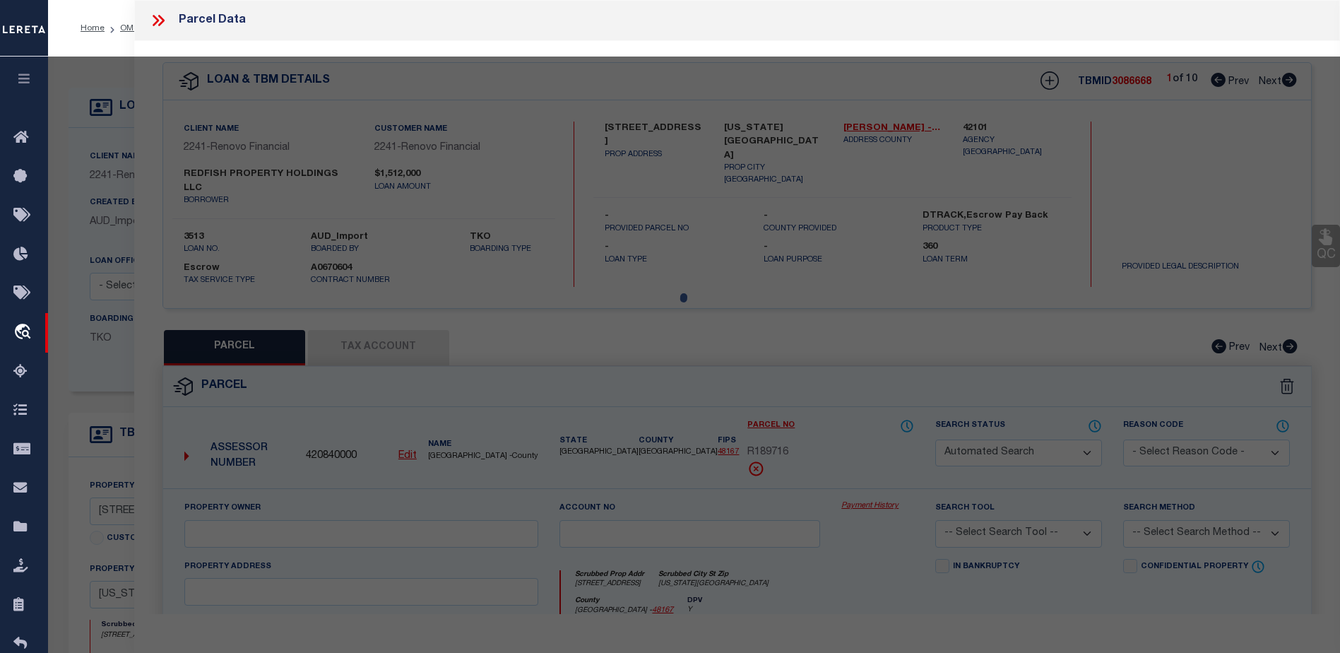
type input "[US_STATE][GEOGRAPHIC_DATA]"
type textarea "ABST [STREET_ADDRESS][PERSON_NAME]"
type textarea "Tax ID Special Project"
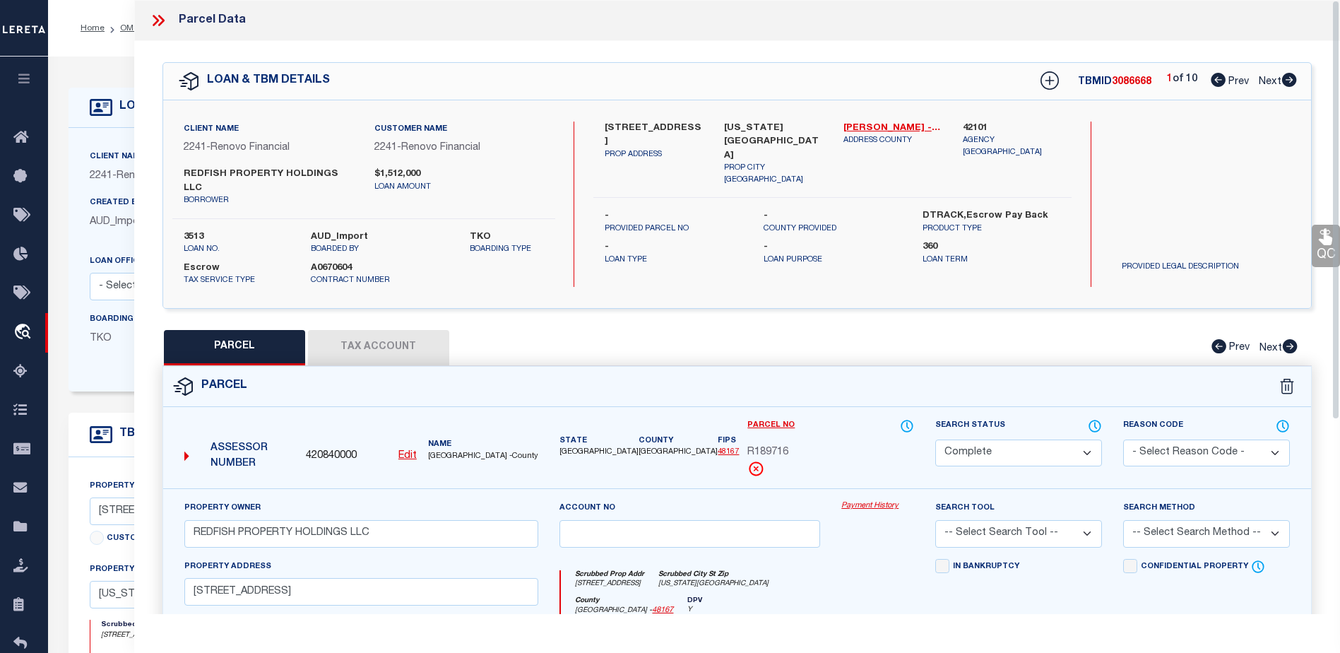
click at [406, 344] on button "Tax Account" at bounding box center [378, 347] width 141 height 35
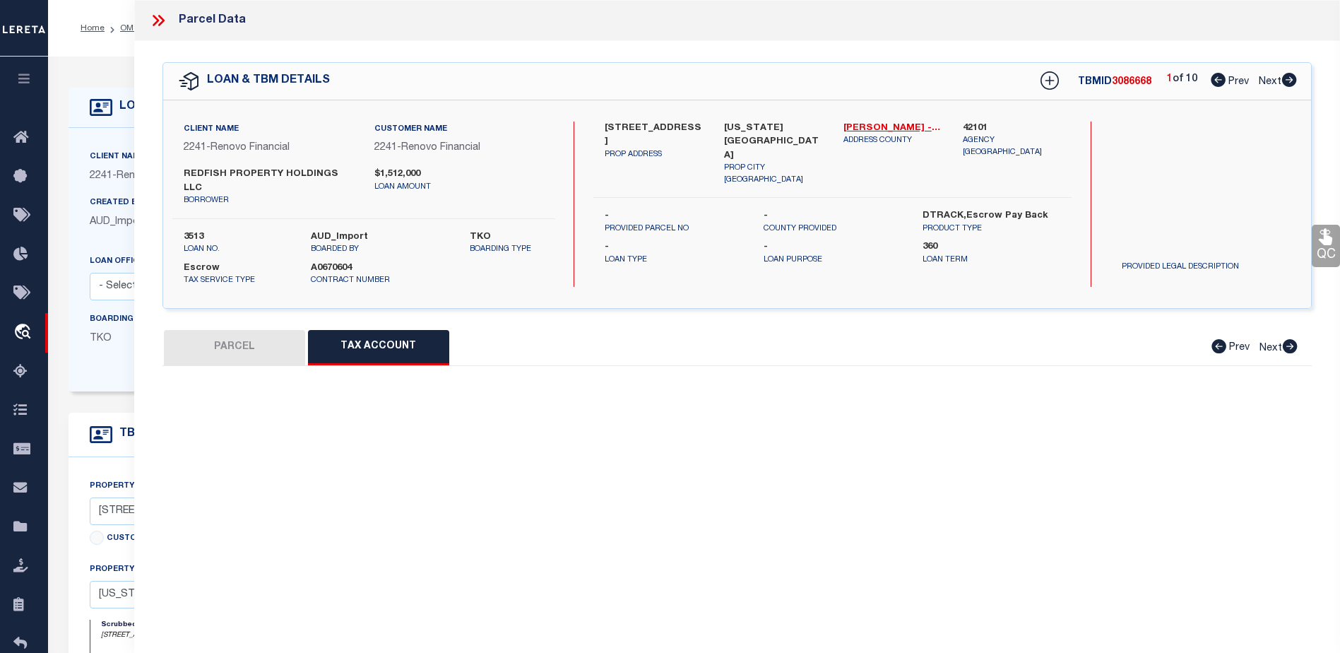
select select "100"
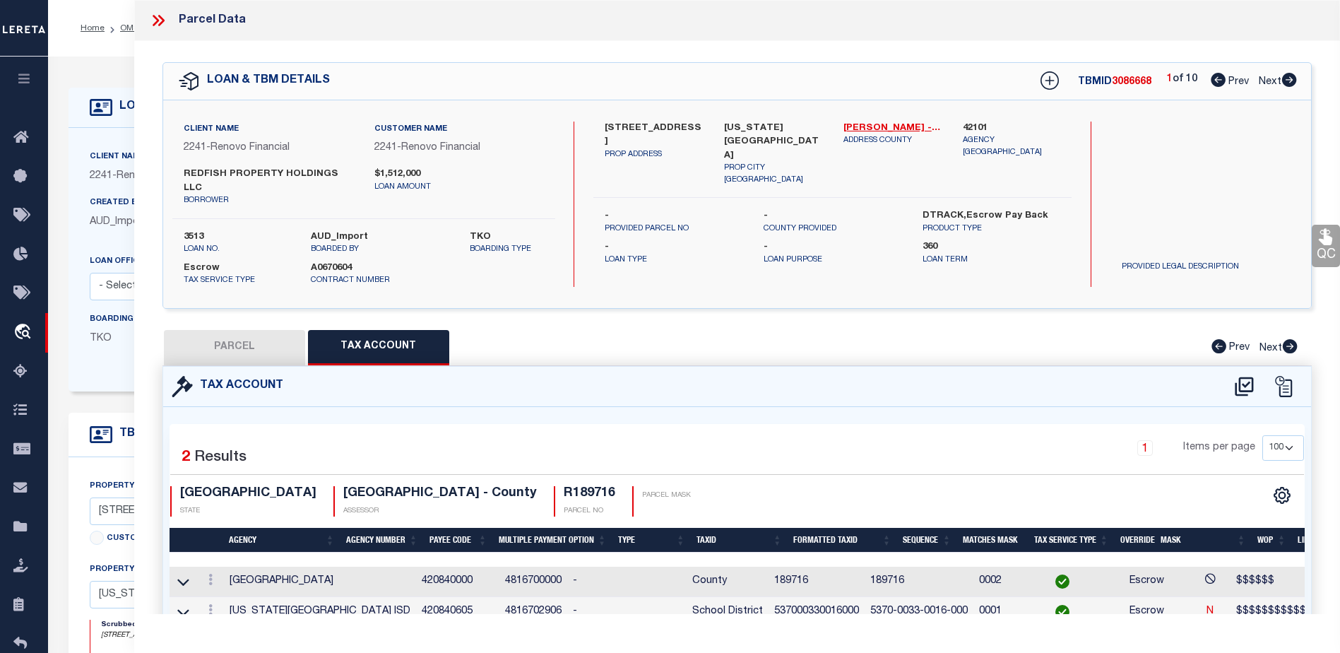
click at [1329, 250] on link "QC" at bounding box center [1326, 246] width 28 height 42
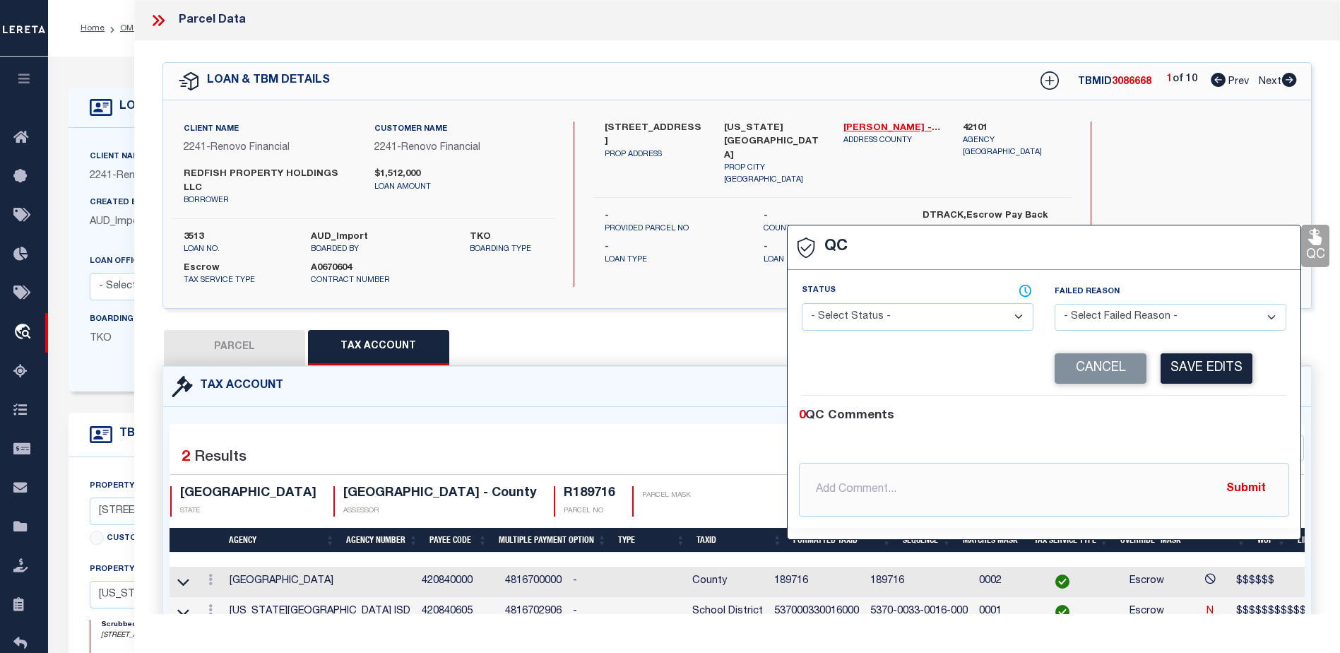
drag, startPoint x: 858, startPoint y: 322, endPoint x: 860, endPoint y: 329, distance: 7.2
click at [858, 322] on select "- Select Status - Ready to QC Correct Incorrect" at bounding box center [918, 317] width 232 height 28
select select "COR"
click at [802, 304] on select "- Select Status - Ready to QC Correct Incorrect" at bounding box center [918, 317] width 232 height 28
click at [1223, 369] on button "Save Edits" at bounding box center [1207, 368] width 92 height 30
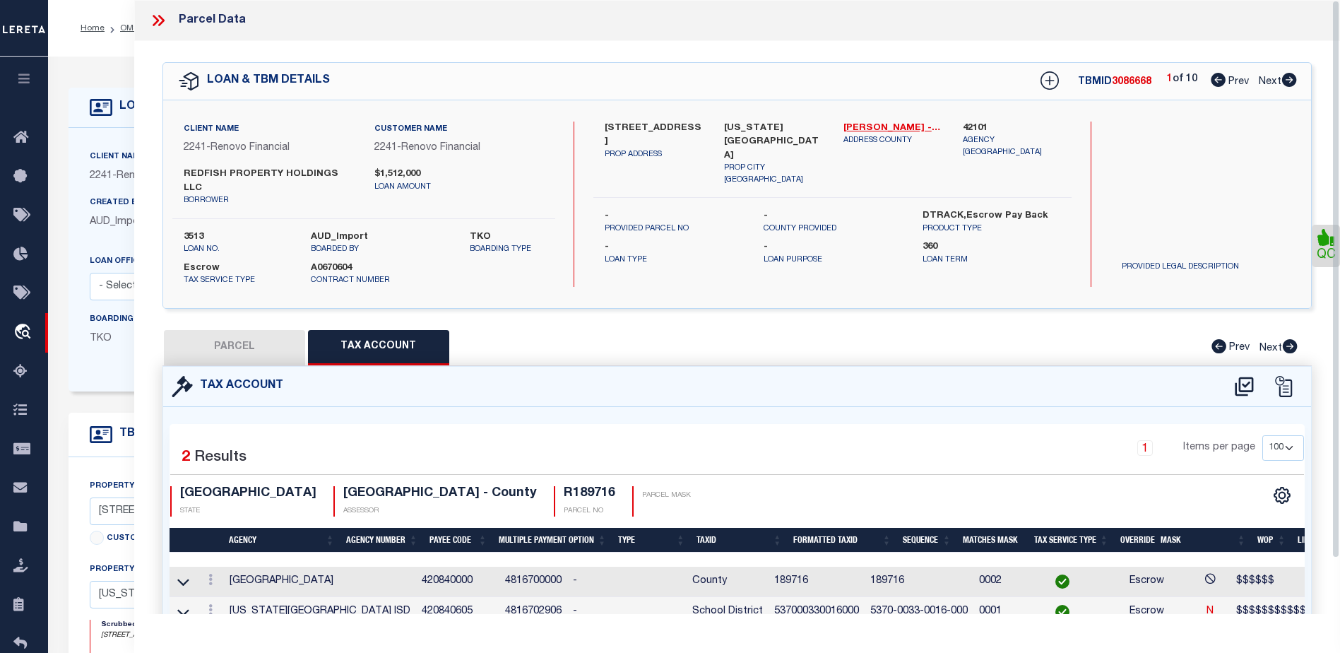
click at [155, 21] on icon at bounding box center [158, 20] width 18 height 18
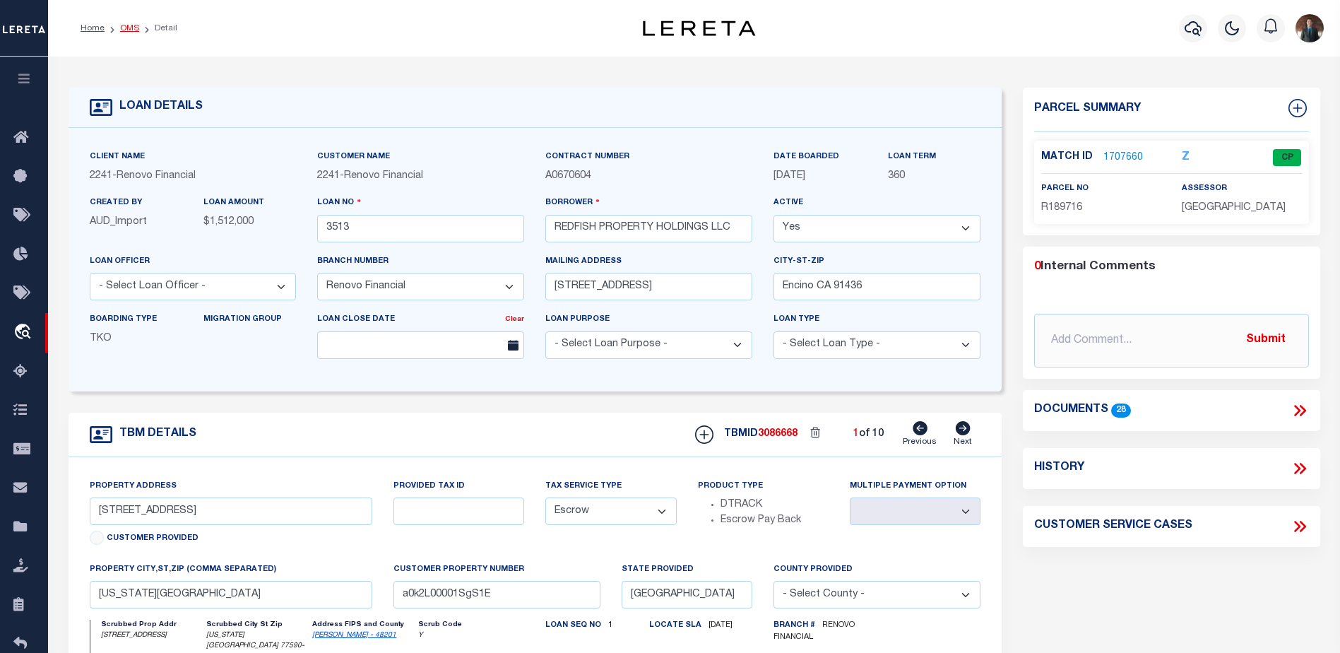
click at [134, 30] on link "OMS" at bounding box center [129, 28] width 19 height 8
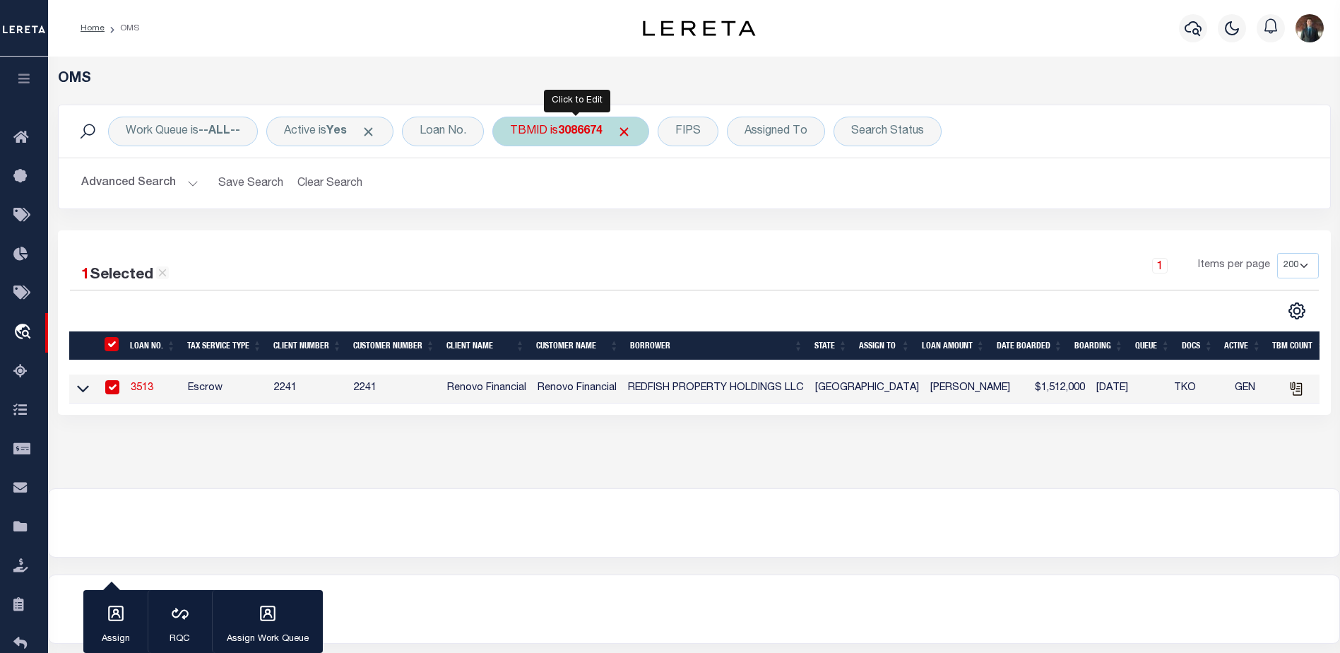
click at [533, 141] on div "TBMID is 3086674" at bounding box center [570, 132] width 157 height 30
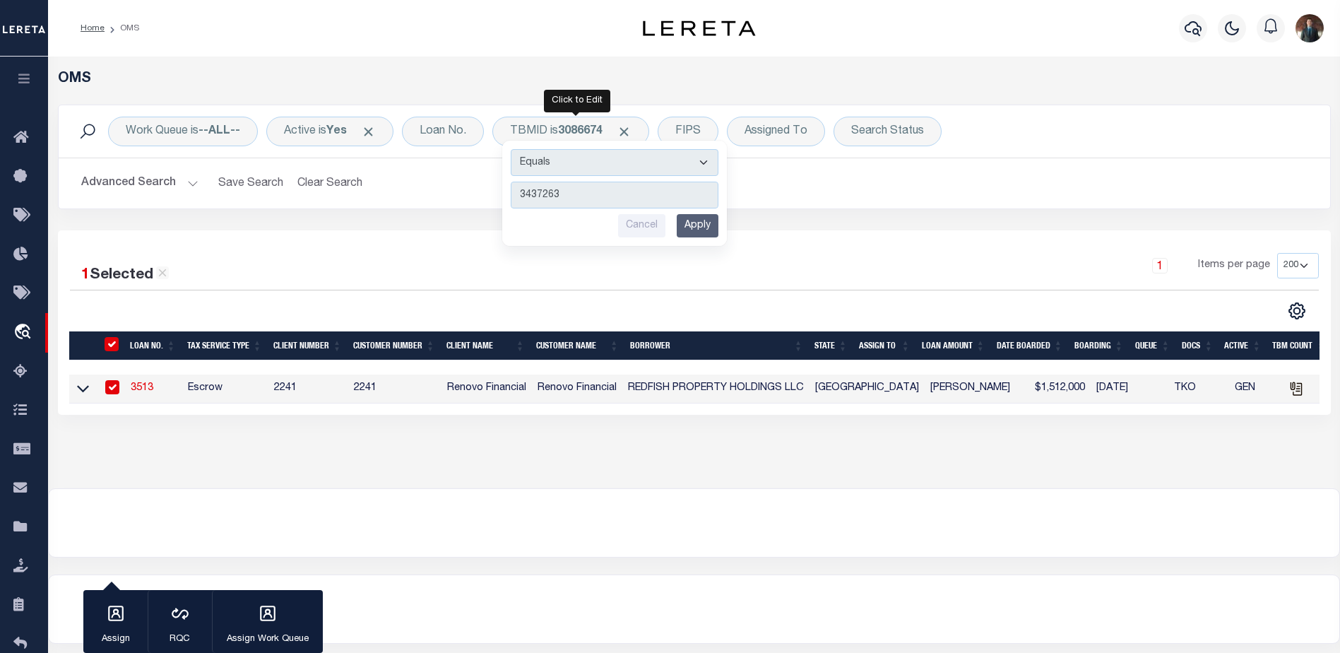
type input "3437263"
click at [698, 232] on input "Apply" at bounding box center [698, 225] width 42 height 23
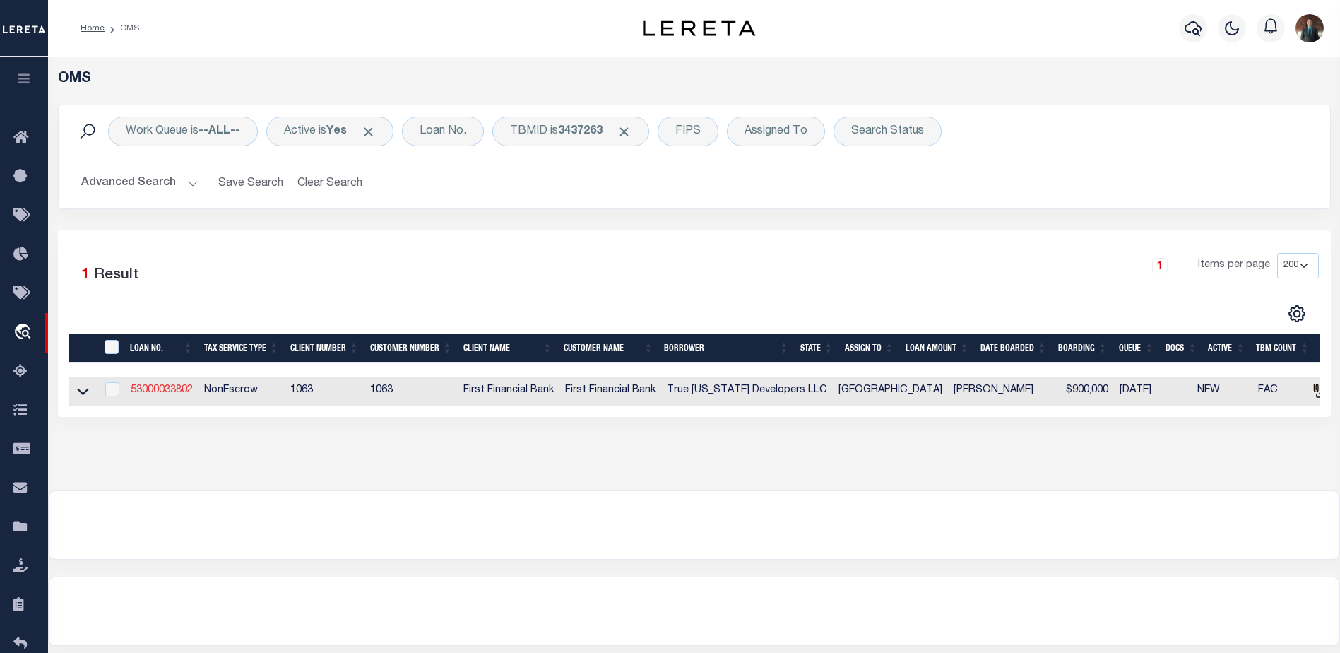
click at [154, 390] on link "53000033802" at bounding box center [162, 390] width 62 height 10
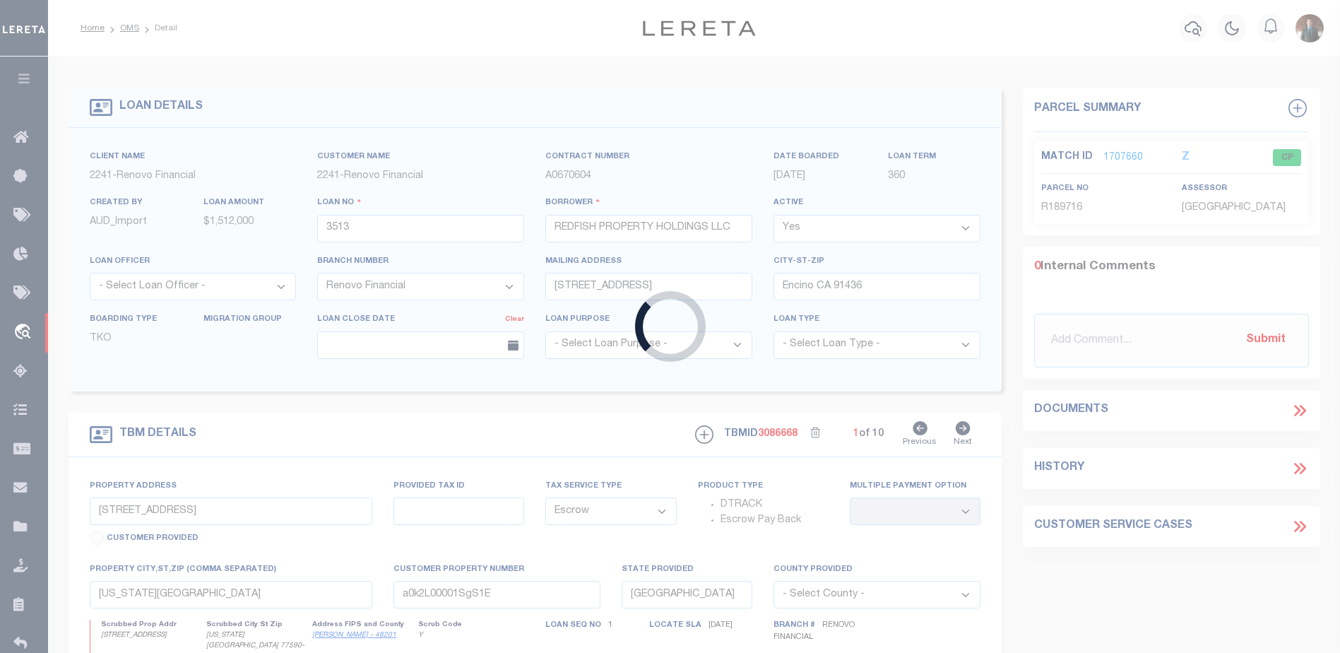
type input "53000033802"
type input "True [US_STATE] Developers LLC"
select select
select select "100"
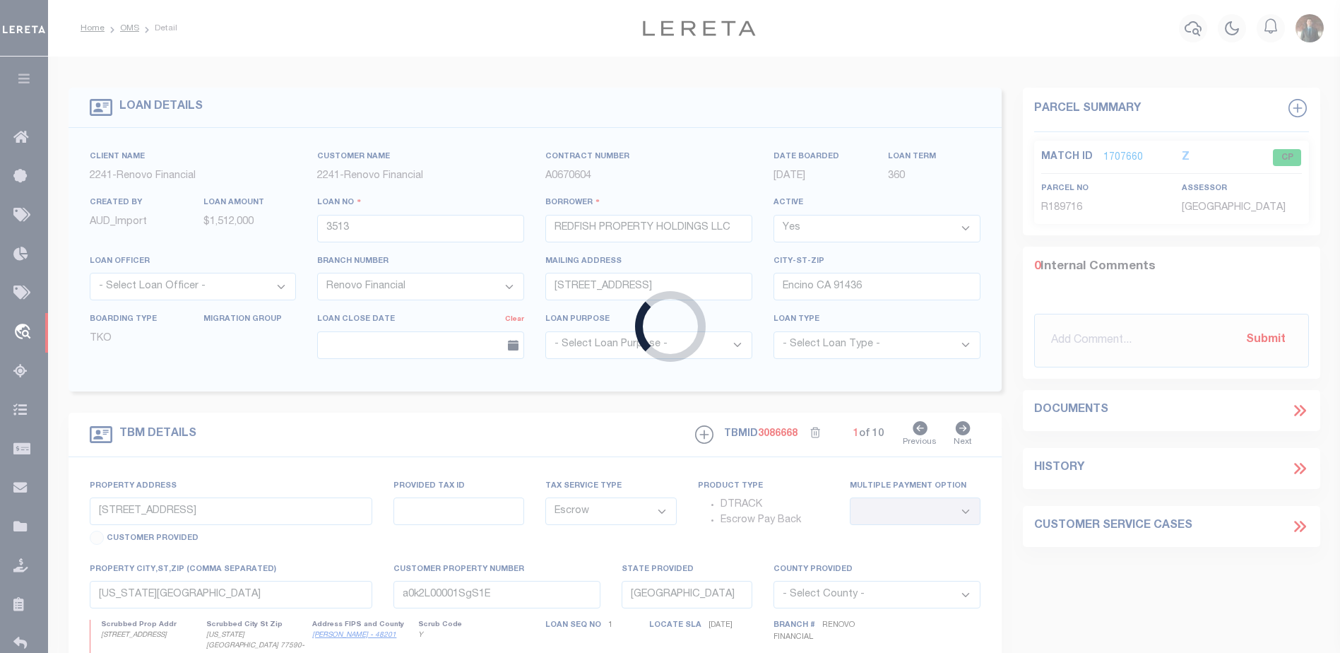
select select "NonEscrow"
select select "723"
select select "521"
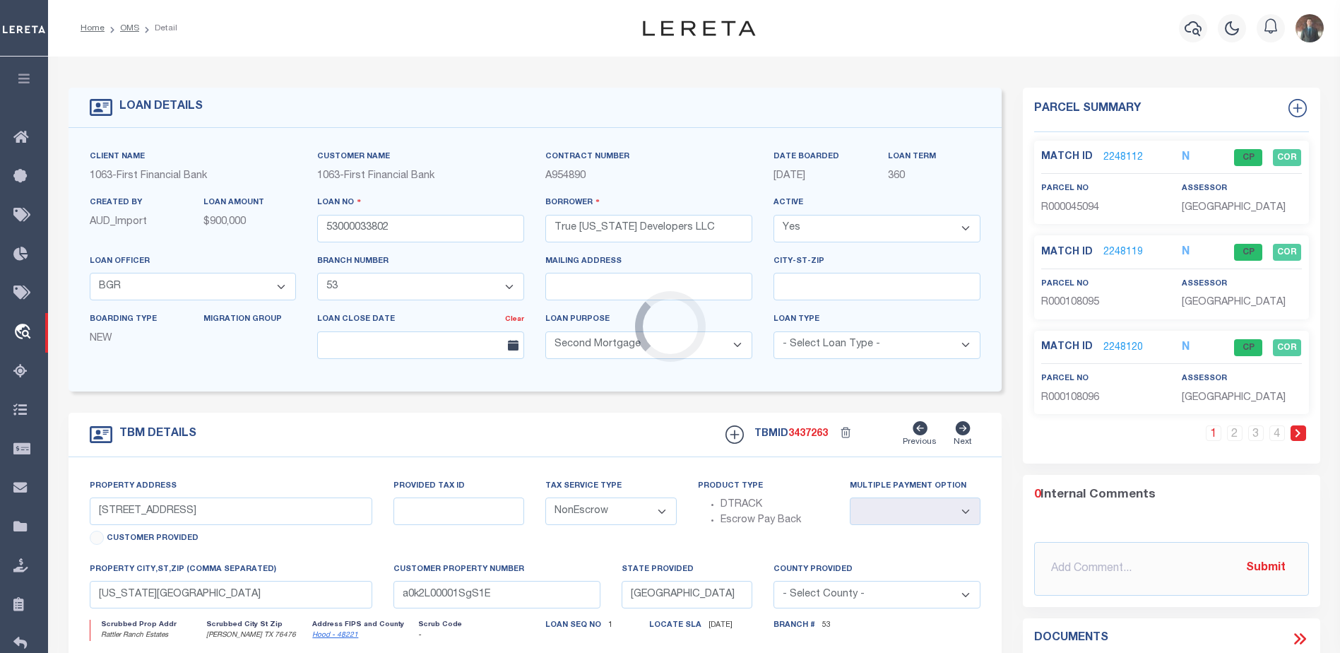
type input "Rattler Ranch Estates"
select select
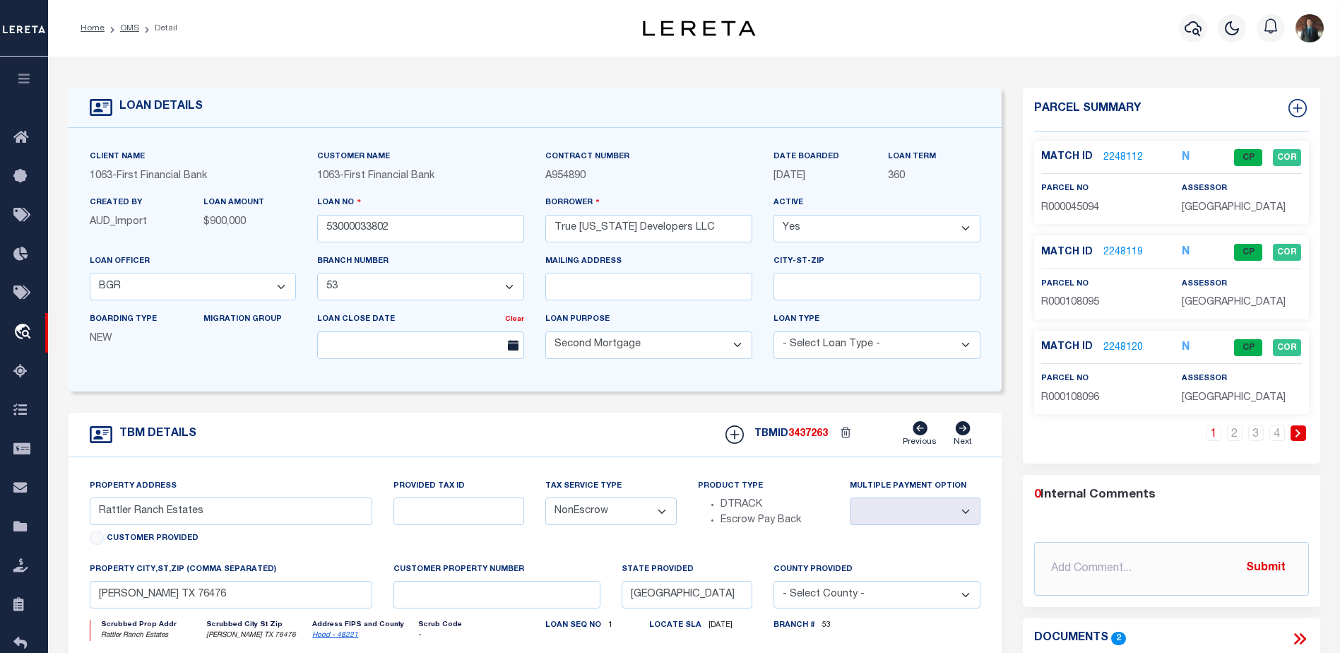
click at [1300, 431] on icon at bounding box center [1298, 433] width 6 height 8
click at [1141, 252] on div "Match ID 2250647" at bounding box center [1100, 253] width 119 height 16
click at [1125, 255] on link "2250647" at bounding box center [1123, 252] width 40 height 15
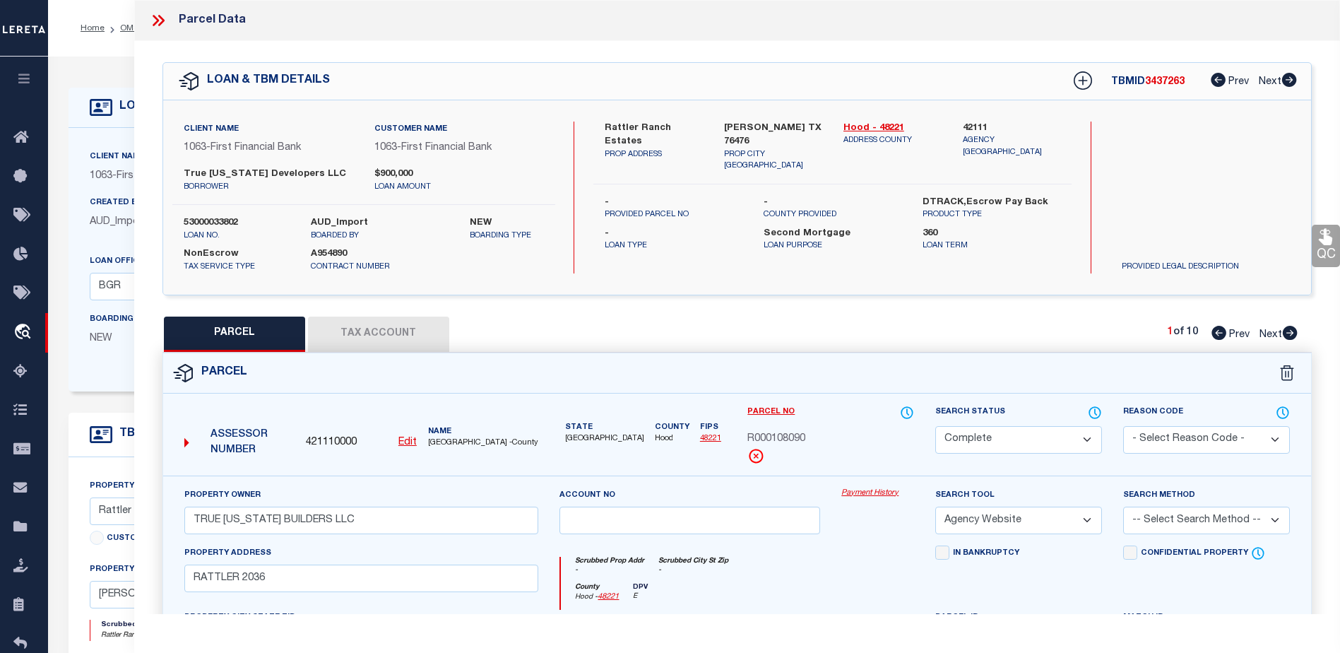
click at [409, 334] on button "Tax Account" at bounding box center [378, 333] width 141 height 35
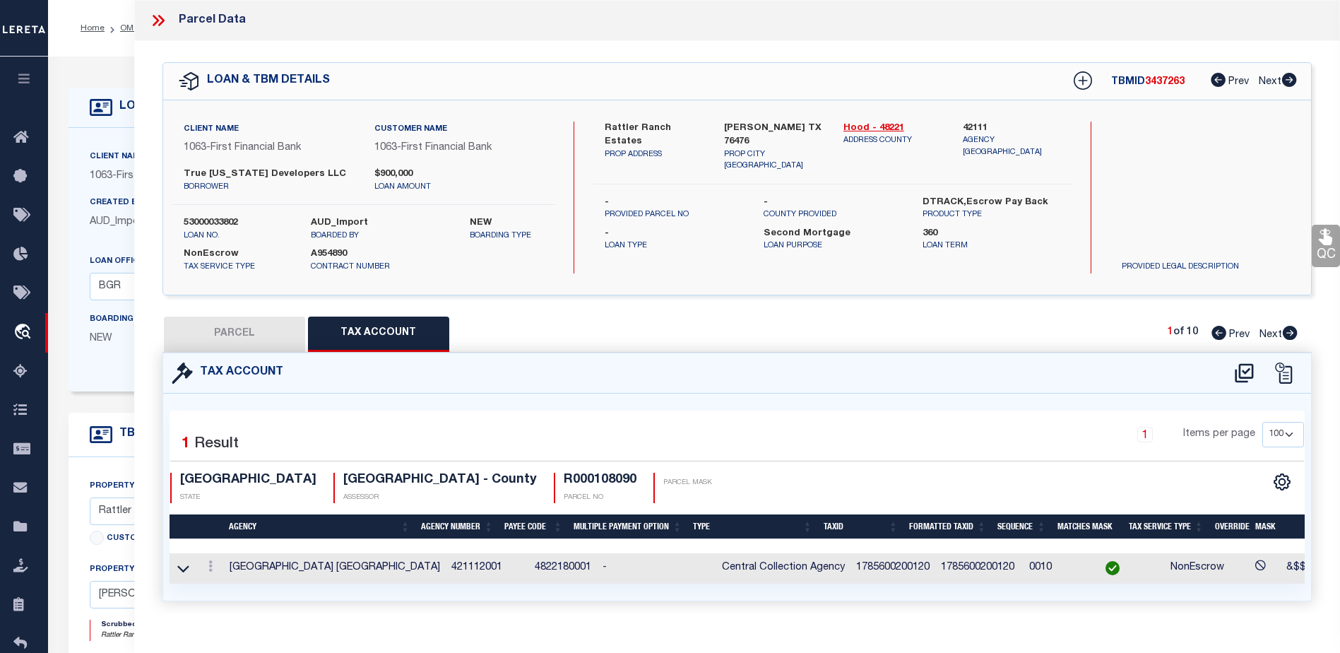
click at [1320, 258] on link "QC" at bounding box center [1326, 246] width 28 height 42
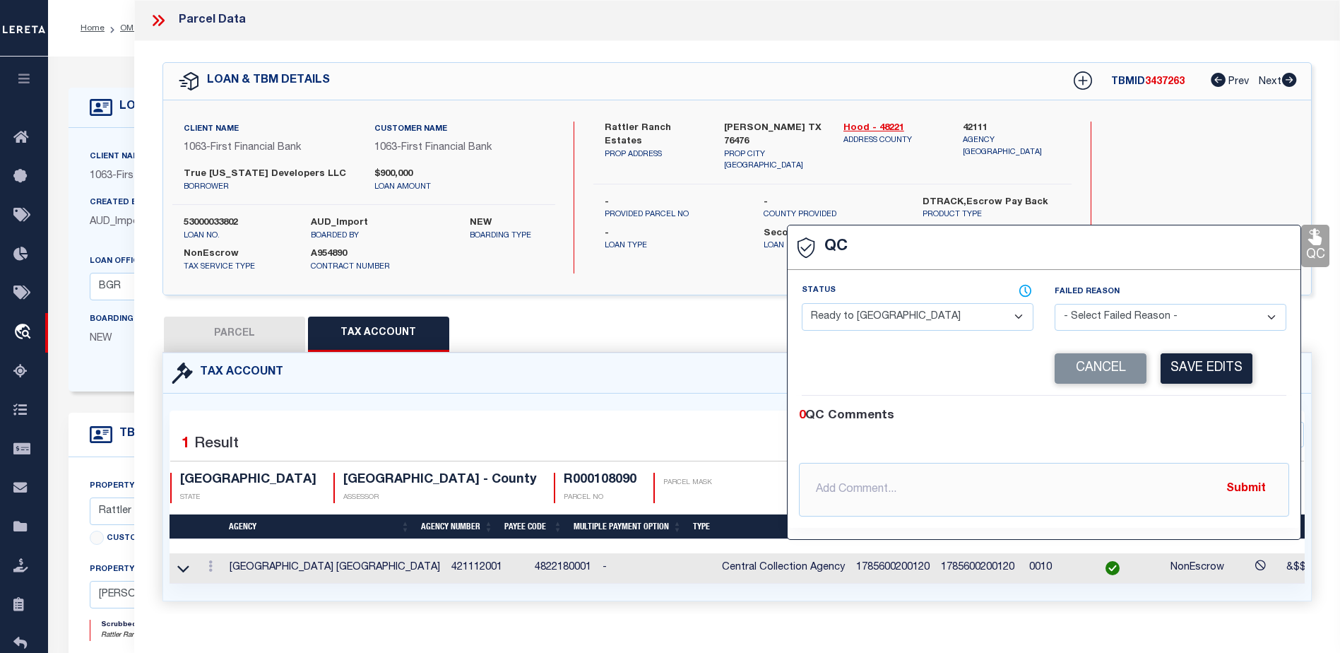
click at [932, 323] on select "- Select Status - Ready to QC Correct Incorrect" at bounding box center [918, 317] width 232 height 28
click at [802, 304] on select "- Select Status - Ready to QC Correct Incorrect" at bounding box center [918, 317] width 232 height 28
click at [1229, 364] on button "Save Edits" at bounding box center [1207, 368] width 92 height 30
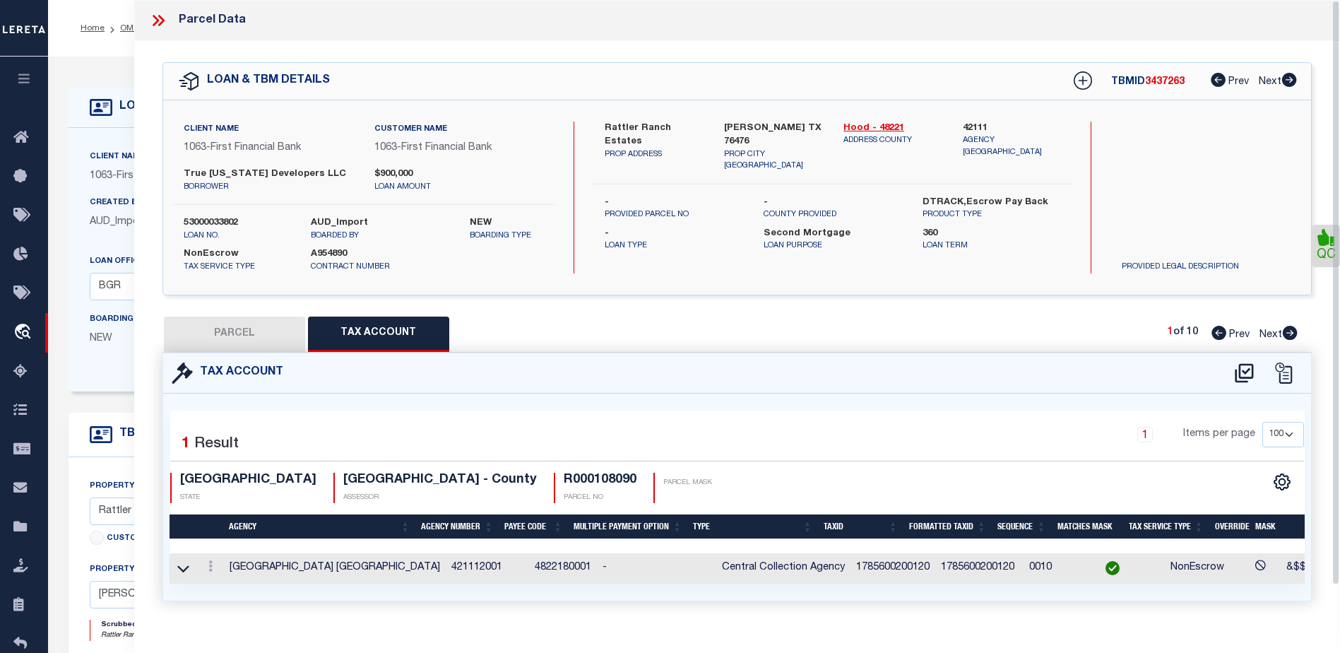
click at [161, 23] on icon at bounding box center [161, 20] width 6 height 11
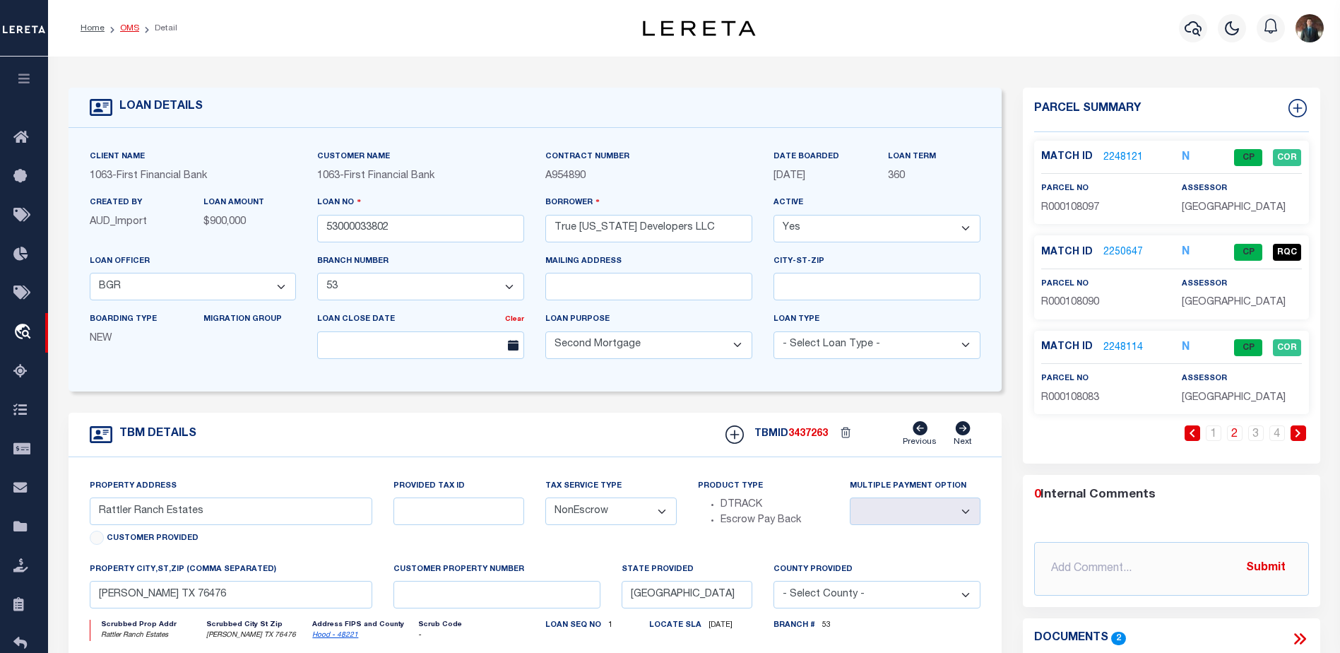
click at [115, 30] on li "OMS" at bounding box center [122, 28] width 35 height 13
click at [131, 26] on link "OMS" at bounding box center [129, 28] width 19 height 8
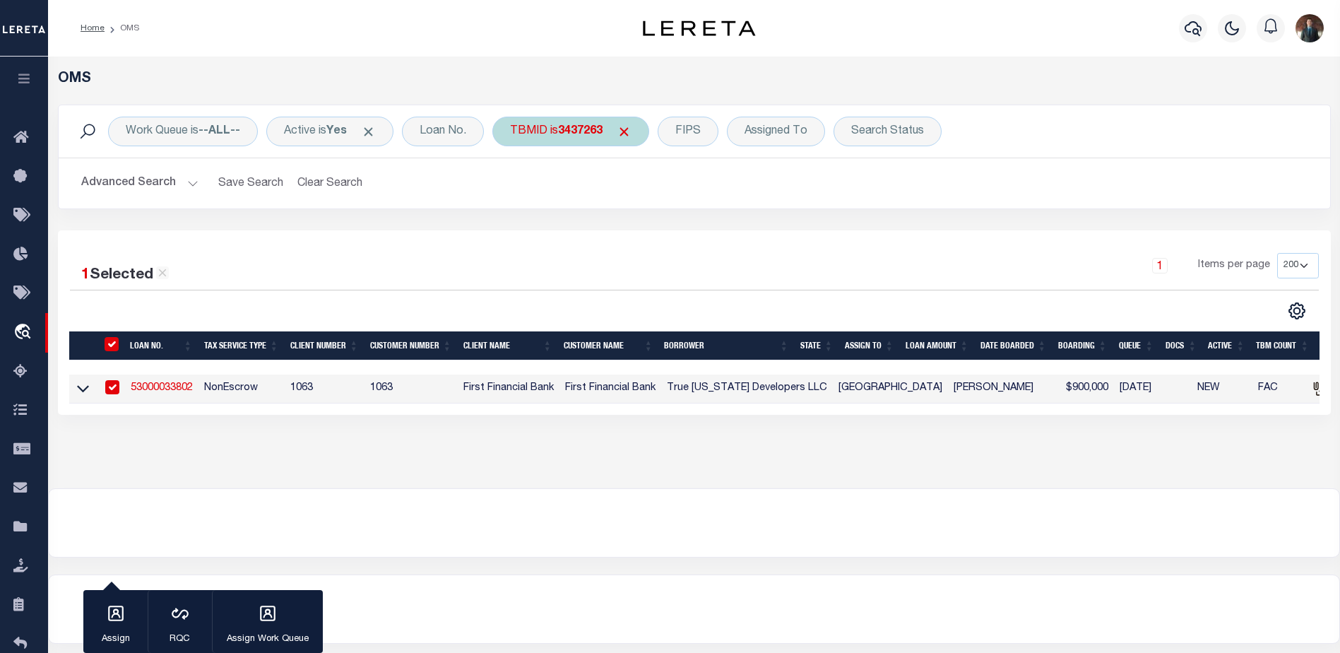
click at [565, 124] on div "Work Queue is --ALL-- Active is Yes Loan No. TBMID is 3437263 FIPS Assigned To …" at bounding box center [694, 131] width 1271 height 52
click at [565, 131] on b "3437263" at bounding box center [580, 131] width 45 height 11
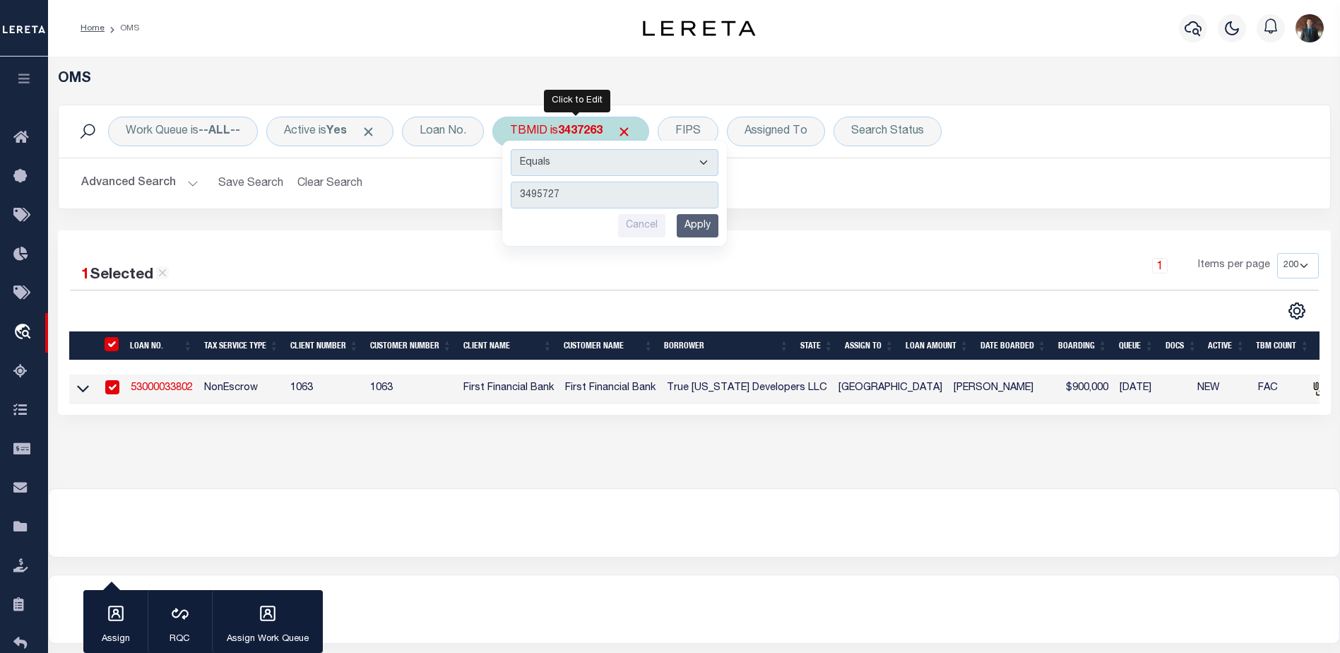
click at [691, 233] on input "Apply" at bounding box center [698, 225] width 42 height 23
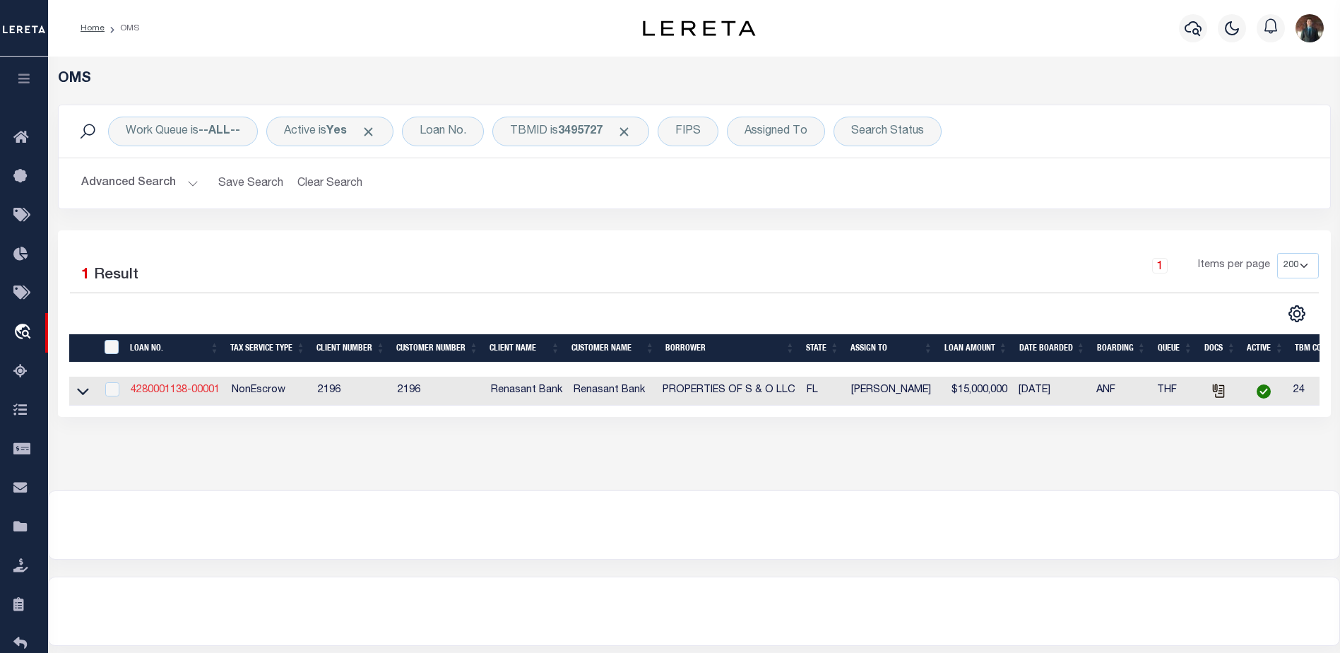
click at [186, 391] on link "4280001138-00001" at bounding box center [175, 390] width 89 height 10
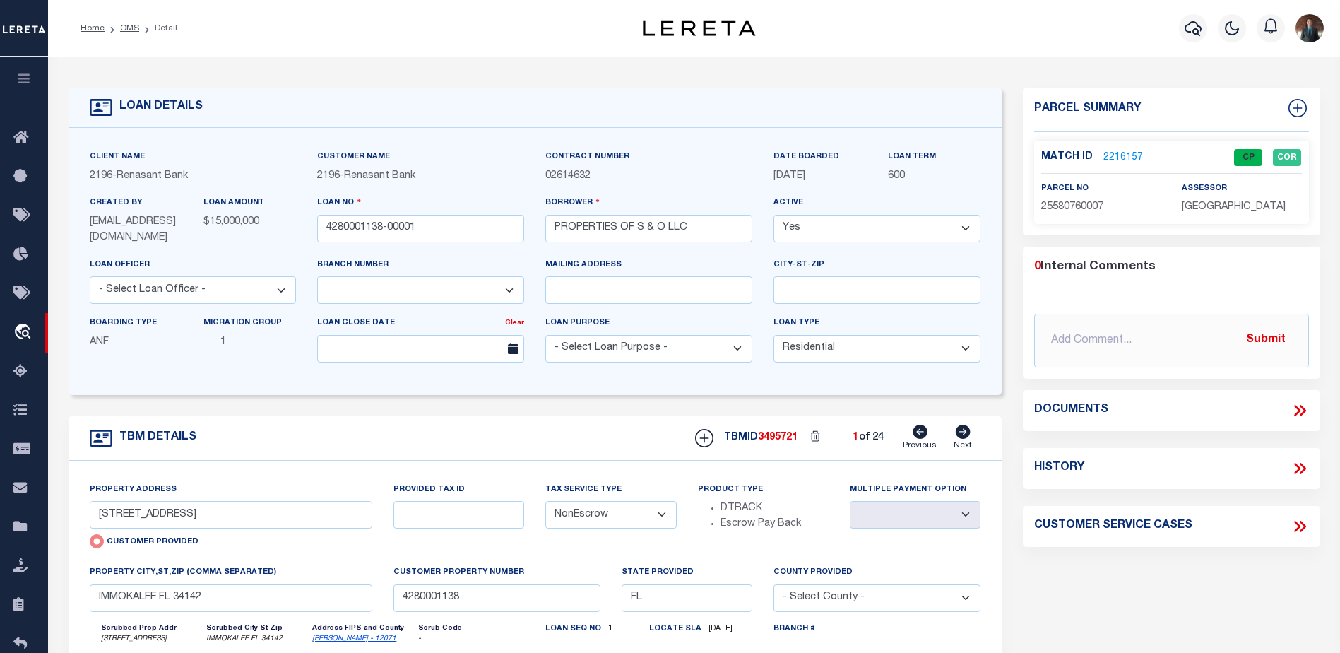
click at [1130, 155] on link "2216157" at bounding box center [1123, 157] width 40 height 15
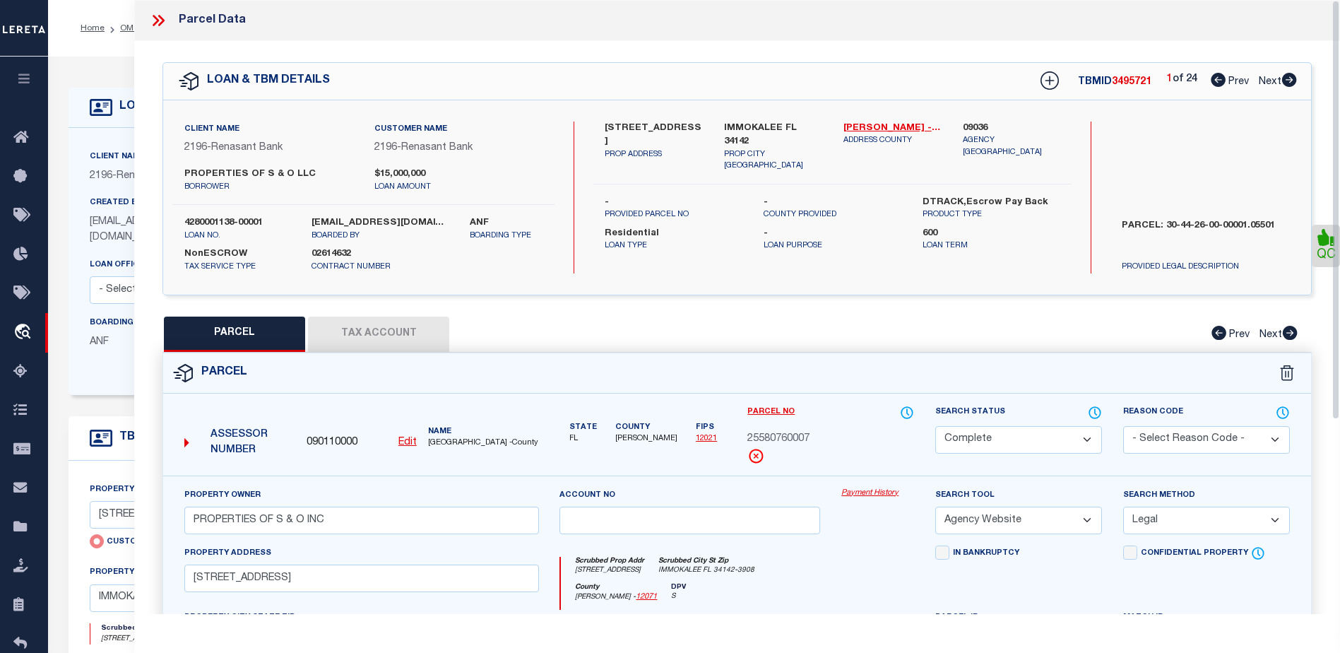
click at [381, 336] on button "Tax Account" at bounding box center [378, 333] width 141 height 35
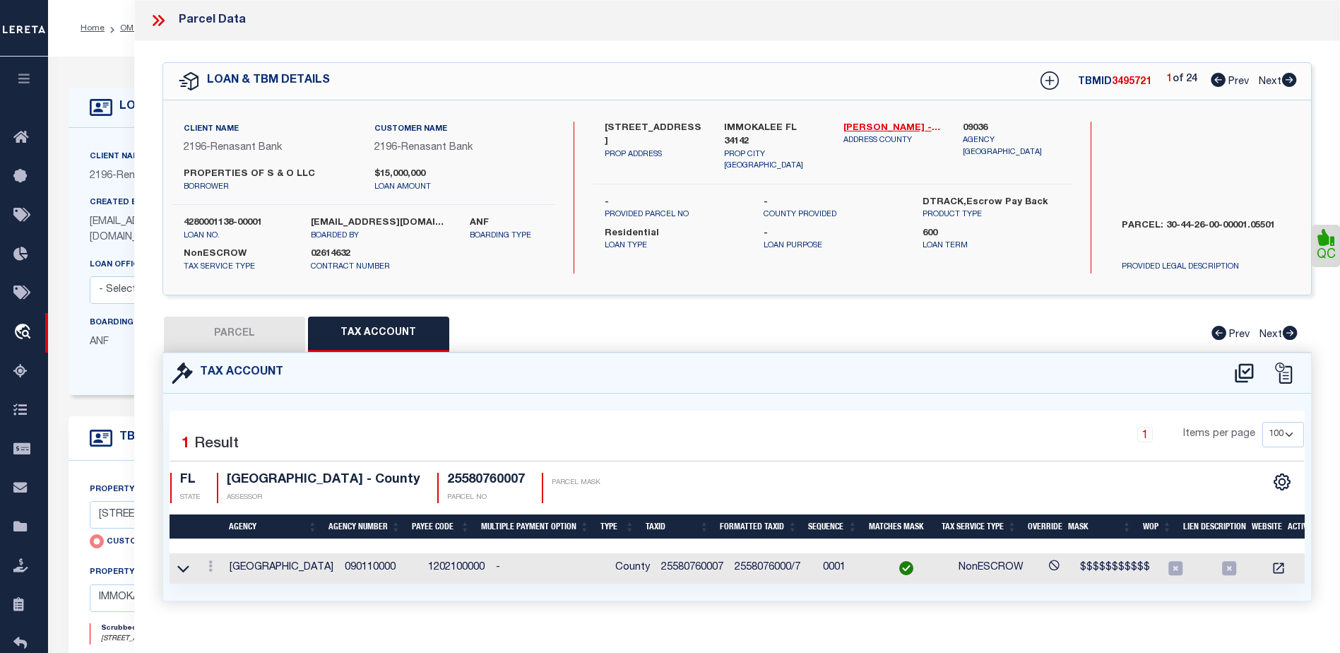
click at [268, 341] on button "PARCEL" at bounding box center [234, 333] width 141 height 35
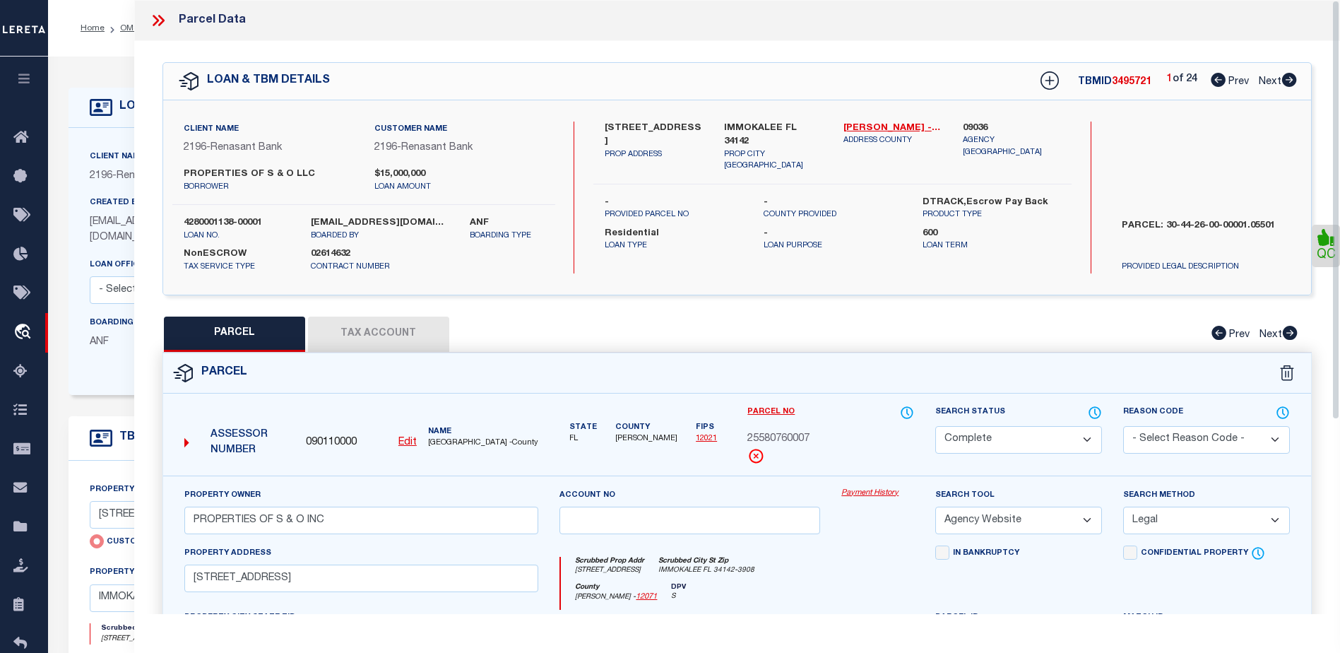
click at [155, 22] on icon at bounding box center [156, 20] width 6 height 11
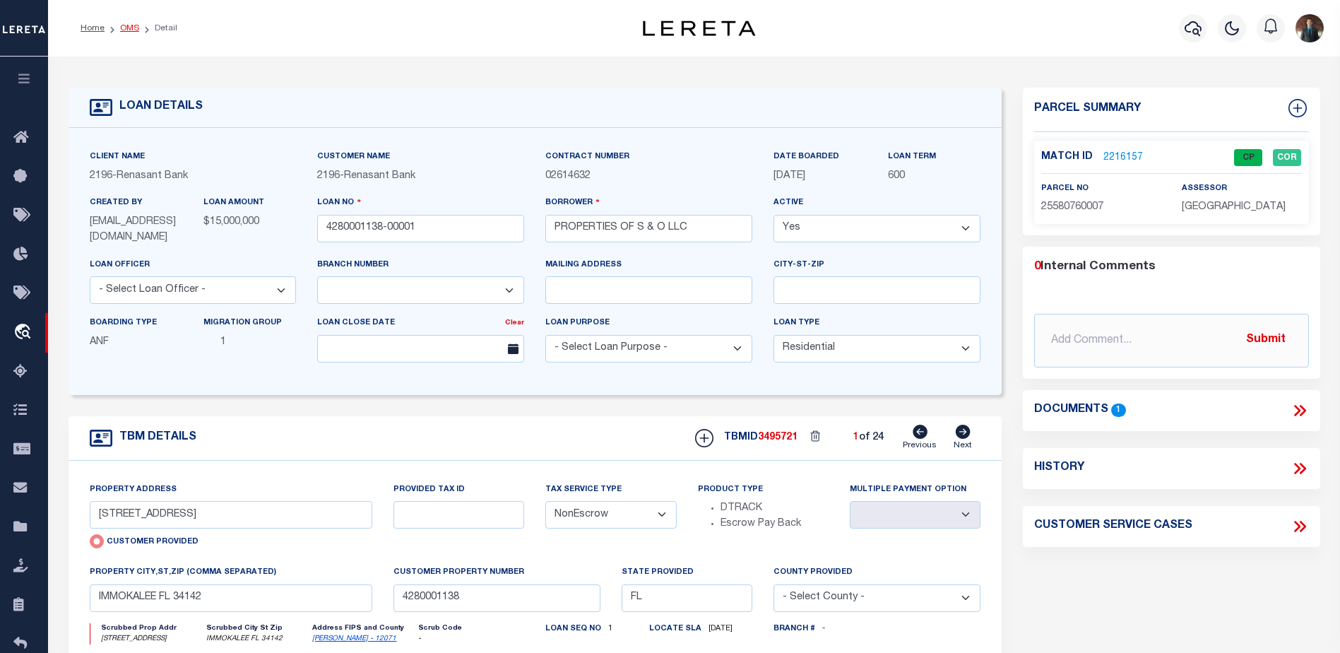
click at [131, 24] on link "OMS" at bounding box center [129, 28] width 19 height 8
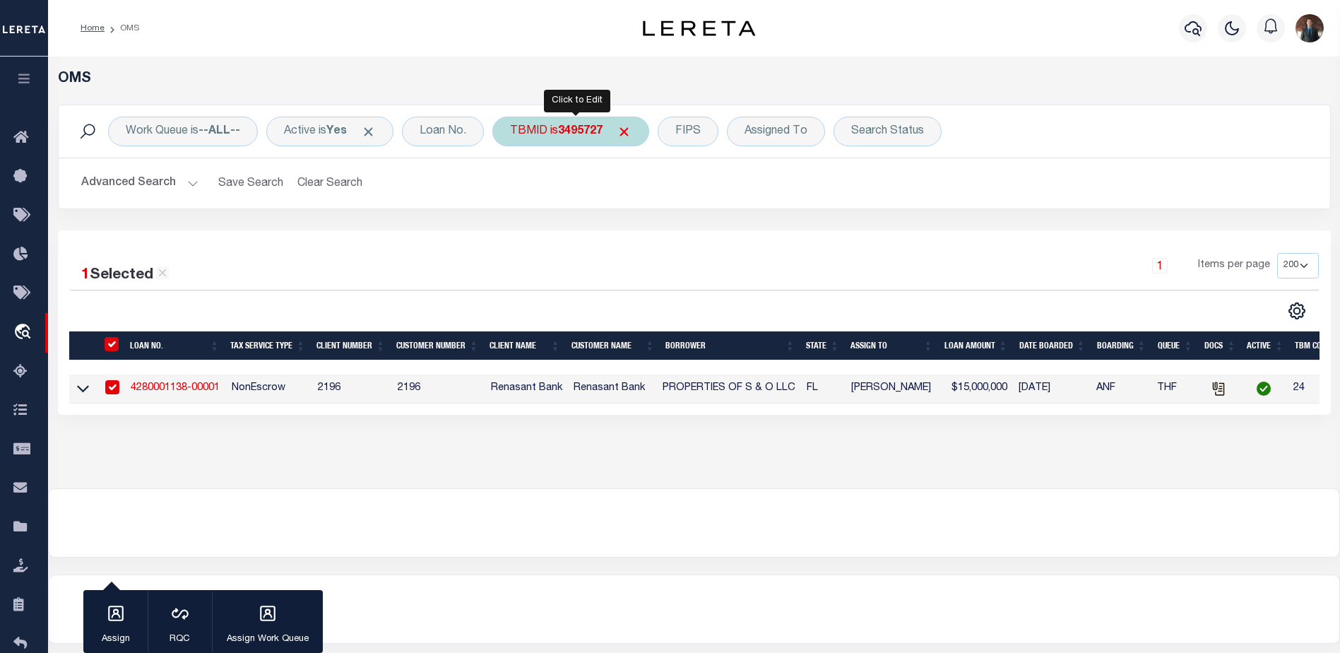
click at [584, 129] on b "3495727" at bounding box center [580, 131] width 45 height 11
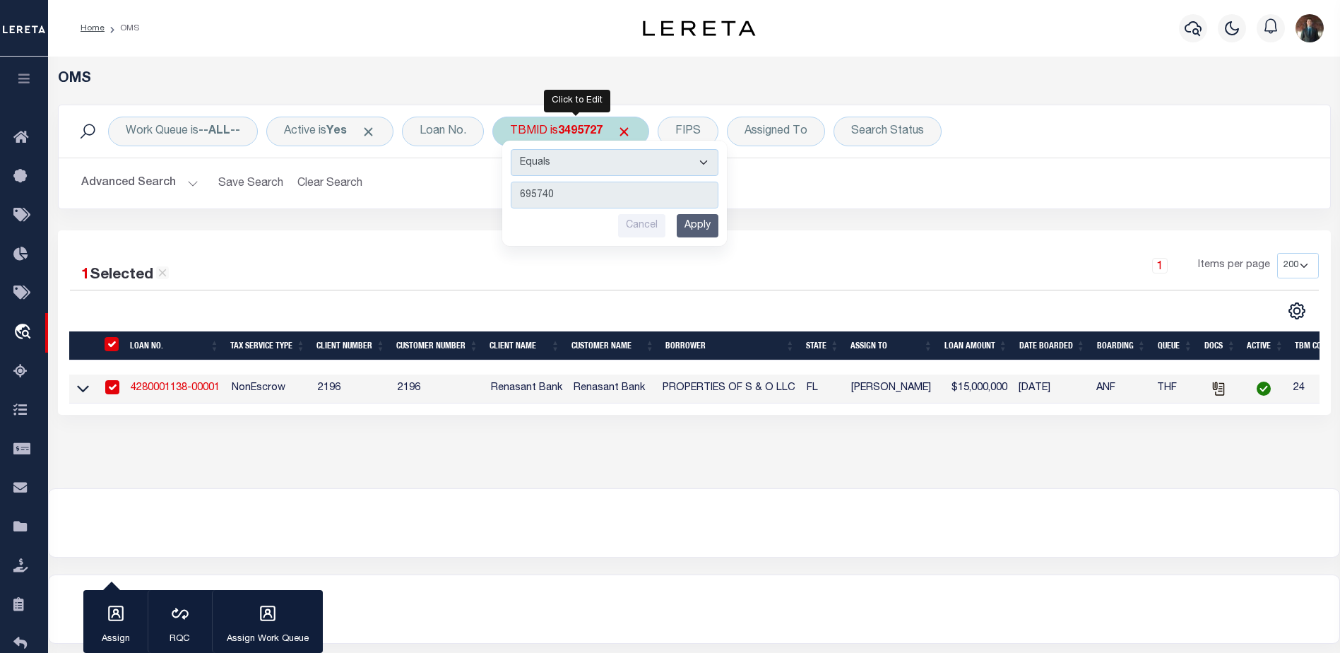
click at [695, 230] on input "Apply" at bounding box center [698, 225] width 42 height 23
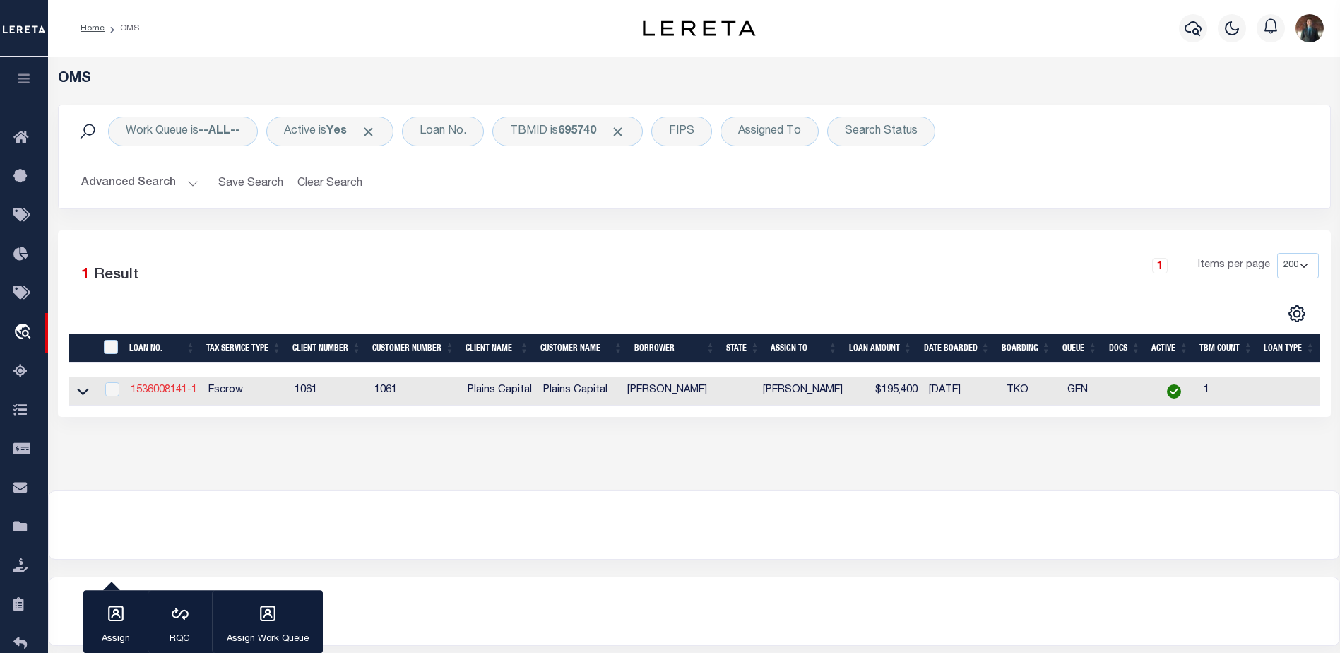
click at [173, 395] on link "1536008141-1" at bounding box center [164, 390] width 66 height 10
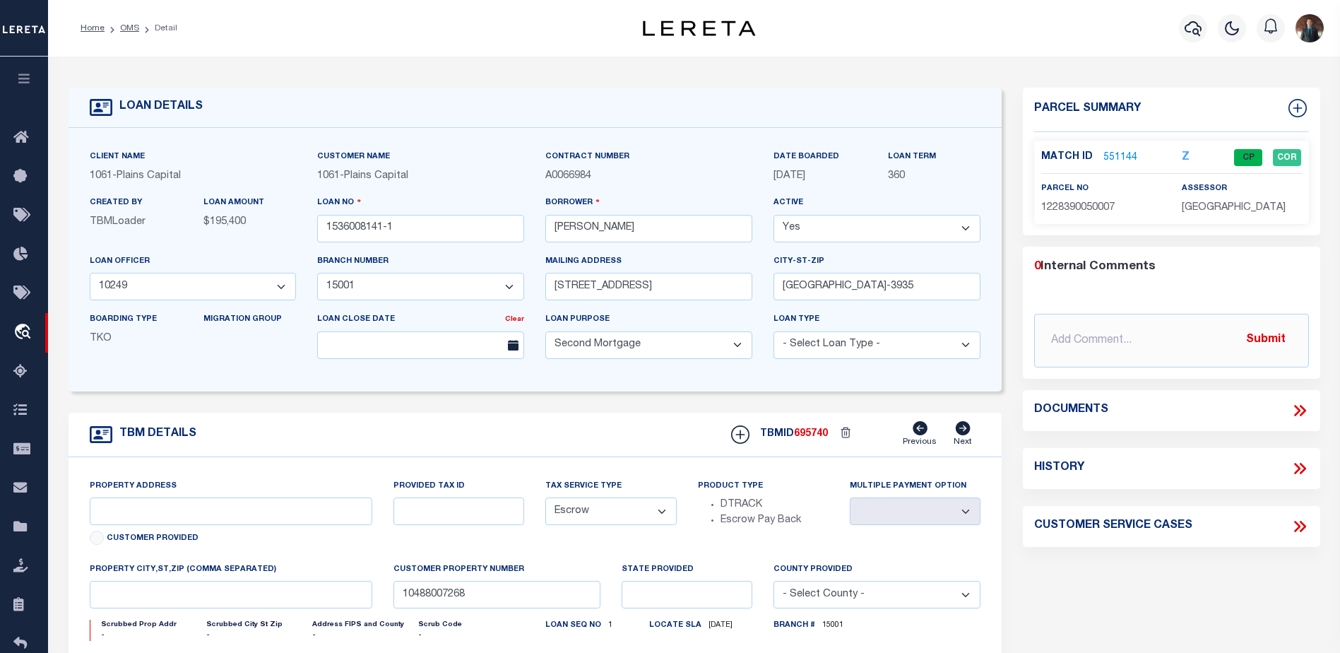
click at [1115, 151] on link "551144" at bounding box center [1120, 157] width 34 height 15
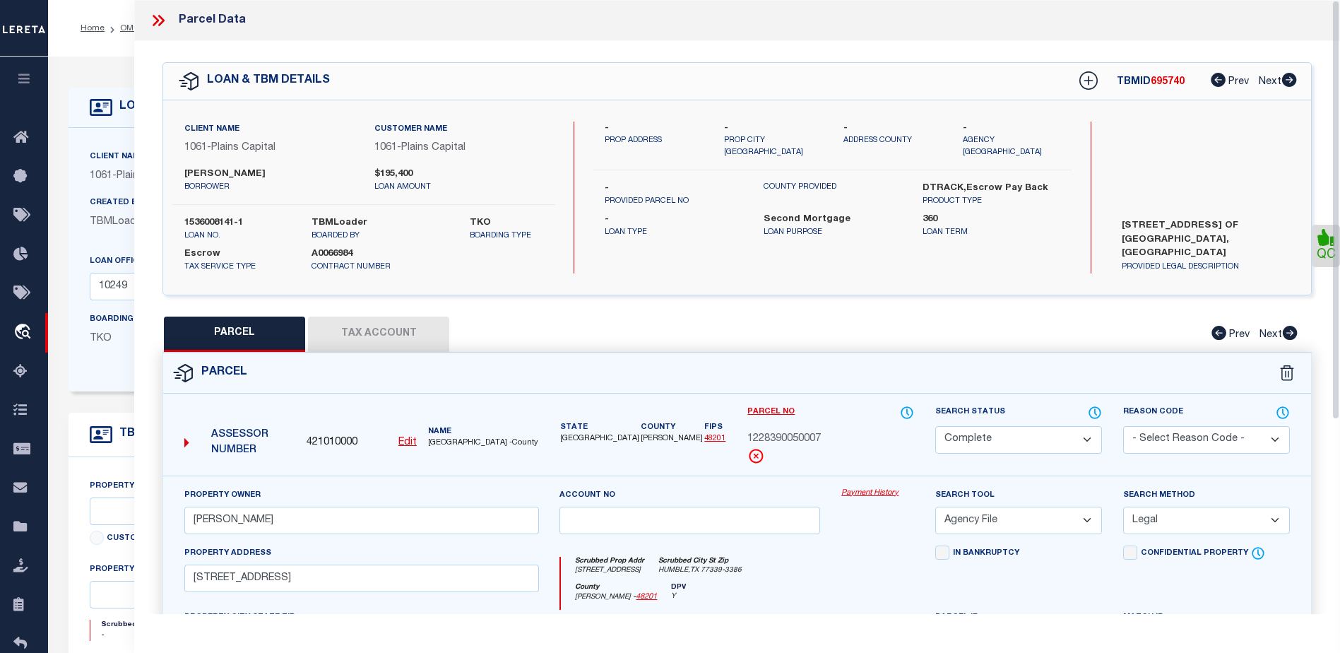
click at [401, 328] on button "Tax Account" at bounding box center [378, 333] width 141 height 35
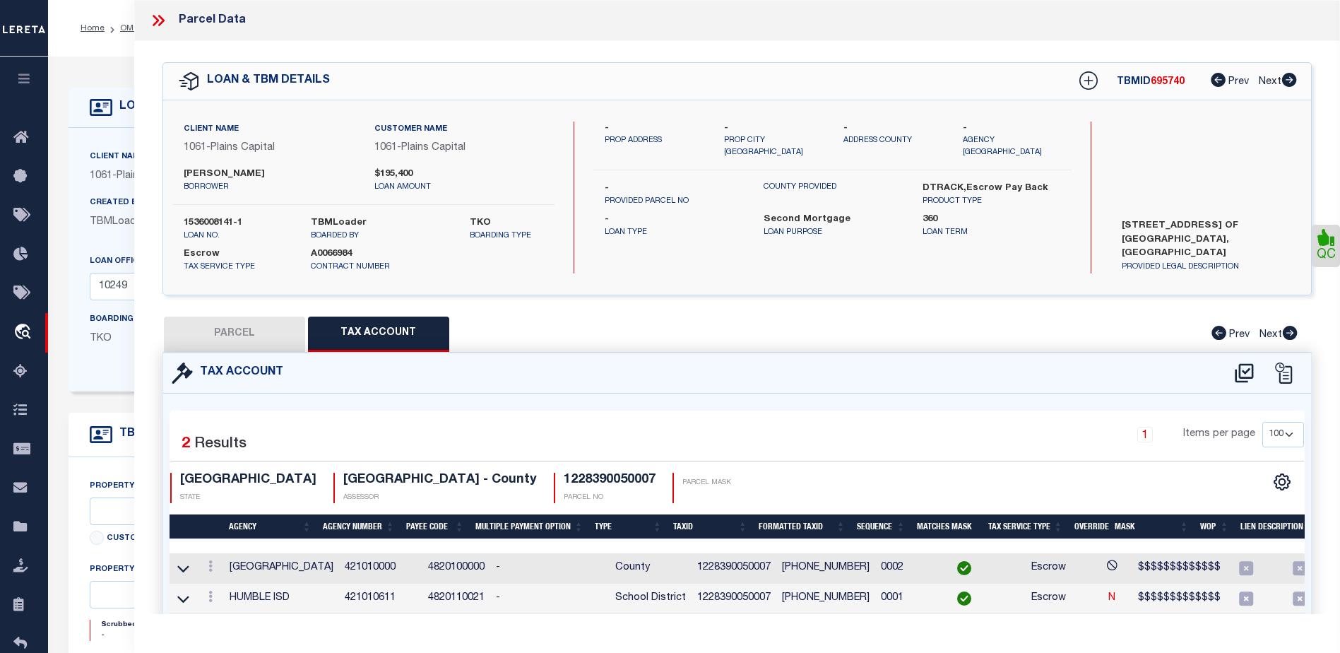
click at [149, 20] on icon at bounding box center [158, 20] width 18 height 18
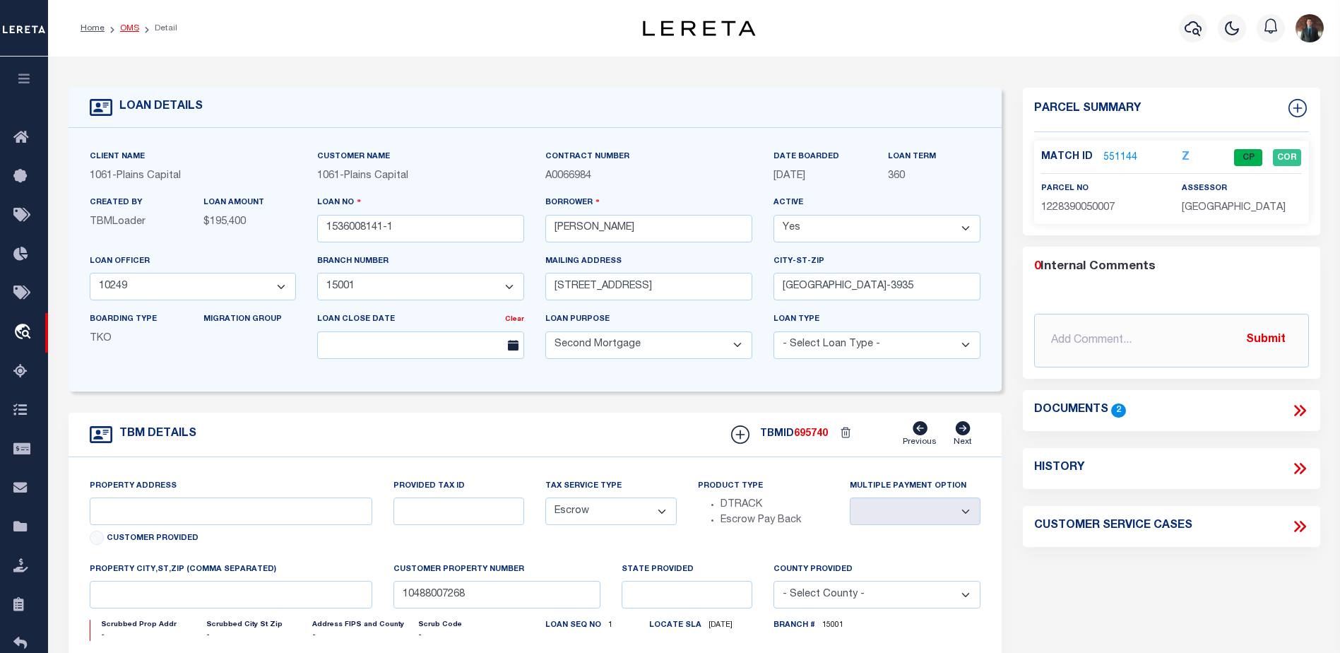
click at [129, 26] on link "OMS" at bounding box center [129, 28] width 19 height 8
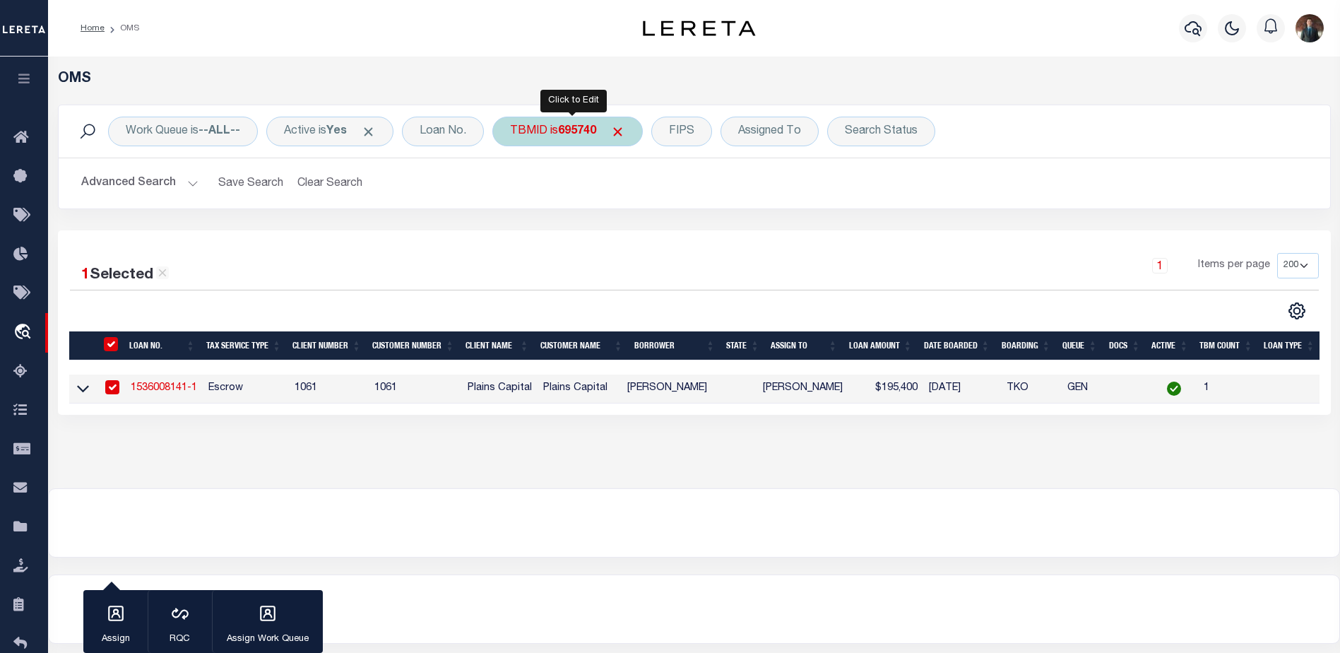
click at [545, 134] on div "TBMID is 695740" at bounding box center [567, 132] width 150 height 30
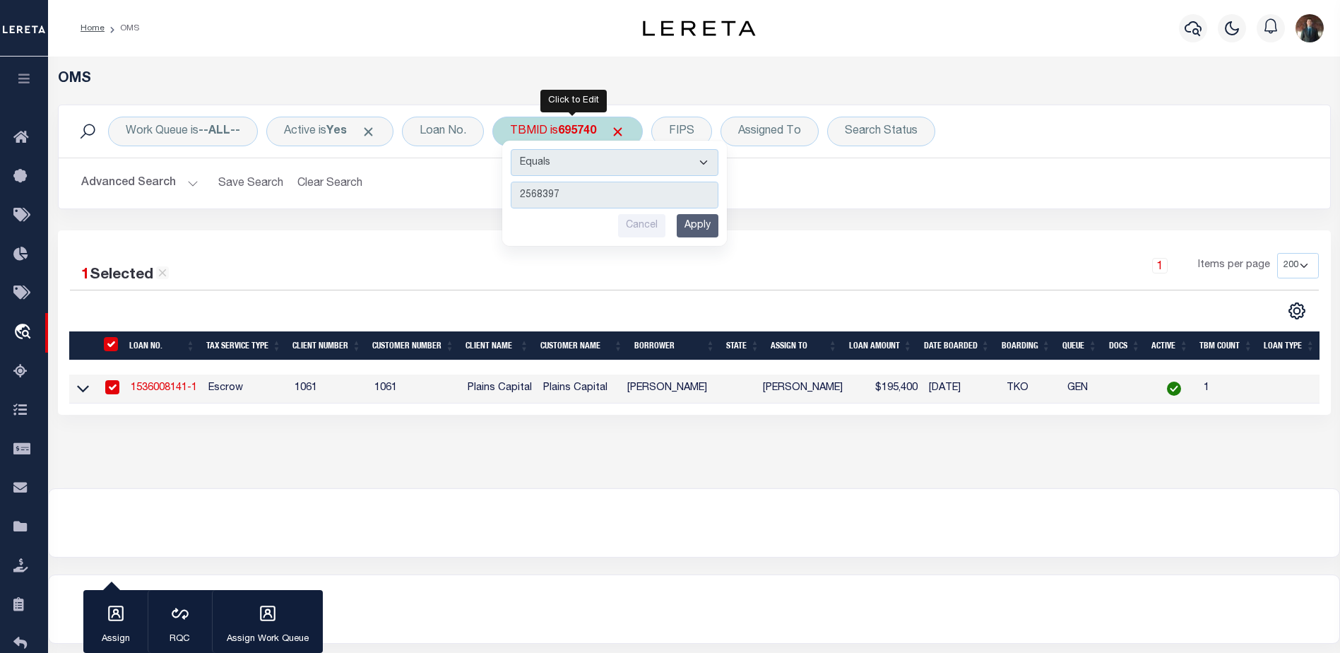
click at [713, 235] on input "Apply" at bounding box center [698, 225] width 42 height 23
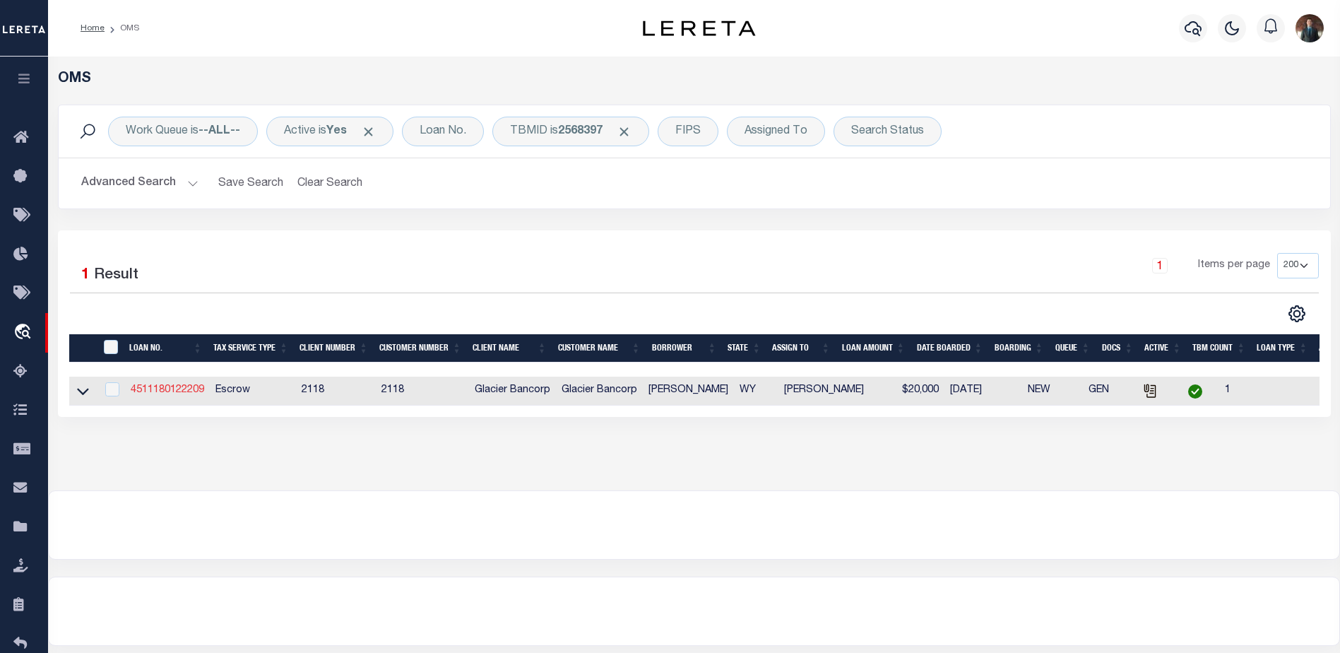
click at [186, 389] on link "4511180122209" at bounding box center [167, 390] width 73 height 10
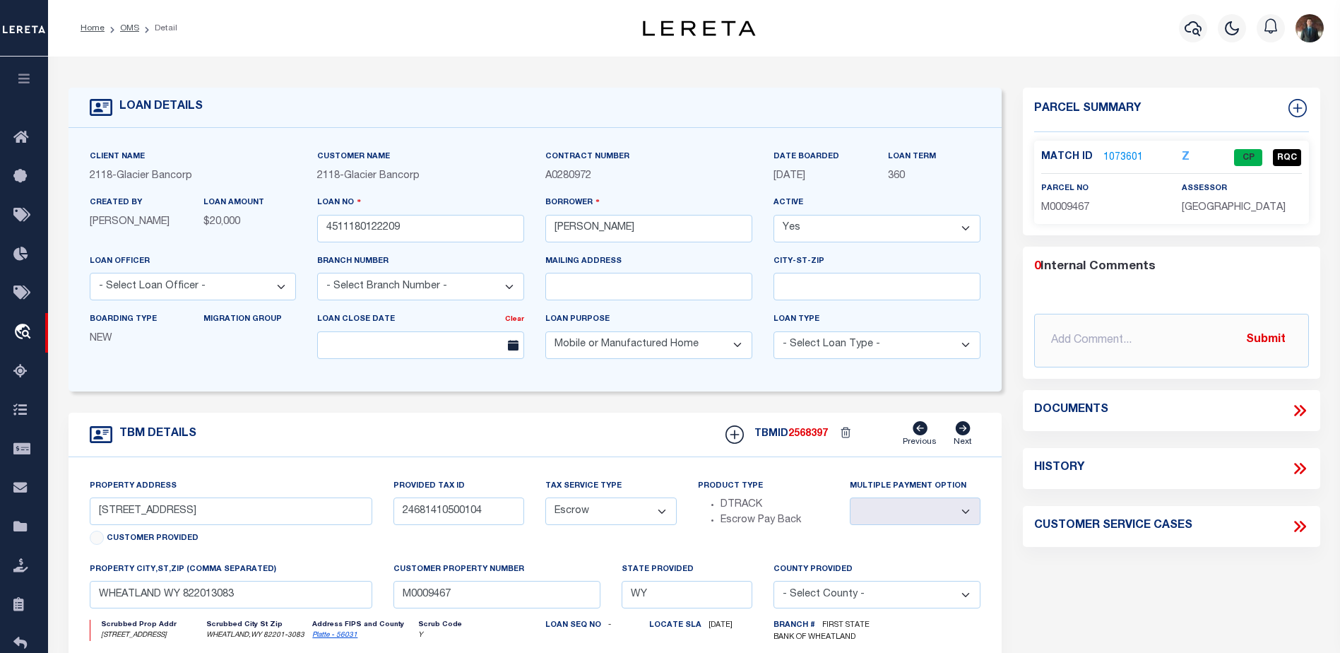
click at [1142, 155] on div "Match ID 1073601" at bounding box center [1100, 158] width 119 height 16
click at [1131, 155] on link "1073601" at bounding box center [1123, 157] width 40 height 15
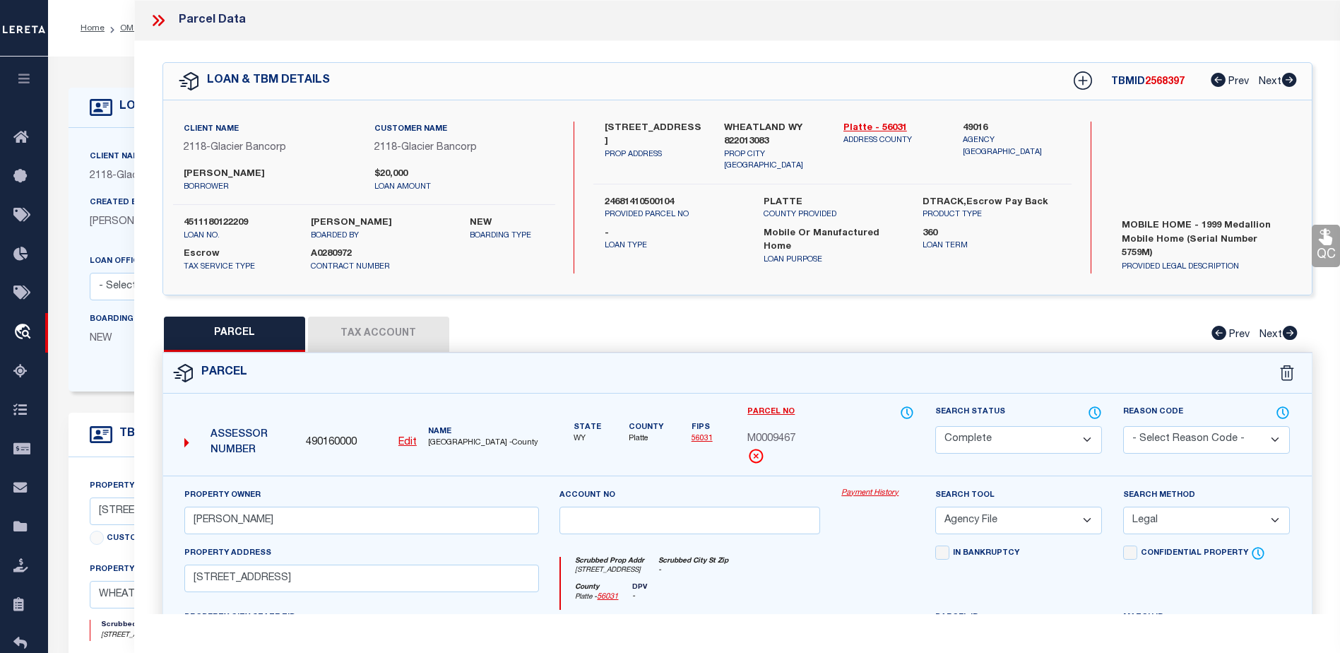
click at [398, 335] on button "Tax Account" at bounding box center [378, 333] width 141 height 35
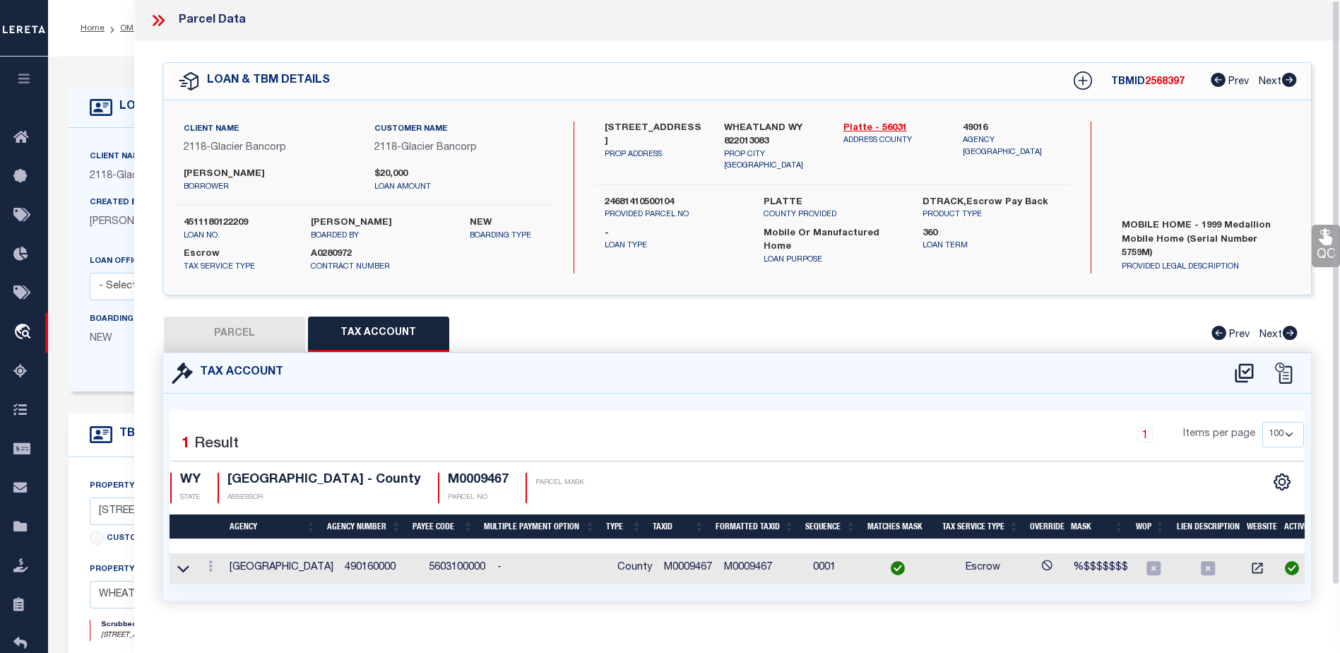
click at [1317, 251] on link "QC" at bounding box center [1326, 246] width 28 height 42
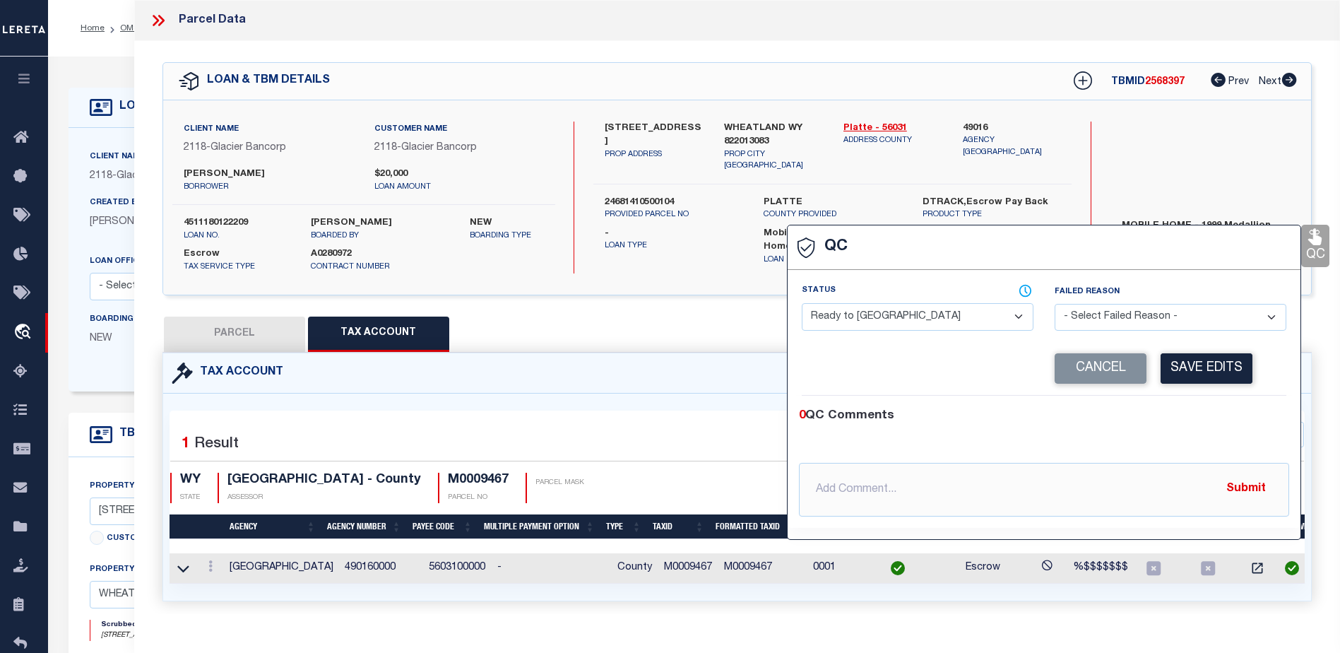
click at [987, 314] on select "- Select Status - Ready to QC Correct Incorrect" at bounding box center [918, 317] width 232 height 28
click at [802, 304] on select "- Select Status - Ready to QC Correct Incorrect" at bounding box center [918, 317] width 232 height 28
click at [1226, 372] on button "Save Edits" at bounding box center [1207, 368] width 92 height 30
